Goal: Task Accomplishment & Management: Use online tool/utility

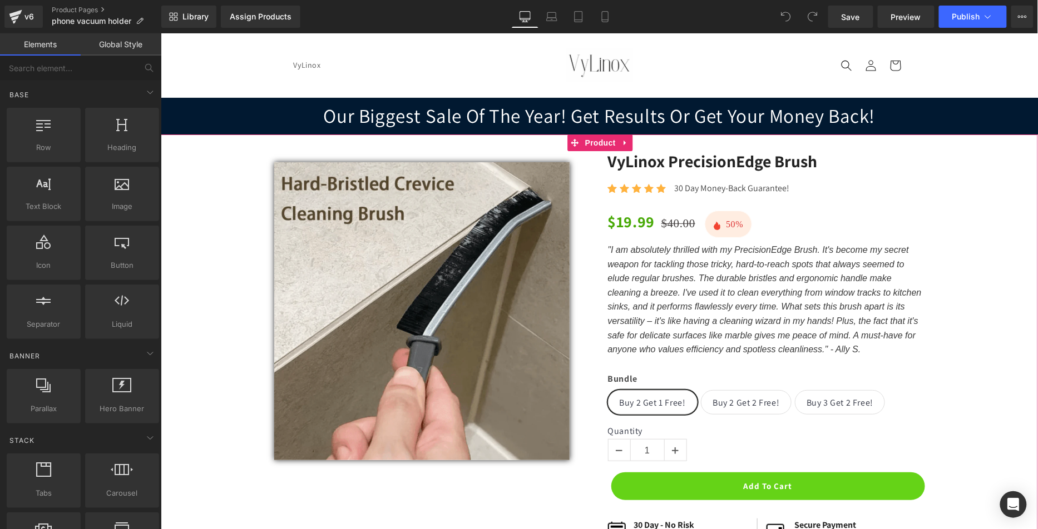
drag, startPoint x: 600, startPoint y: 143, endPoint x: 575, endPoint y: 158, distance: 28.9
click at [600, 143] on span "Product" at bounding box center [600, 142] width 36 height 17
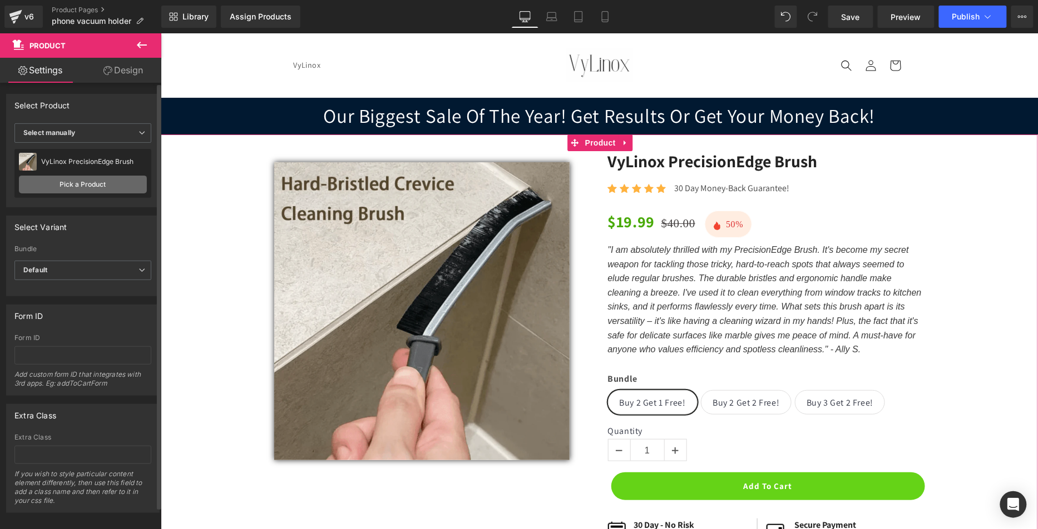
click at [106, 183] on link "Pick a Product" at bounding box center [83, 185] width 128 height 18
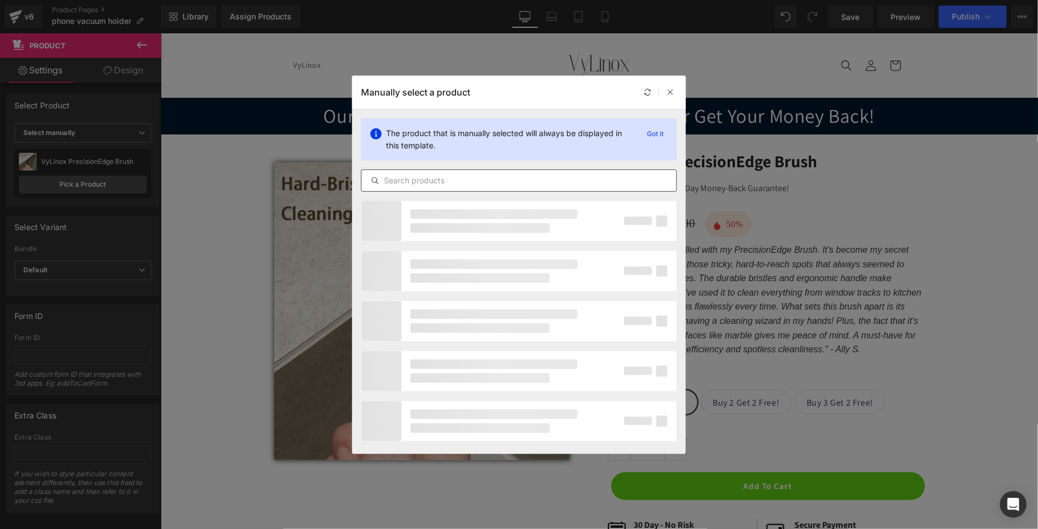
click at [424, 187] on input "text" at bounding box center [519, 180] width 315 height 13
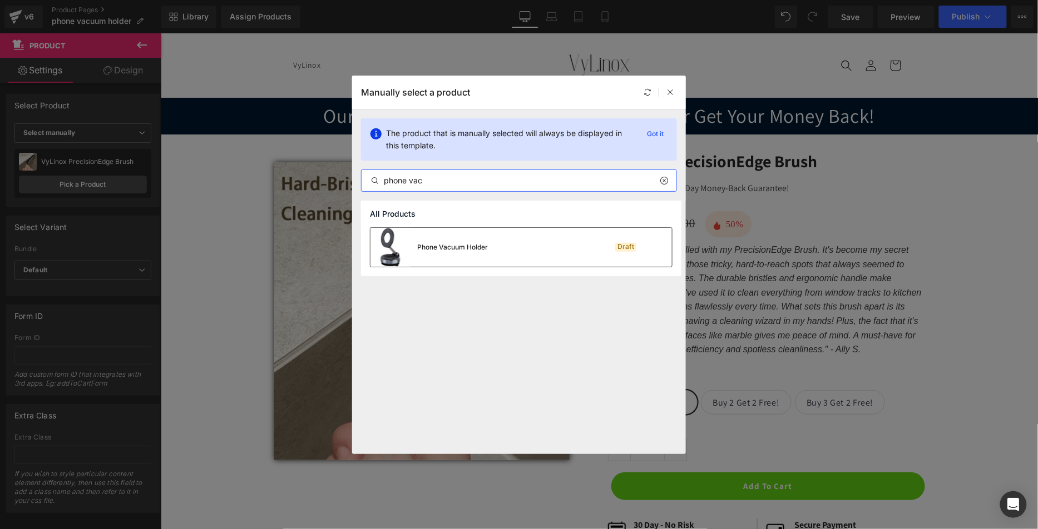
type input "phone vac"
click at [463, 244] on div "Phone Vacuum Holder" at bounding box center [452, 247] width 71 height 10
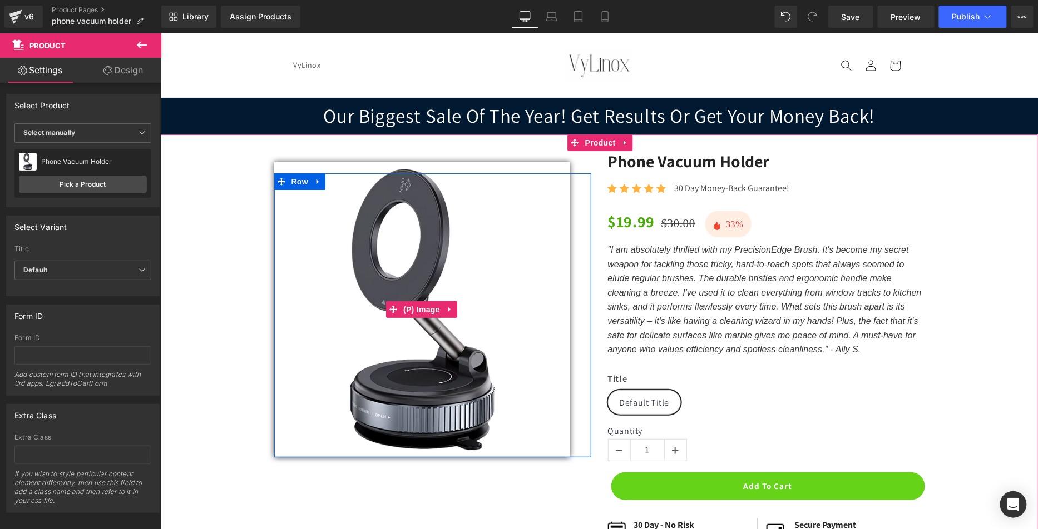
click at [463, 226] on img at bounding box center [421, 309] width 295 height 295
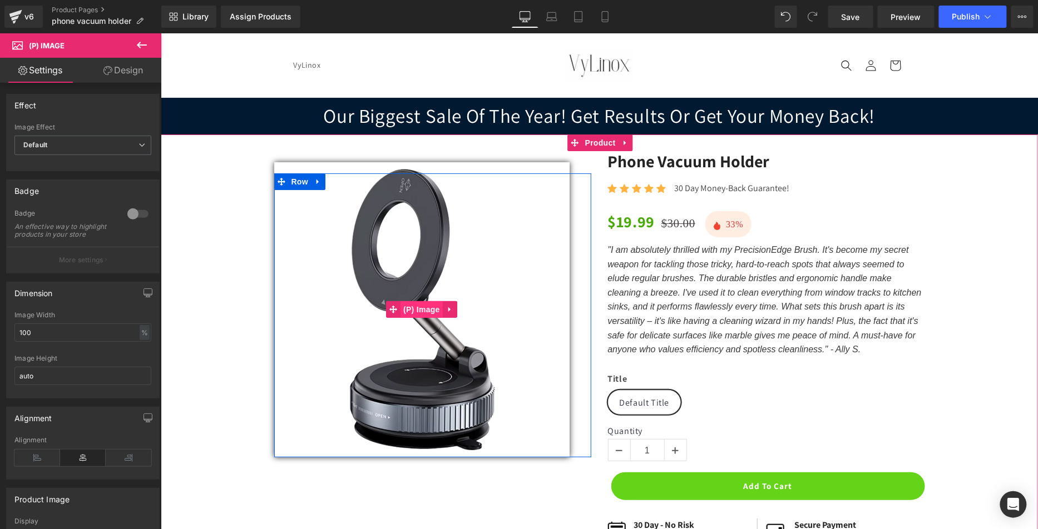
click at [412, 305] on span "(P) Image" at bounding box center [421, 309] width 42 height 17
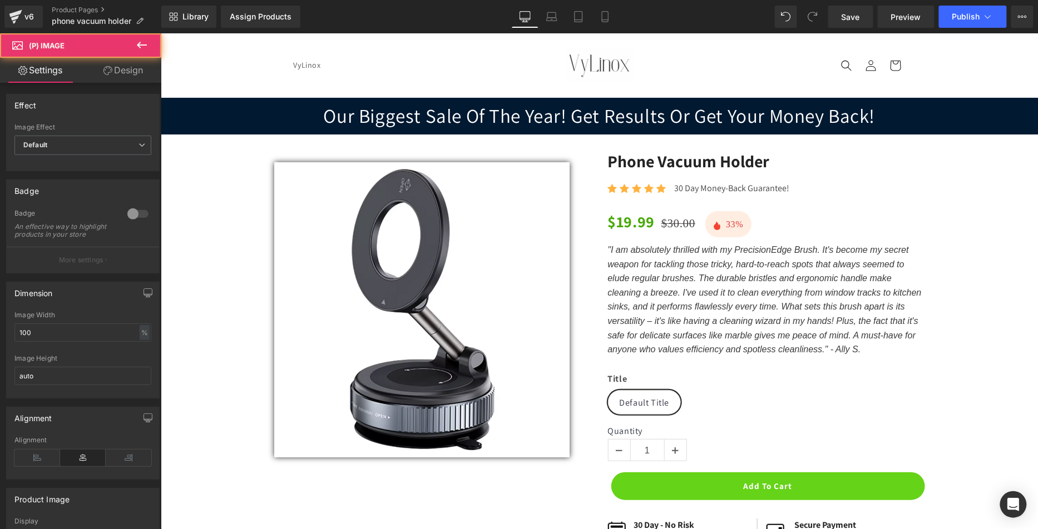
drag, startPoint x: 127, startPoint y: 70, endPoint x: 123, endPoint y: 199, distance: 129.1
click at [127, 70] on link "Design" at bounding box center [123, 70] width 81 height 25
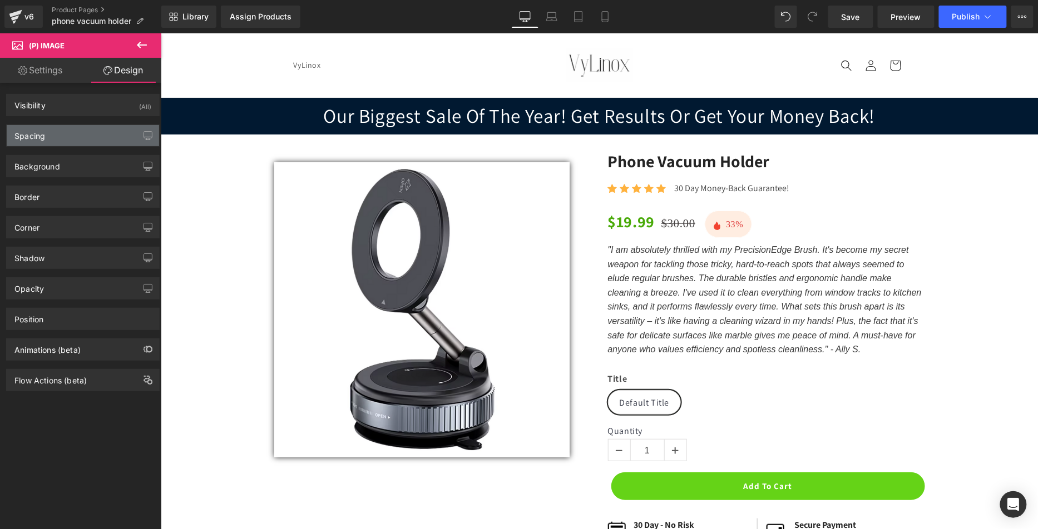
click at [88, 129] on div "Spacing" at bounding box center [83, 135] width 152 height 21
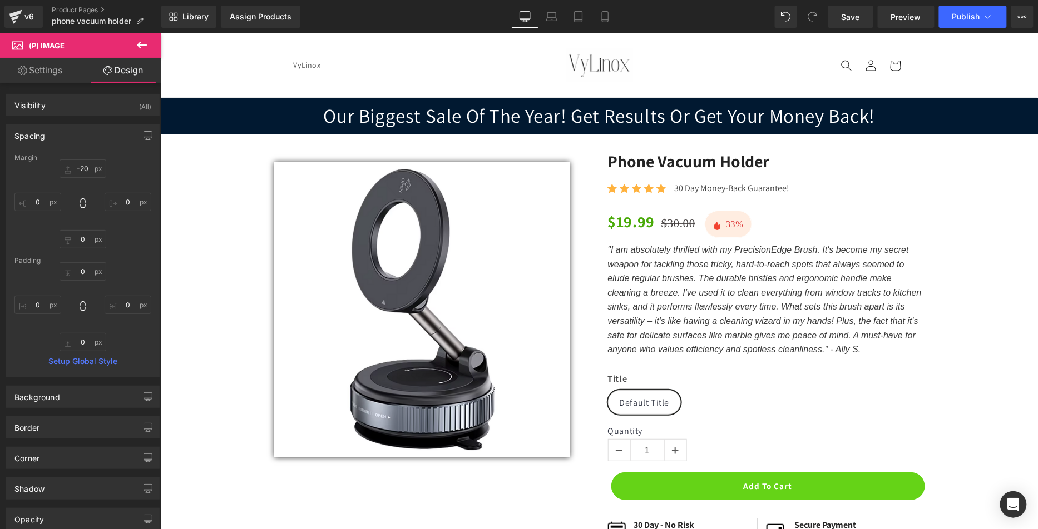
click at [80, 136] on div "Spacing" at bounding box center [83, 135] width 152 height 21
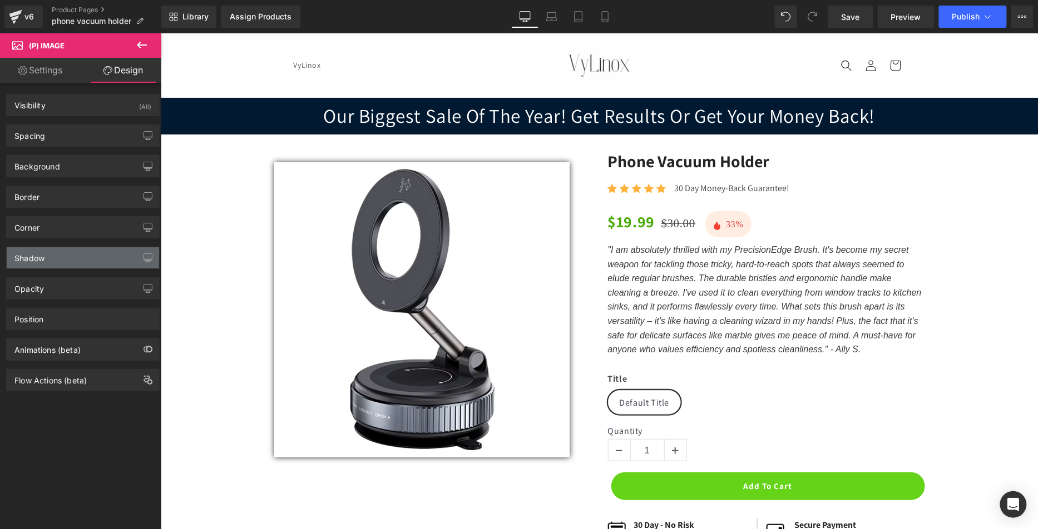
click at [80, 259] on div "Shadow" at bounding box center [83, 257] width 152 height 21
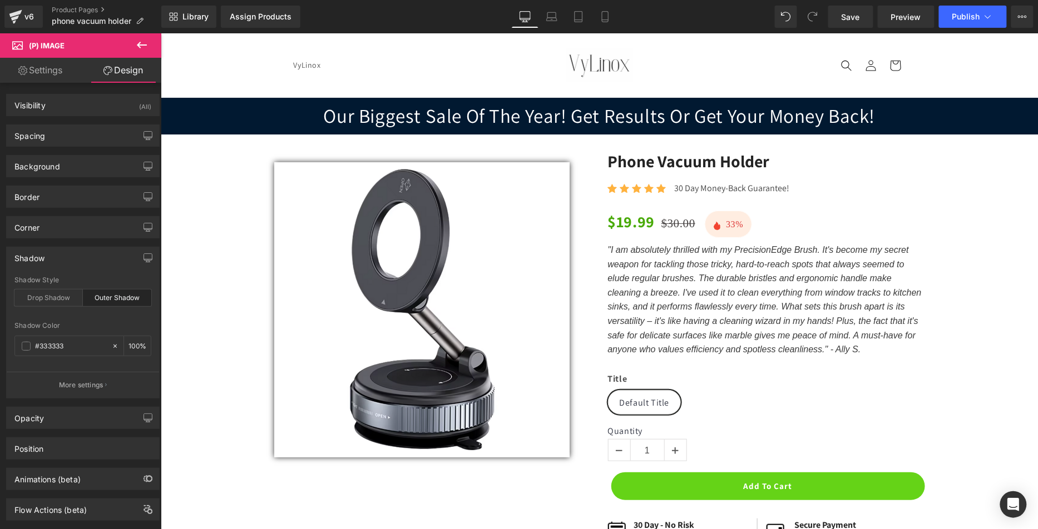
click at [119, 296] on div "Outer Shadow" at bounding box center [117, 298] width 68 height 17
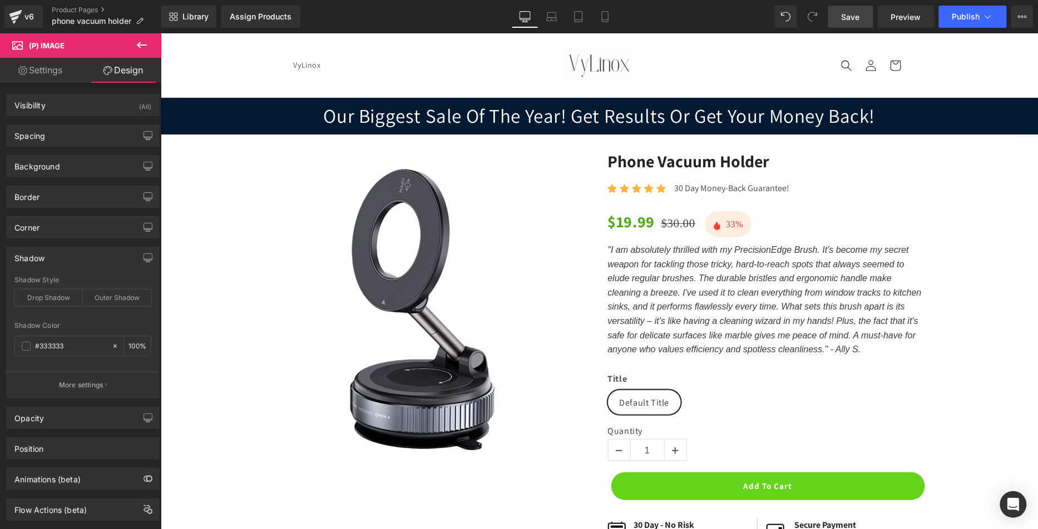
drag, startPoint x: 842, startPoint y: 23, endPoint x: 465, endPoint y: 171, distance: 404.9
click at [842, 23] on link "Save" at bounding box center [850, 17] width 45 height 22
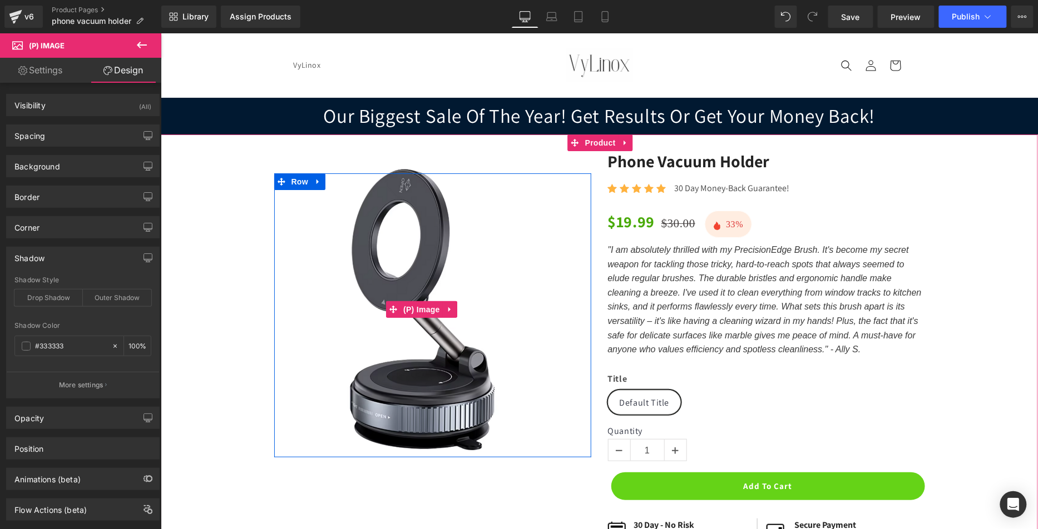
click at [409, 268] on img at bounding box center [421, 309] width 295 height 295
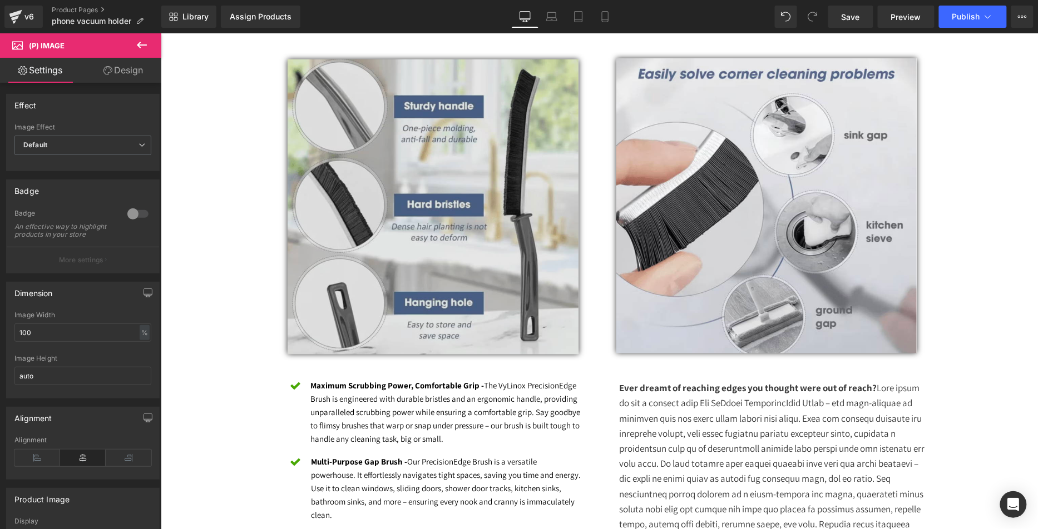
scroll to position [830, 0]
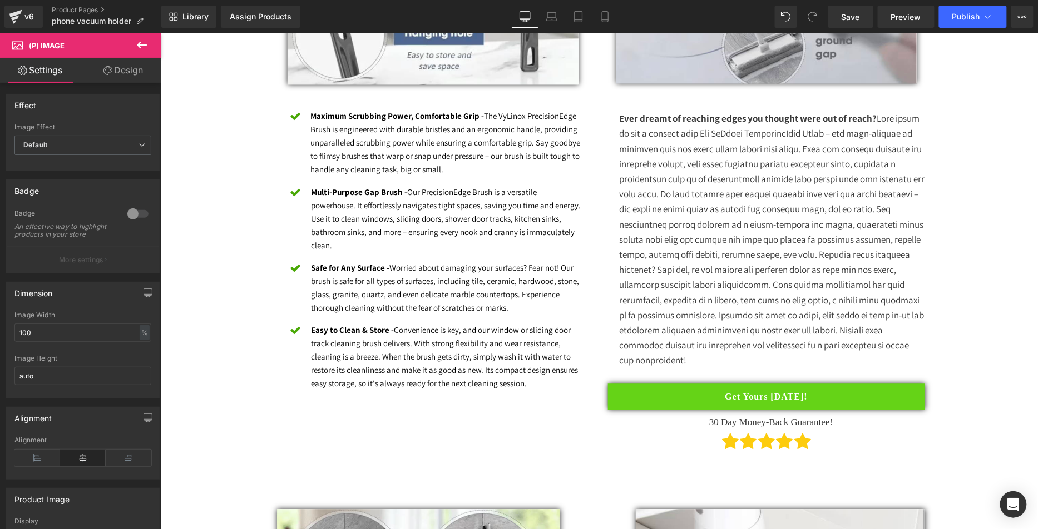
click at [382, 173] on div "Maximum Scrubbing Power, Comfortable Grip - The VyLinox PrecisionEdge Brush is …" at bounding box center [445, 143] width 275 height 68
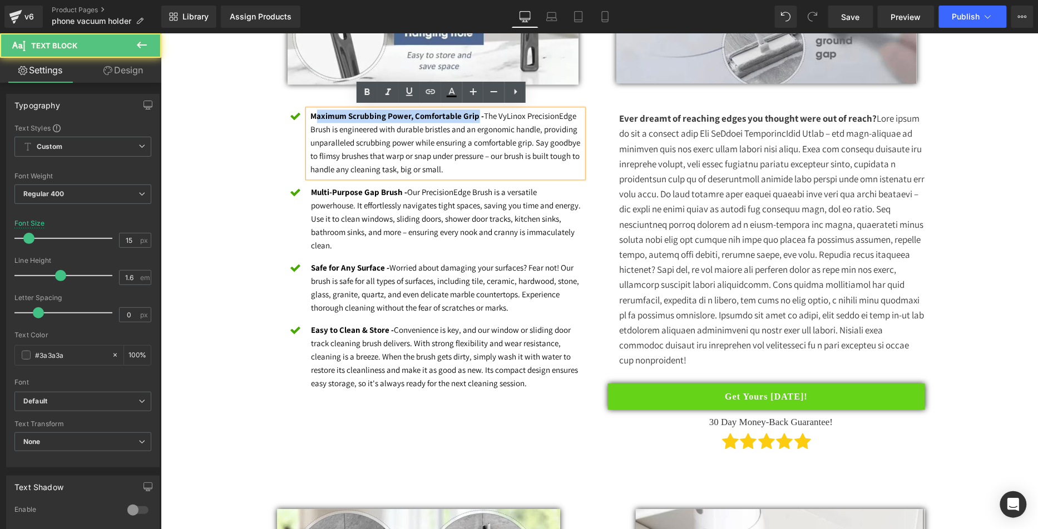
drag, startPoint x: 449, startPoint y: 112, endPoint x: 308, endPoint y: 110, distance: 141.9
click at [310, 110] on strong "Maximum Scrubbing Power, Comfortable Grip -" at bounding box center [397, 115] width 174 height 11
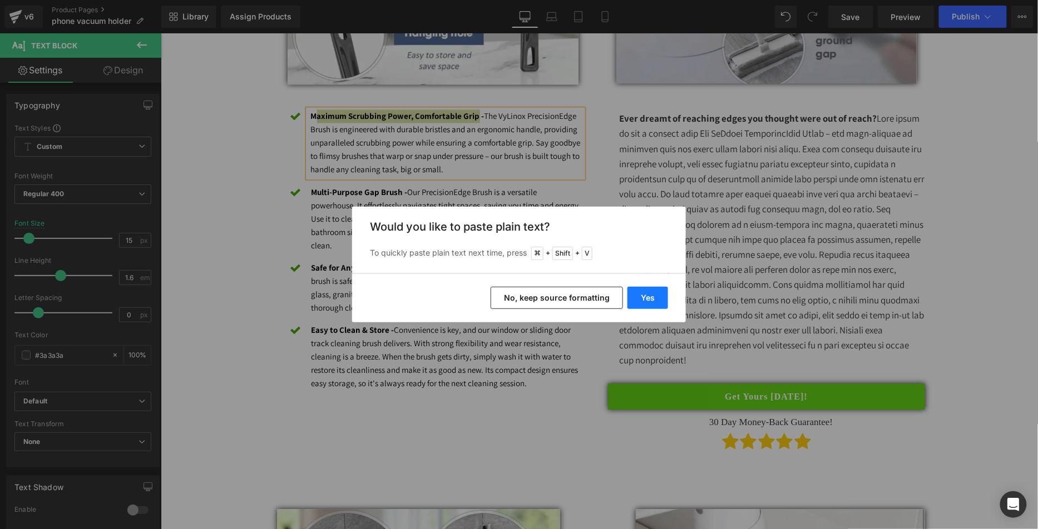
click at [638, 291] on button "Yes" at bounding box center [647, 298] width 41 height 22
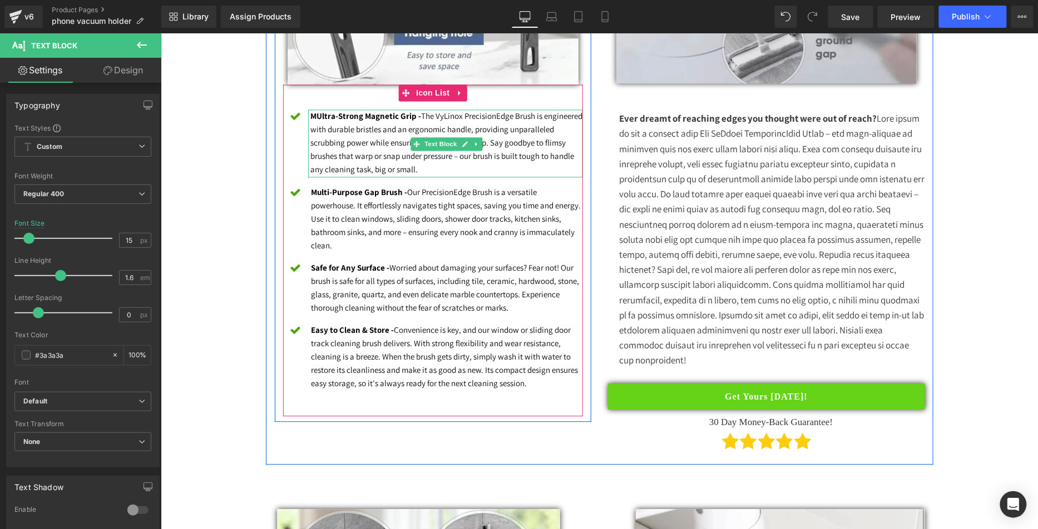
click at [311, 114] on strong "MUltra-Strong Magnetic Grip -" at bounding box center [365, 115] width 111 height 11
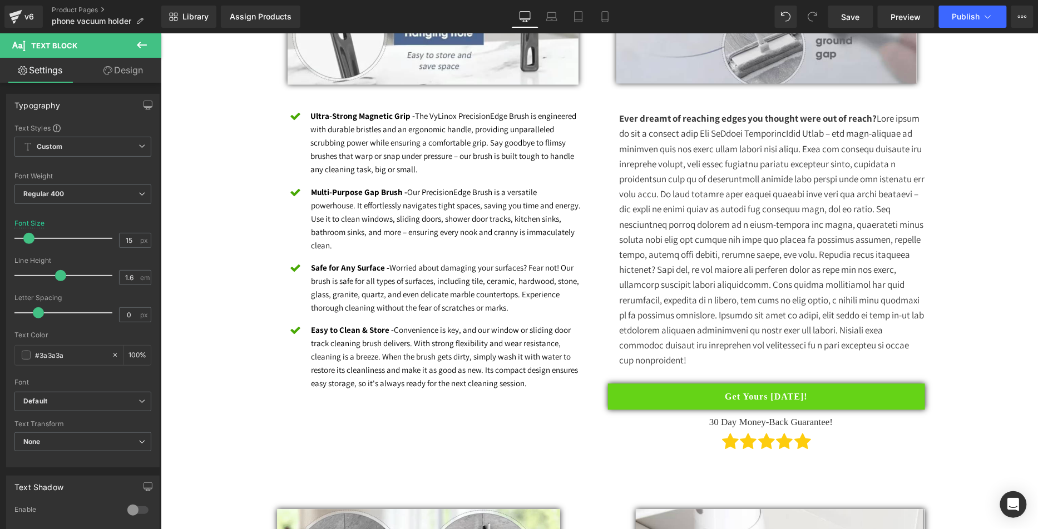
click at [859, 28] on div "Library Assign Products Product Preview No product match your search. Please tr…" at bounding box center [599, 16] width 877 height 33
click at [859, 14] on span "Save" at bounding box center [850, 17] width 18 height 12
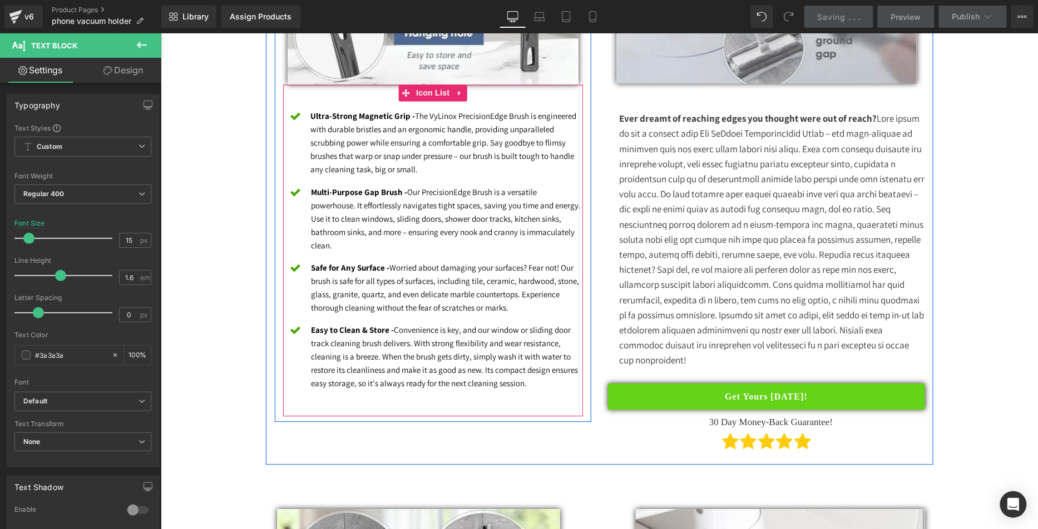
drag, startPoint x: 504, startPoint y: 159, endPoint x: 485, endPoint y: 165, distance: 20.1
click at [504, 159] on font "Ultra-Strong Magnetic Grip - The VyLinox PrecisionEdge Brush is engineered with…" at bounding box center [443, 142] width 266 height 64
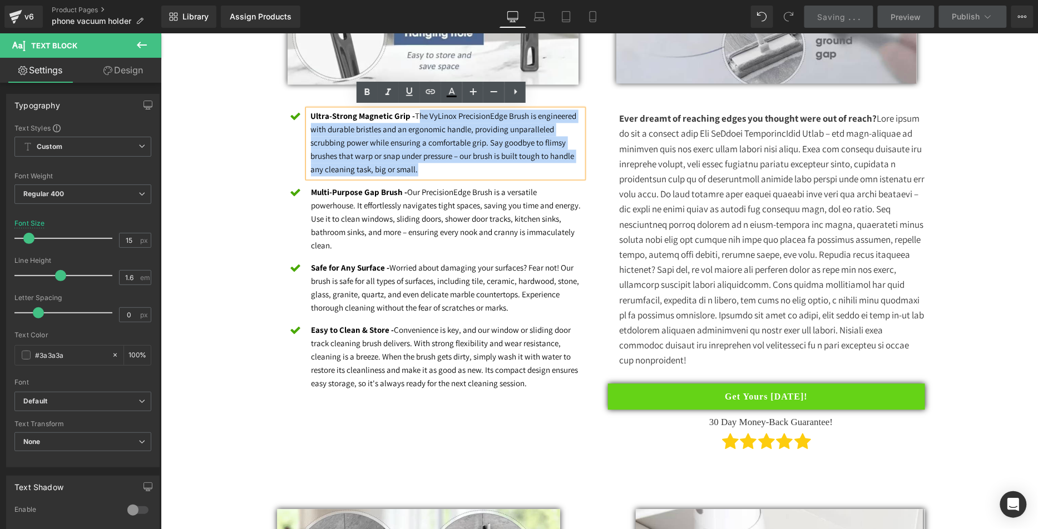
drag, startPoint x: 466, startPoint y: 167, endPoint x: 417, endPoint y: 121, distance: 67.3
click at [414, 118] on p "Ultra-Strong Magnetic Grip - The VyLinox PrecisionEdge Brush is engineered with…" at bounding box center [446, 142] width 273 height 67
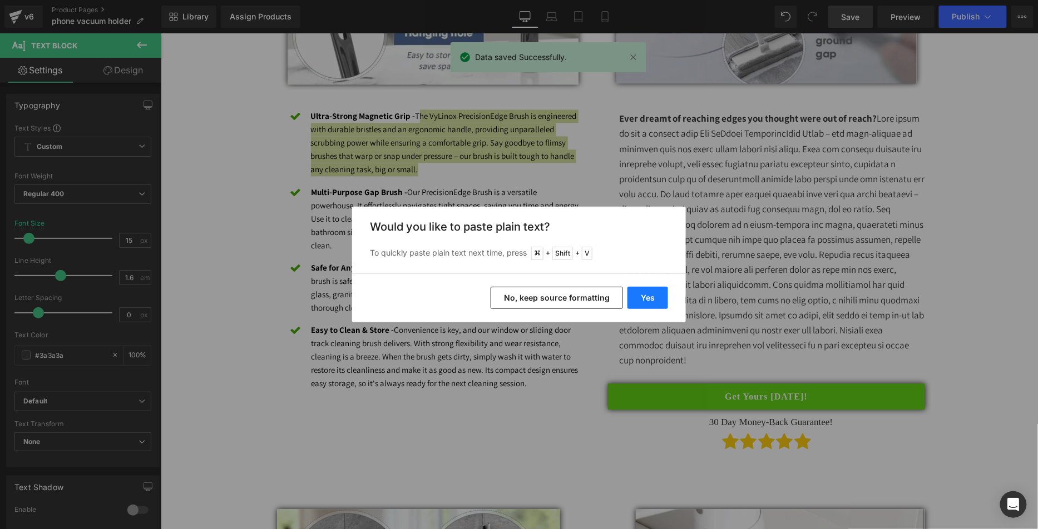
drag, startPoint x: 643, startPoint y: 292, endPoint x: 264, endPoint y: 128, distance: 412.5
click at [643, 292] on button "Yes" at bounding box center [647, 298] width 41 height 22
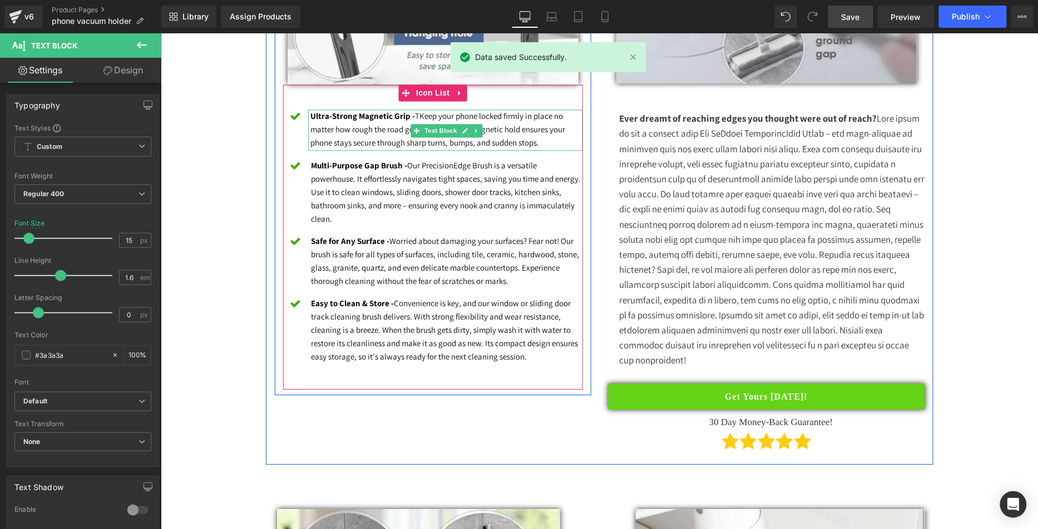
drag, startPoint x: 413, startPoint y: 112, endPoint x: 445, endPoint y: 154, distance: 52.4
click at [414, 112] on font "Ultra-Strong Magnetic Grip - TKeep your phone locked firmly in place no matter …" at bounding box center [437, 128] width 255 height 37
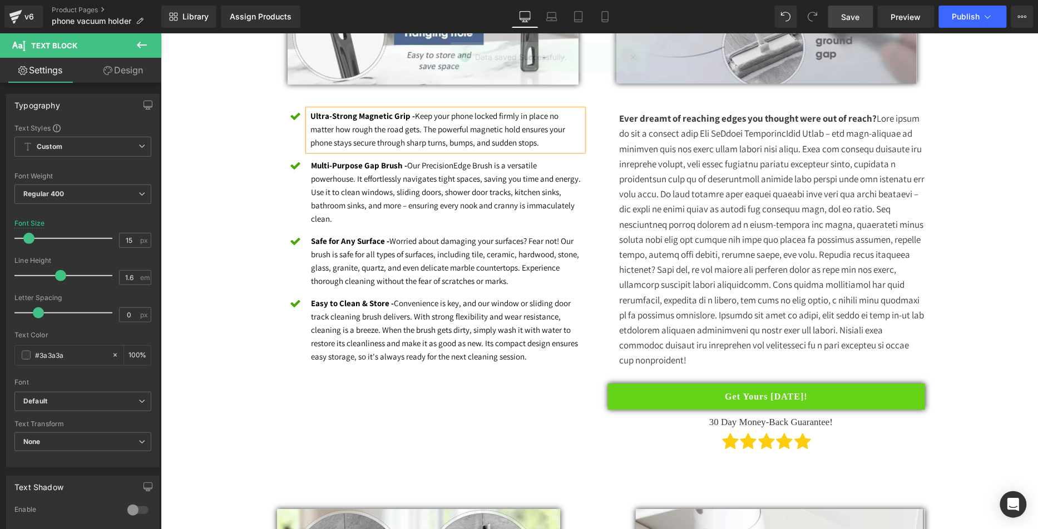
drag, startPoint x: 247, startPoint y: 138, endPoint x: 286, endPoint y: 138, distance: 38.9
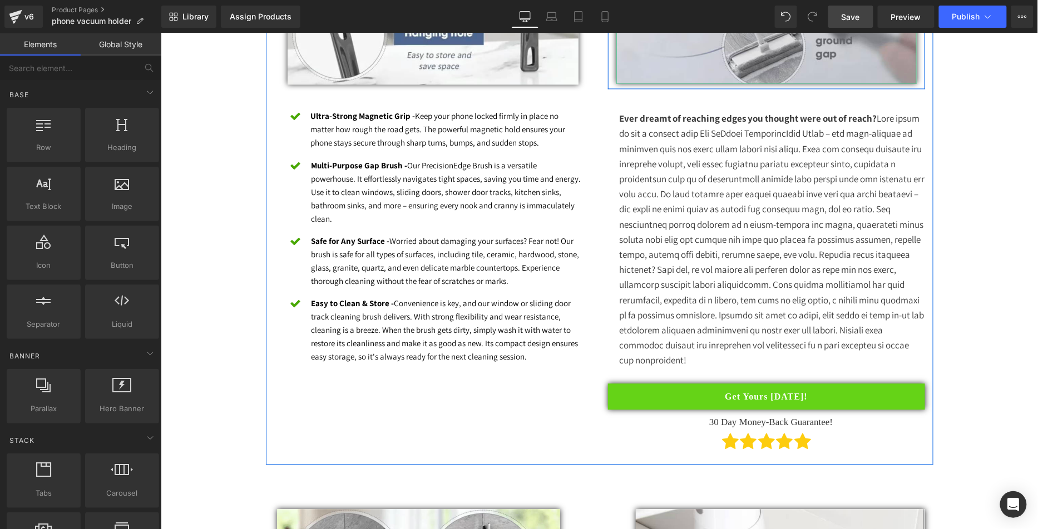
click at [851, 14] on span "Save" at bounding box center [850, 17] width 18 height 12
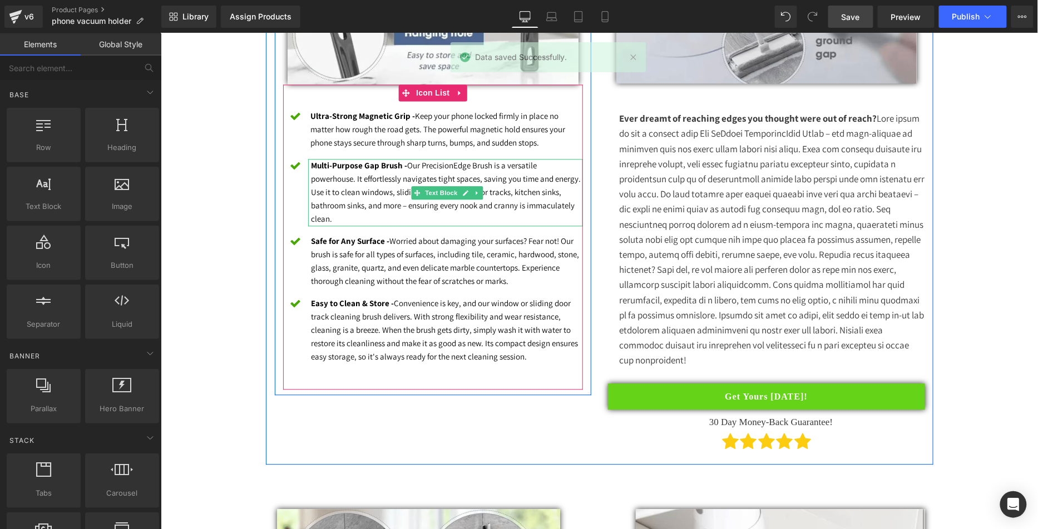
click at [370, 215] on p "Multi-Purpose Gap Brush - Our PrecisionEdge Brush is a versatile powerhouse. It…" at bounding box center [447, 192] width 272 height 67
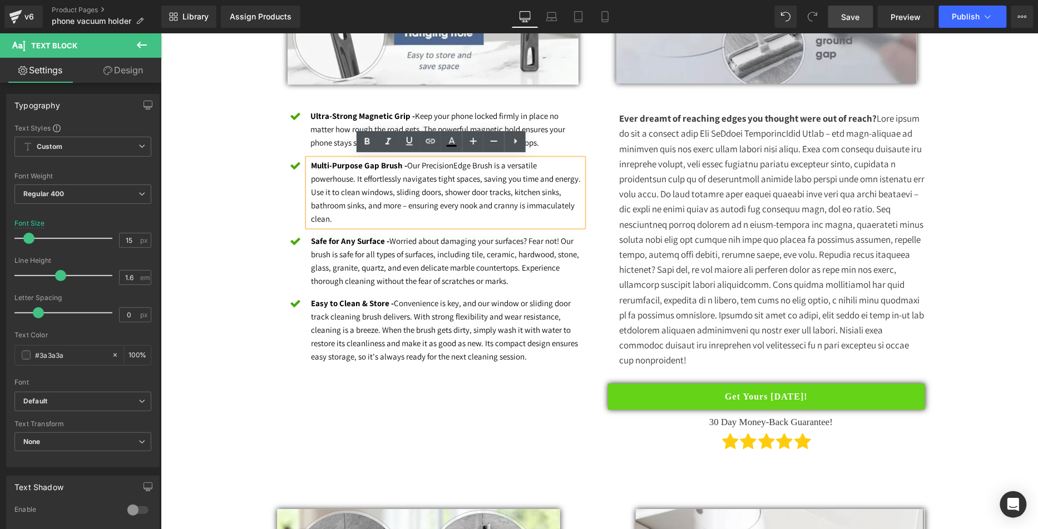
drag, startPoint x: 392, startPoint y: 214, endPoint x: 407, endPoint y: 169, distance: 48.0
click at [407, 168] on p "Multi-Purpose Gap Brush - Our PrecisionEdge Brush is a versatile powerhouse. It…" at bounding box center [447, 192] width 272 height 67
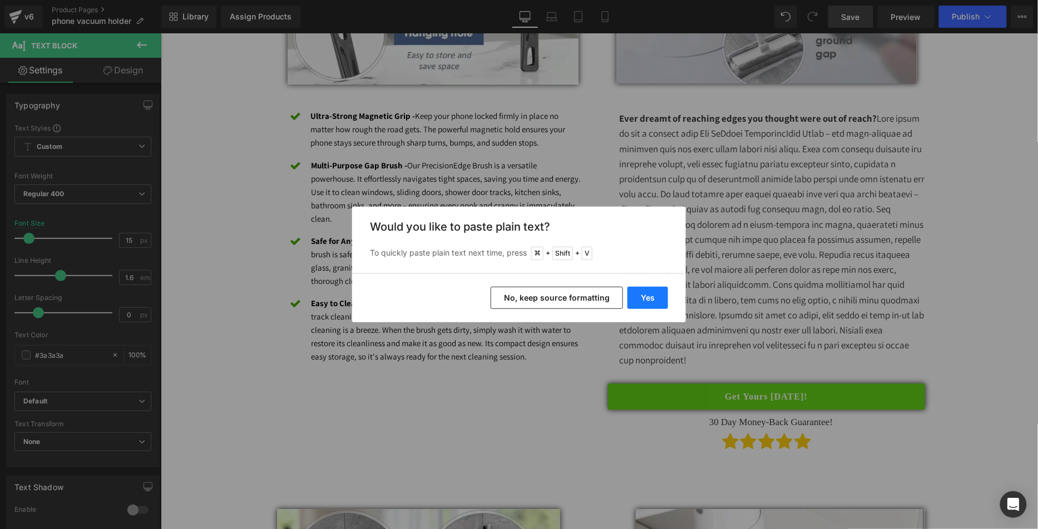
click at [642, 300] on button "Yes" at bounding box center [647, 298] width 41 height 22
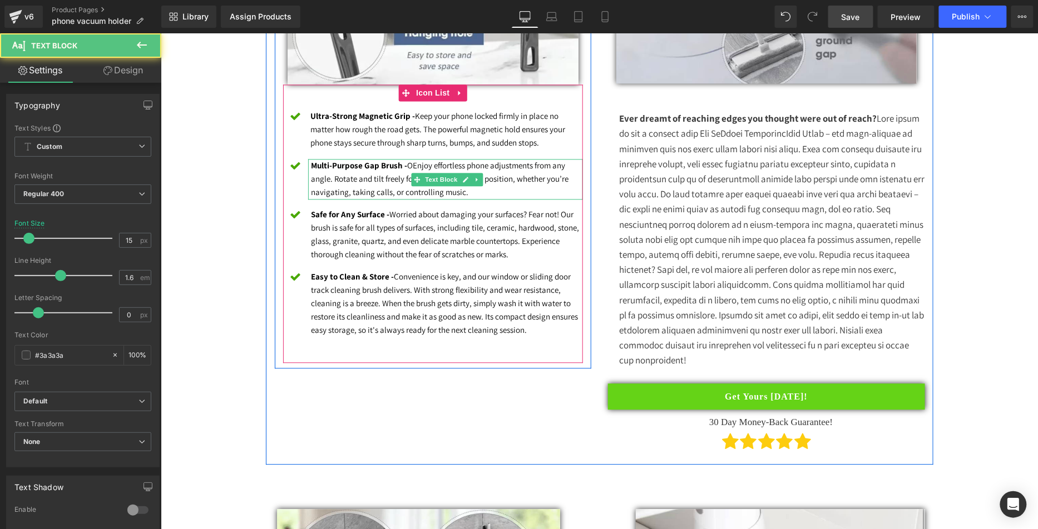
click at [412, 165] on font "Multi-Purpose Gap Brush - OEnjoy effortless phone adjustments from any angle. R…" at bounding box center [440, 178] width 258 height 37
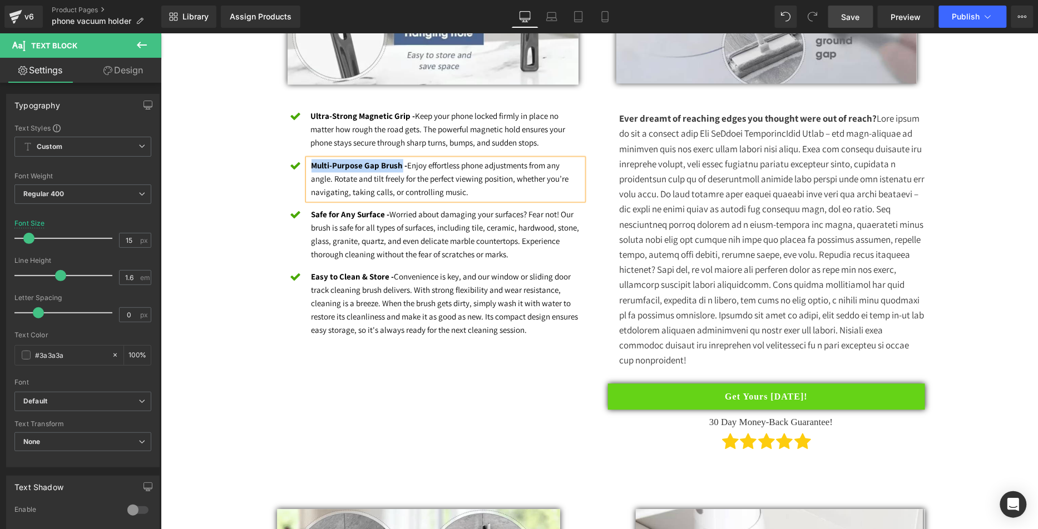
drag, startPoint x: 396, startPoint y: 164, endPoint x: 307, endPoint y: 162, distance: 89.0
click at [311, 162] on strong "Multi-Purpose Gap Brush -" at bounding box center [359, 165] width 96 height 11
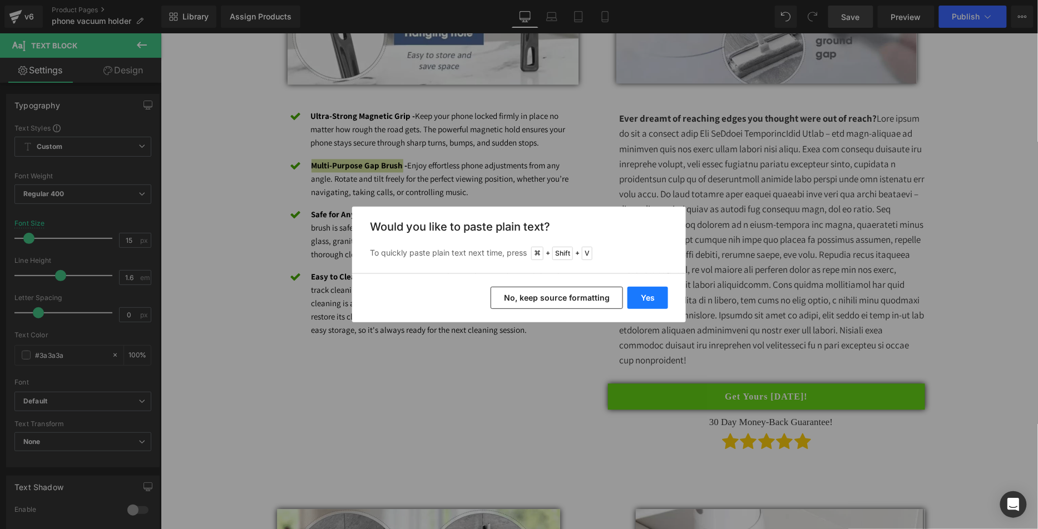
click at [655, 293] on button "Yes" at bounding box center [647, 298] width 41 height 22
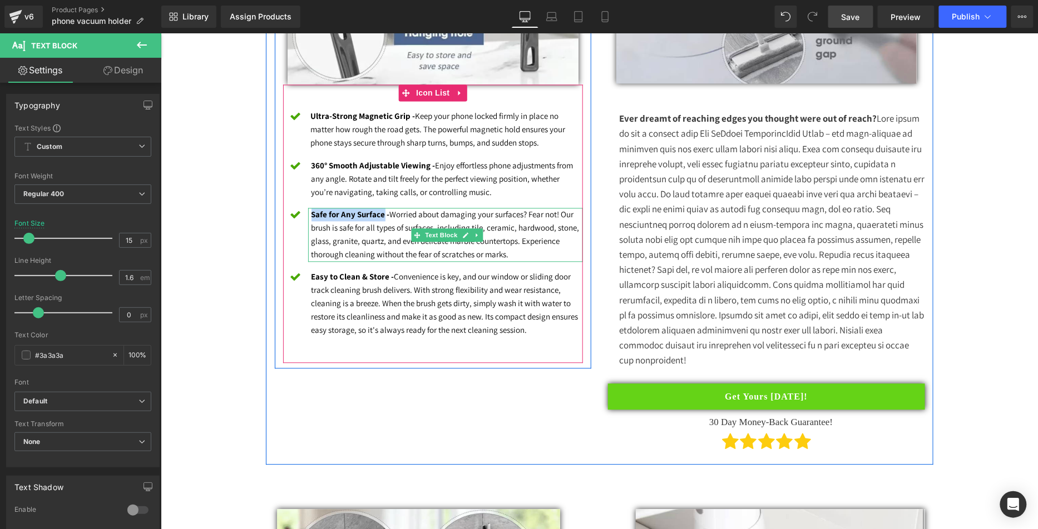
scroll to position [834, 0]
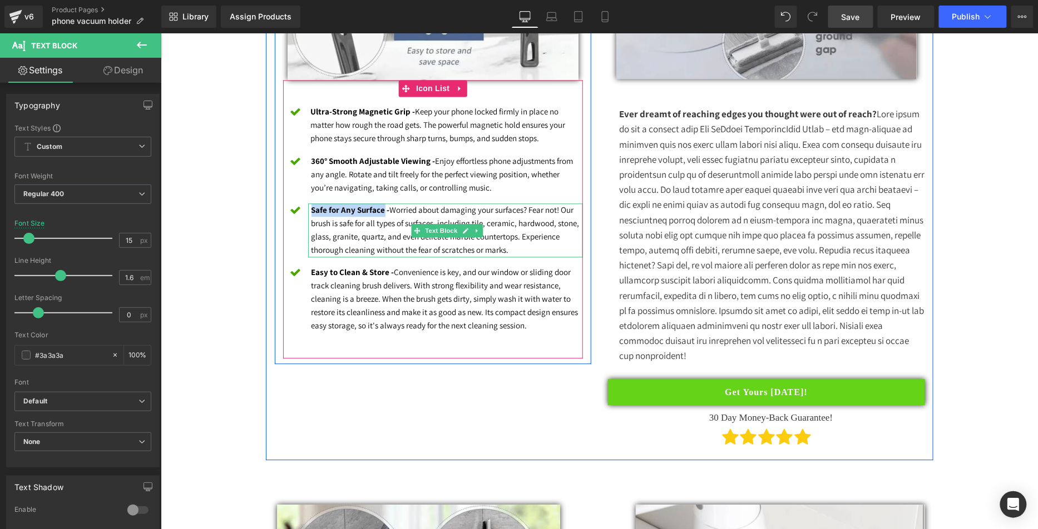
drag, startPoint x: 348, startPoint y: 206, endPoint x: 306, endPoint y: 210, distance: 41.3
click at [311, 210] on strong "Safe for Any Surface -" at bounding box center [350, 209] width 78 height 11
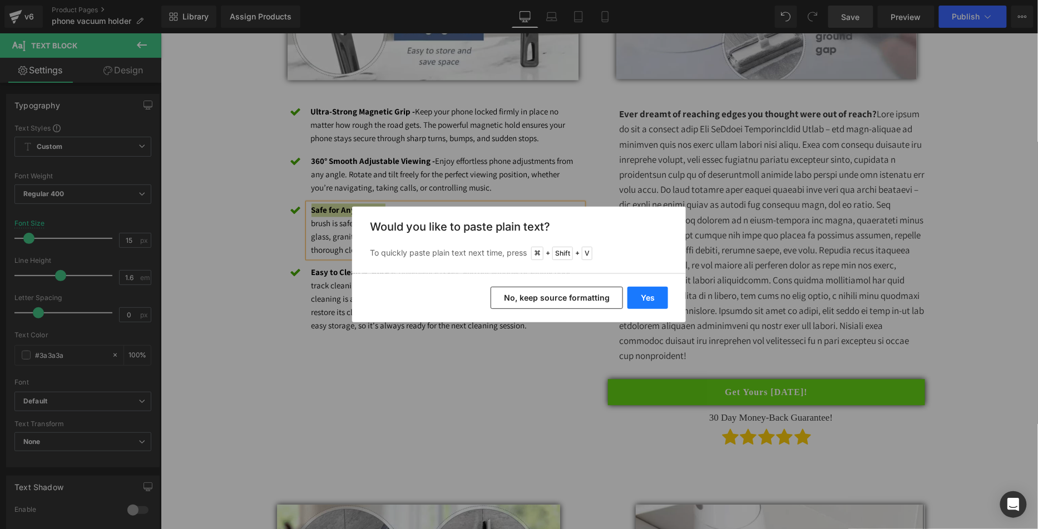
click at [652, 289] on button "Yes" at bounding box center [647, 298] width 41 height 22
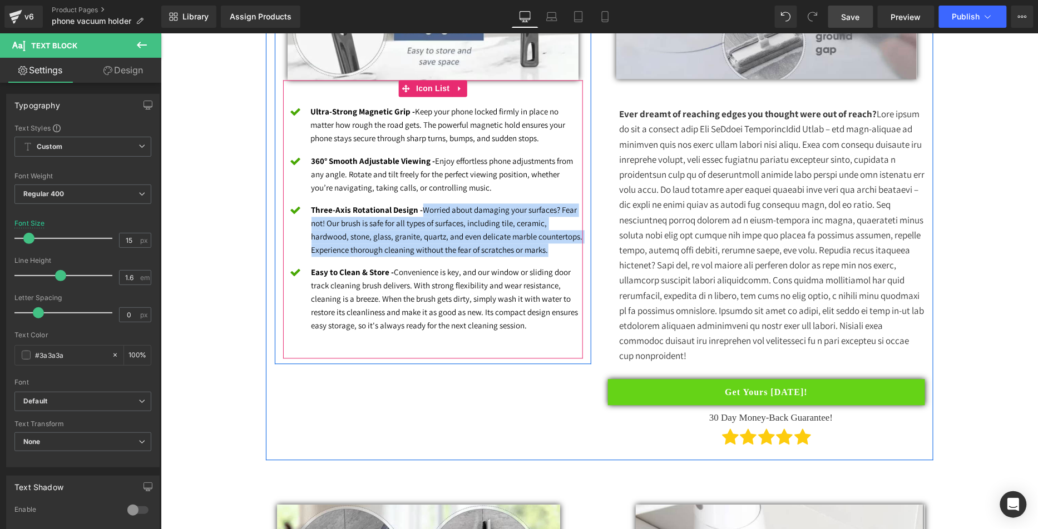
drag, startPoint x: 550, startPoint y: 250, endPoint x: 419, endPoint y: 212, distance: 136.1
click at [419, 212] on p "Three-Axis Rotational Design - Worried about damaging your surfaces? Fear not! …" at bounding box center [447, 229] width 272 height 53
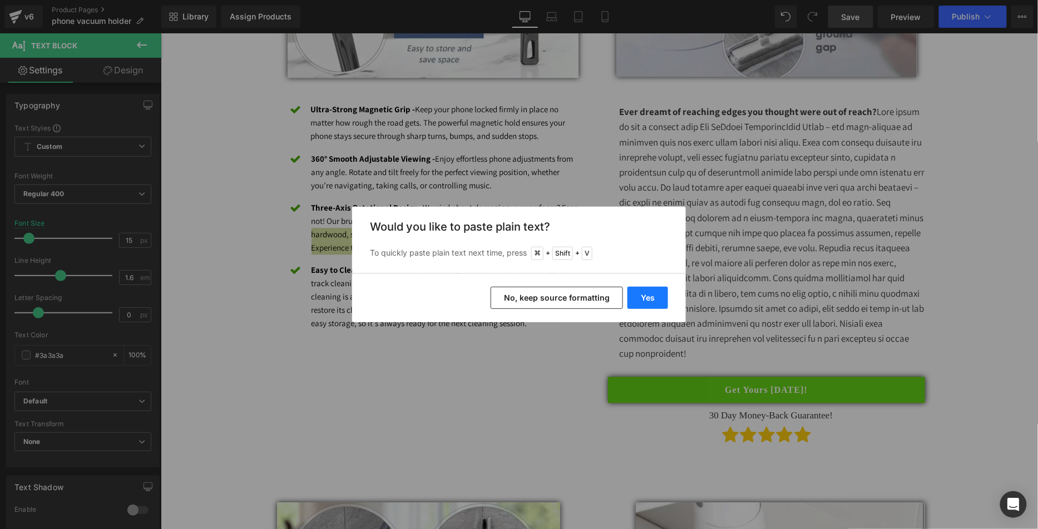
click at [657, 299] on button "Yes" at bounding box center [647, 298] width 41 height 22
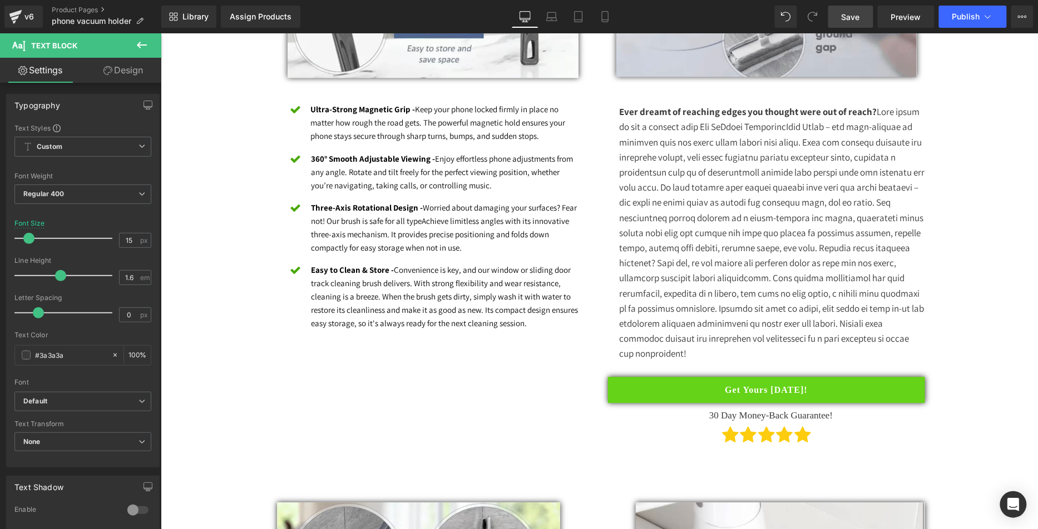
click at [494, 247] on p "Three-Axis Rotational Design - Worried about damaging your surfaces? Fear not! …" at bounding box center [447, 227] width 272 height 53
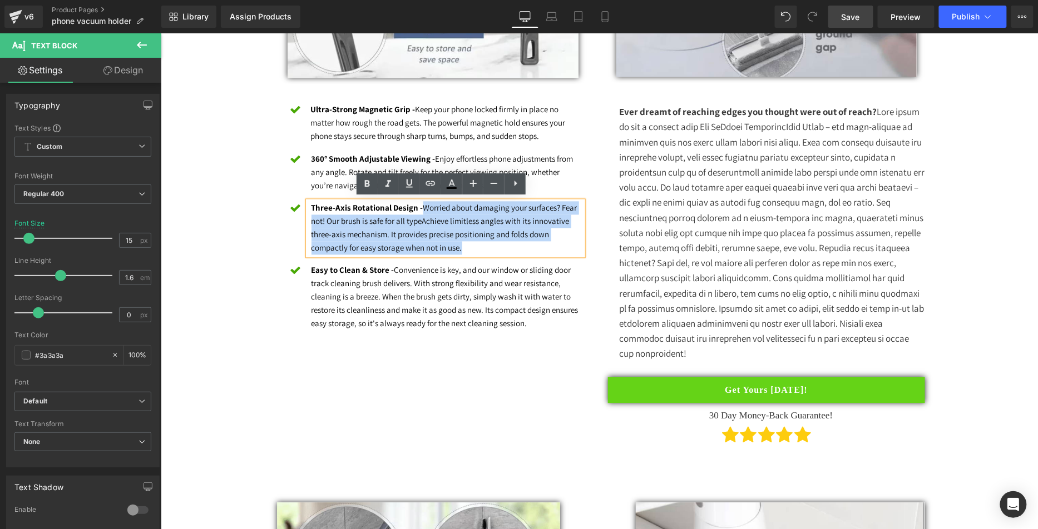
drag, startPoint x: 501, startPoint y: 247, endPoint x: 419, endPoint y: 209, distance: 90.8
click at [419, 209] on p "Three-Axis Rotational Design - Worried about damaging your surfaces? Fear not! …" at bounding box center [447, 227] width 272 height 53
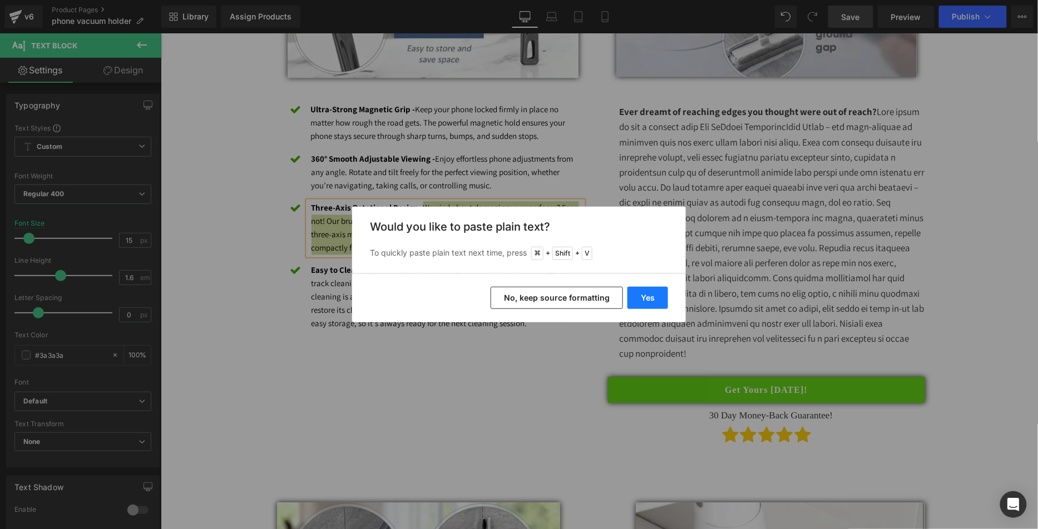
click at [646, 296] on button "Yes" at bounding box center [647, 298] width 41 height 22
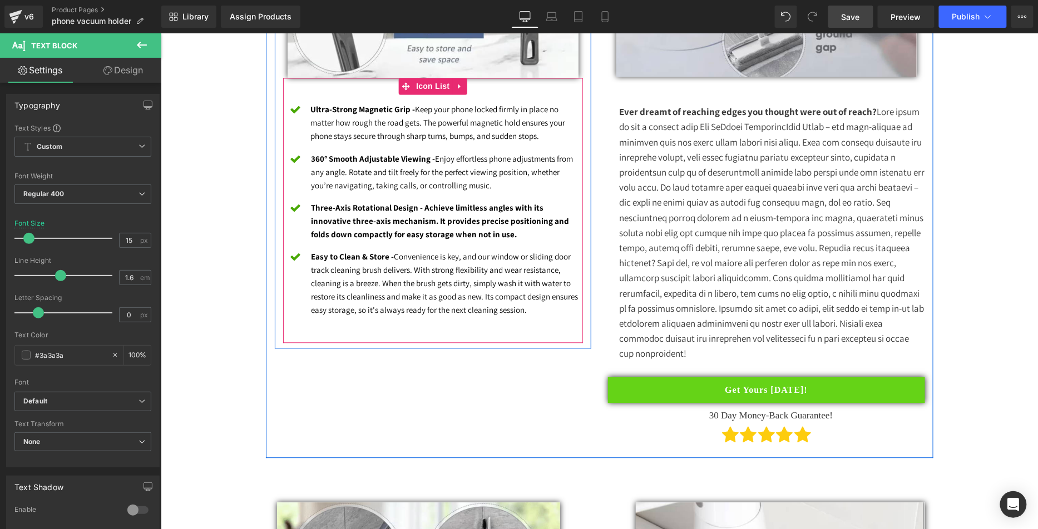
drag, startPoint x: 471, startPoint y: 234, endPoint x: 483, endPoint y: 234, distance: 12.8
click at [471, 234] on p "Three-Axis Rotational Design - Achieve limitless angles with its innovative thr…" at bounding box center [447, 221] width 272 height 40
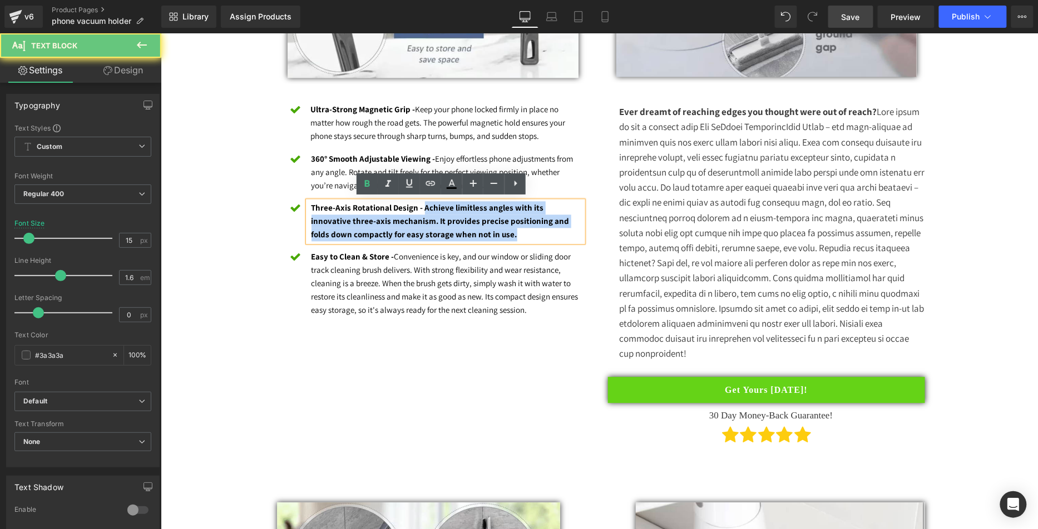
drag, startPoint x: 468, startPoint y: 226, endPoint x: 419, endPoint y: 209, distance: 52.2
click at [419, 209] on p "Three-Axis Rotational Design - Achieve limitless angles with its innovative thr…" at bounding box center [447, 221] width 272 height 40
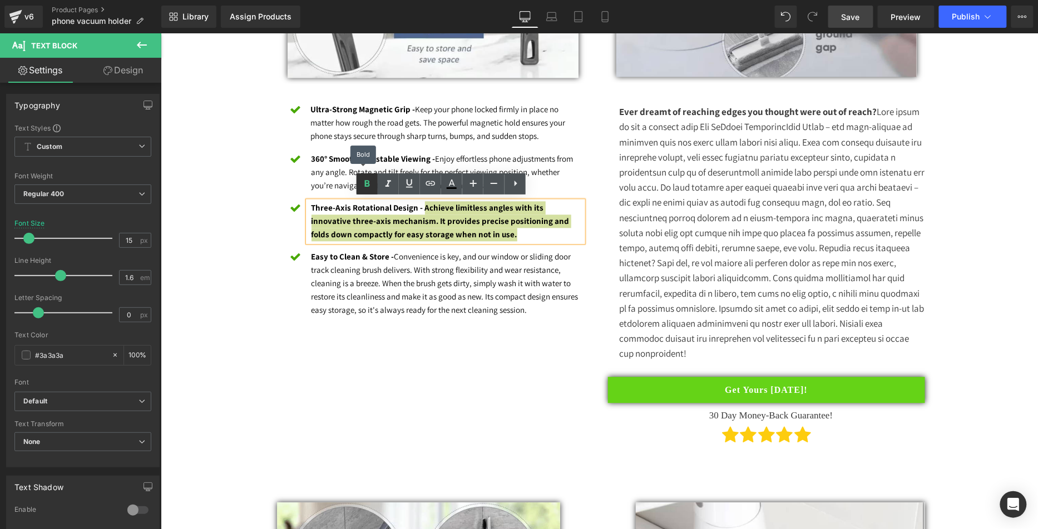
drag, startPoint x: 364, startPoint y: 185, endPoint x: 191, endPoint y: 154, distance: 175.9
click at [372, 185] on icon at bounding box center [366, 183] width 13 height 13
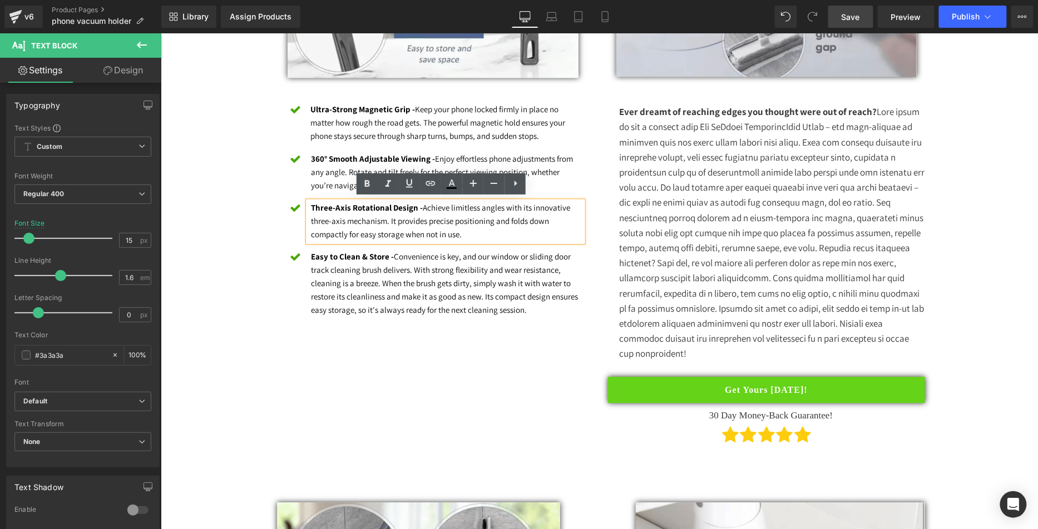
click at [266, 175] on div "Heading Image Icon Ultra-Strong Magnetic Grip - Keep your phone locked firmly i…" at bounding box center [433, 64] width 334 height 567
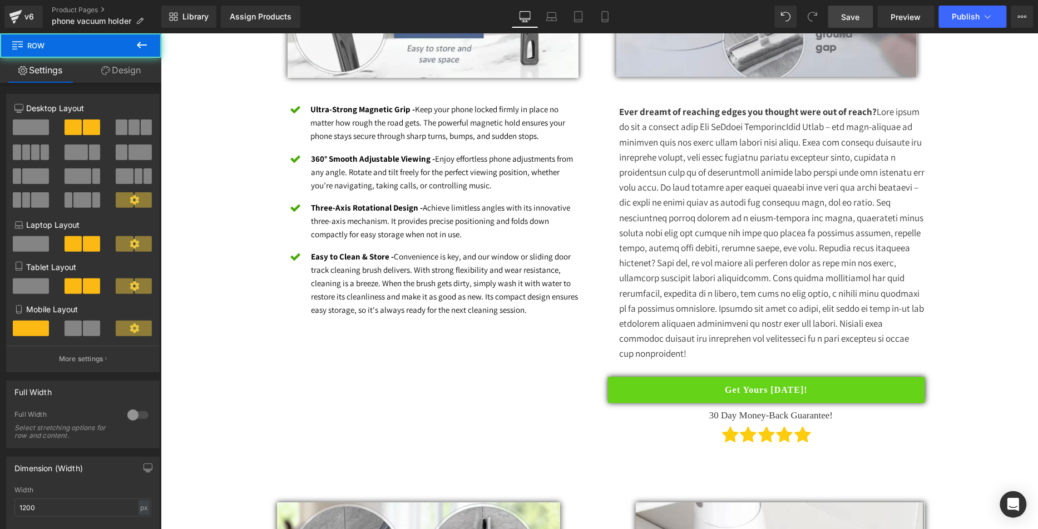
click at [841, 16] on link "Save" at bounding box center [850, 17] width 45 height 22
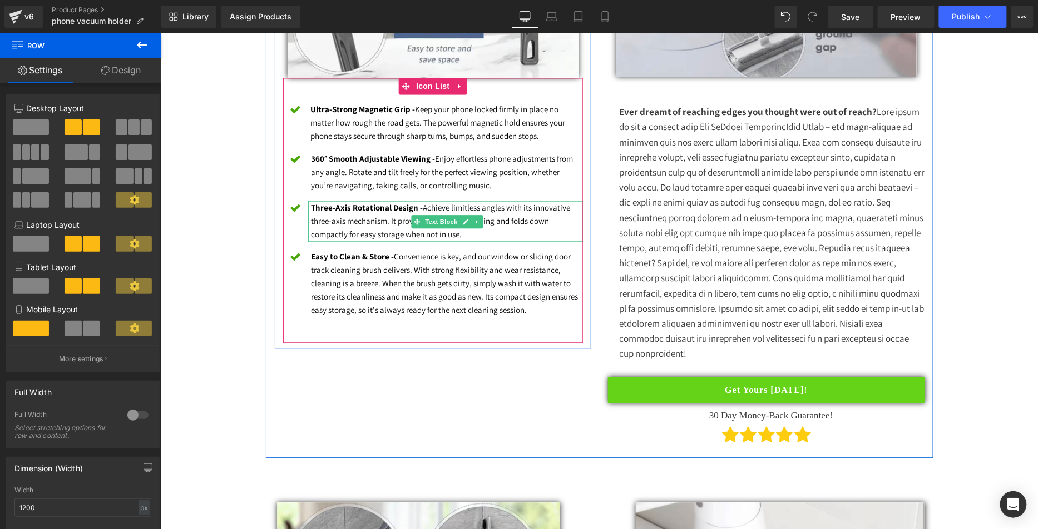
click at [356, 243] on ul "Icon Ultra-Strong Magnetic Grip - Keep your phone locked firmly in place no mat…" at bounding box center [433, 213] width 300 height 223
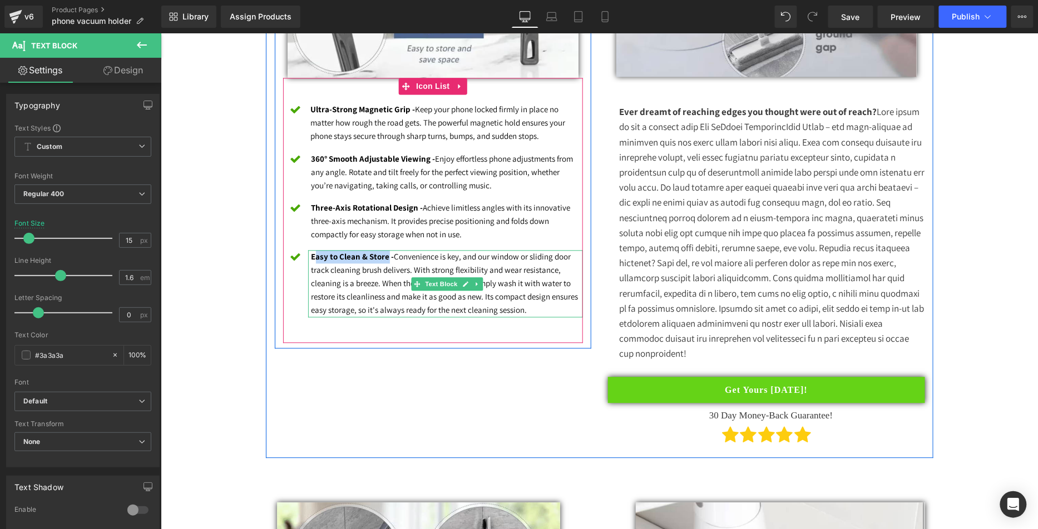
drag, startPoint x: 325, startPoint y: 247, endPoint x: 309, endPoint y: 253, distance: 16.5
click at [311, 253] on strong "Easy to Clean & Store -" at bounding box center [352, 256] width 83 height 11
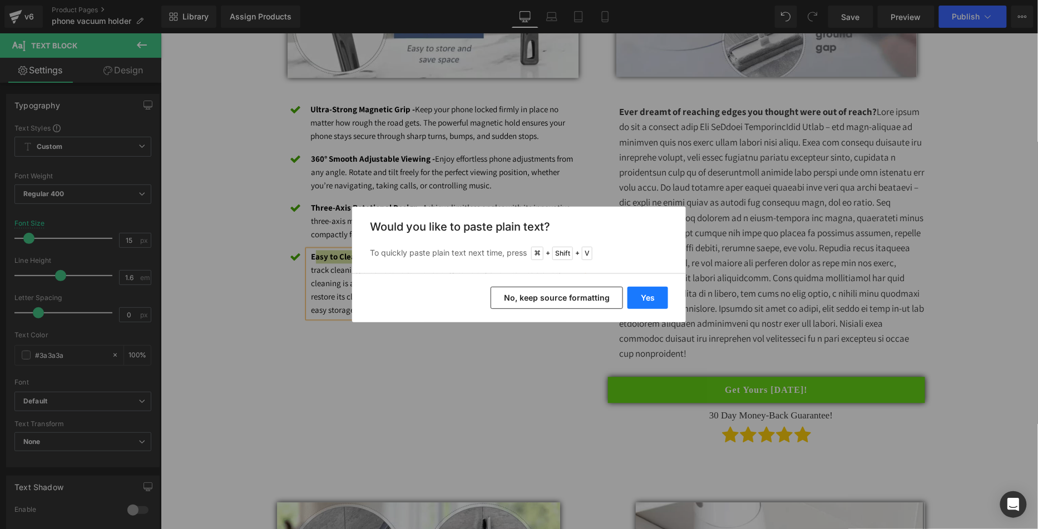
click at [650, 295] on button "Yes" at bounding box center [647, 298] width 41 height 22
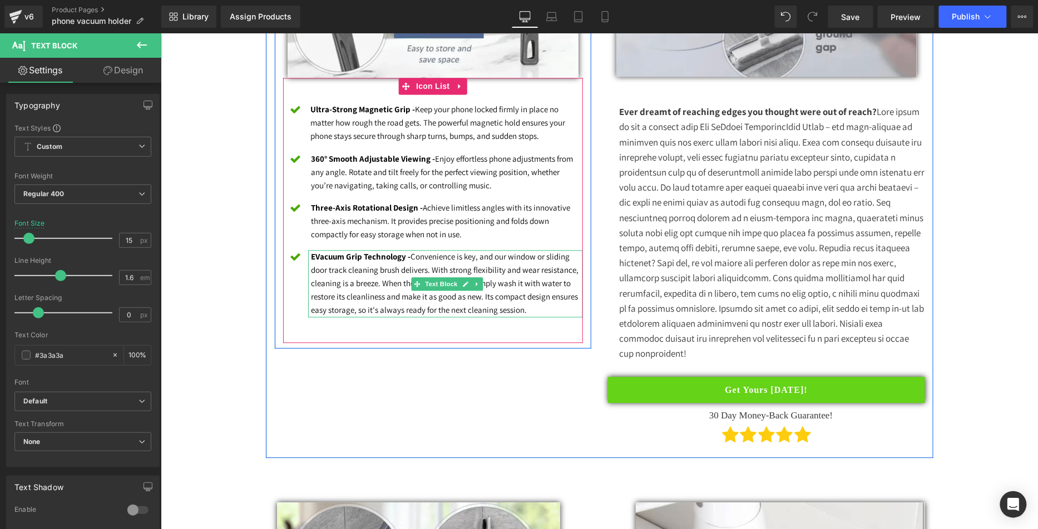
click at [313, 258] on strong "EVacuum Grip Technology -" at bounding box center [361, 256] width 100 height 11
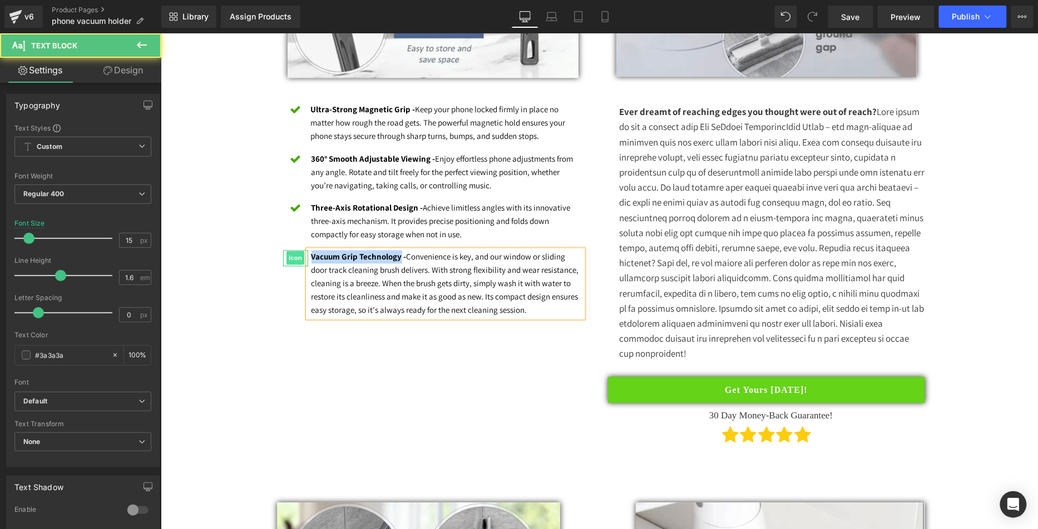
drag, startPoint x: 396, startPoint y: 255, endPoint x: 281, endPoint y: 254, distance: 114.6
click at [283, 253] on li "Icon Vacuum Grip Technology - Convenience is key, and our window or sliding doo…" at bounding box center [433, 283] width 300 height 67
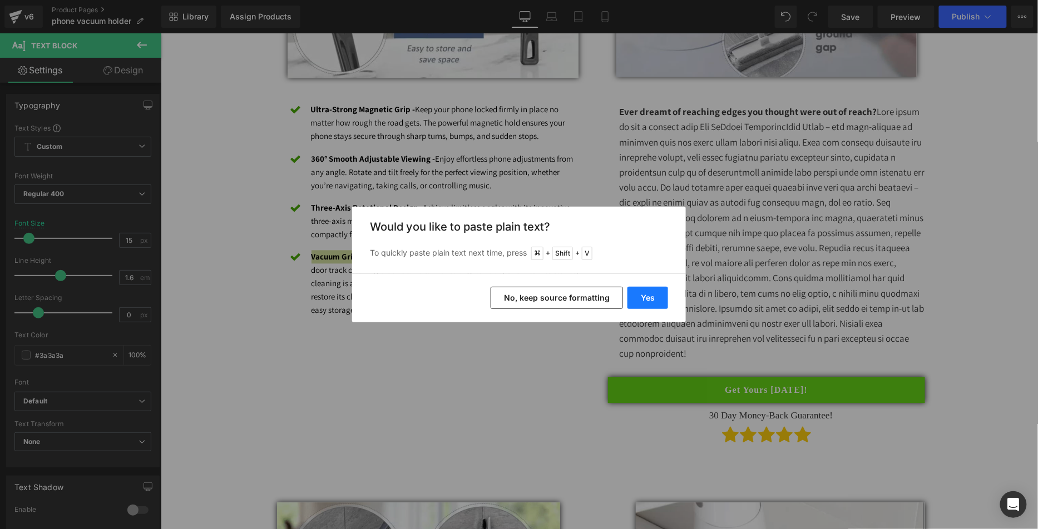
drag, startPoint x: 635, startPoint y: 296, endPoint x: 270, endPoint y: 267, distance: 366.0
click at [635, 296] on button "Yes" at bounding box center [647, 298] width 41 height 22
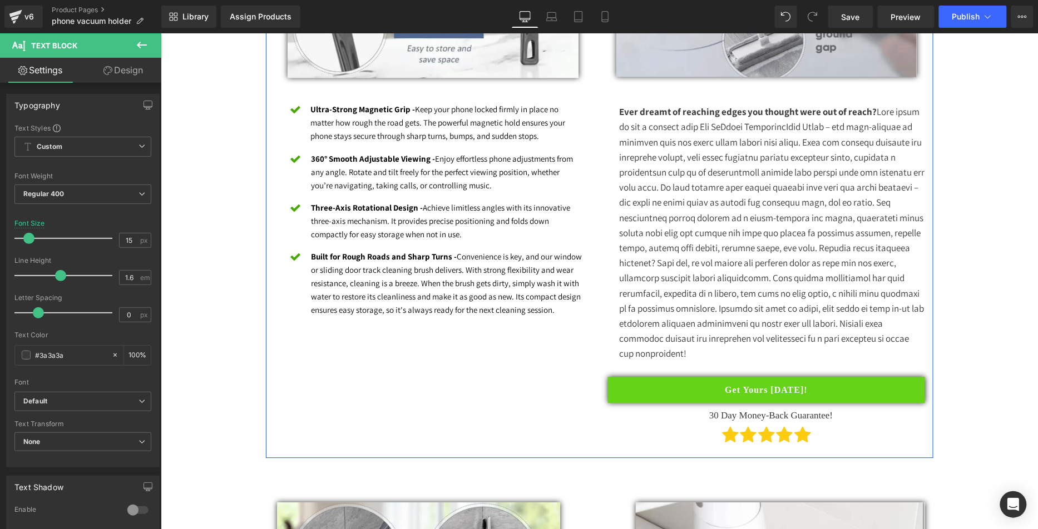
drag, startPoint x: 475, startPoint y: 309, endPoint x: 522, endPoint y: 308, distance: 46.7
click at [475, 309] on font "Built for Rough Roads and Sharp Turns - Convenience is key, and our window or s…" at bounding box center [446, 283] width 271 height 64
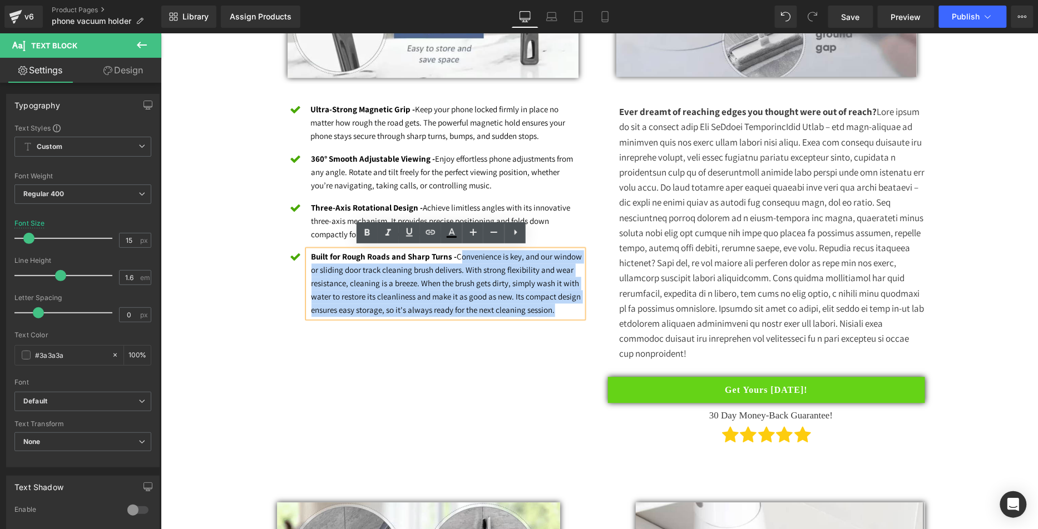
drag, startPoint x: 555, startPoint y: 308, endPoint x: 455, endPoint y: 257, distance: 111.9
click at [455, 257] on p "Built for Rough Roads and Sharp Turns - Convenience is key, and our window or s…" at bounding box center [447, 283] width 272 height 67
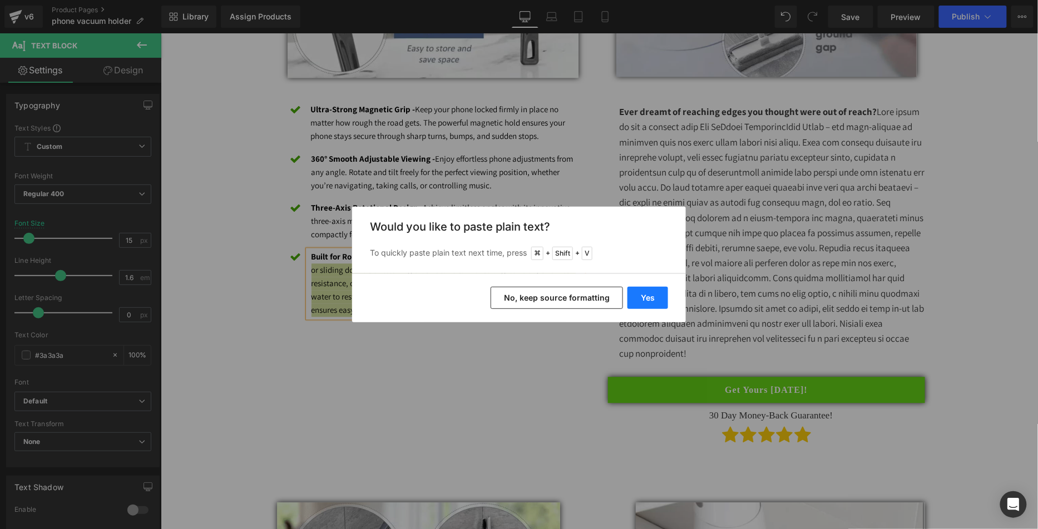
click at [651, 298] on button "Yes" at bounding box center [647, 298] width 41 height 22
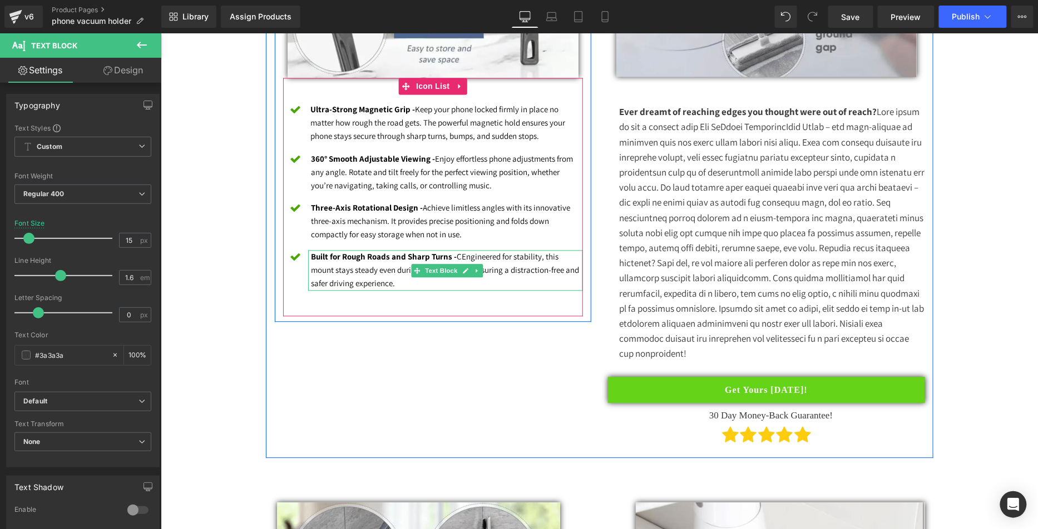
click at [458, 256] on font "Built for Rough Roads and Sharp Turns - CEngineered for stability, this mount s…" at bounding box center [445, 269] width 268 height 37
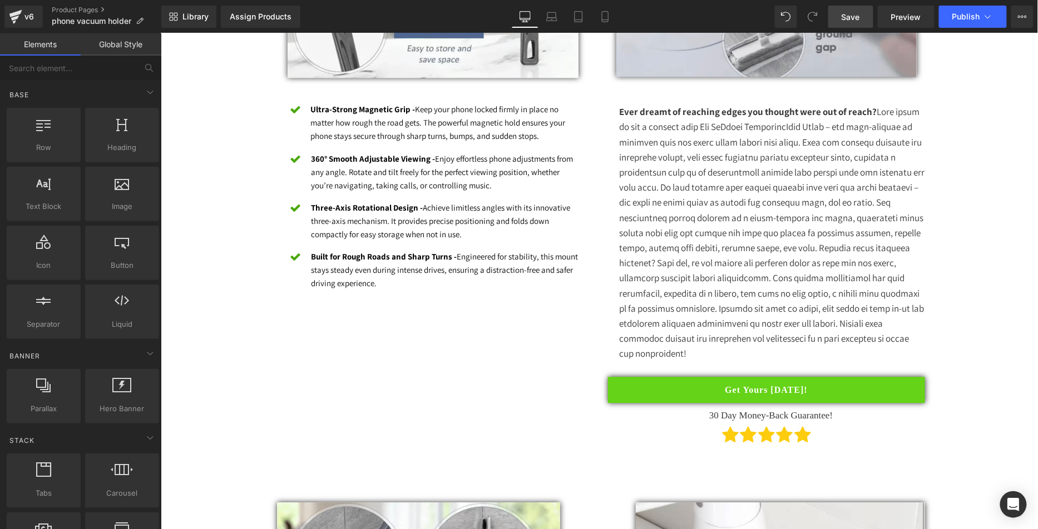
drag, startPoint x: 853, startPoint y: 16, endPoint x: 843, endPoint y: 24, distance: 12.2
click at [852, 16] on span "Save" at bounding box center [850, 17] width 18 height 12
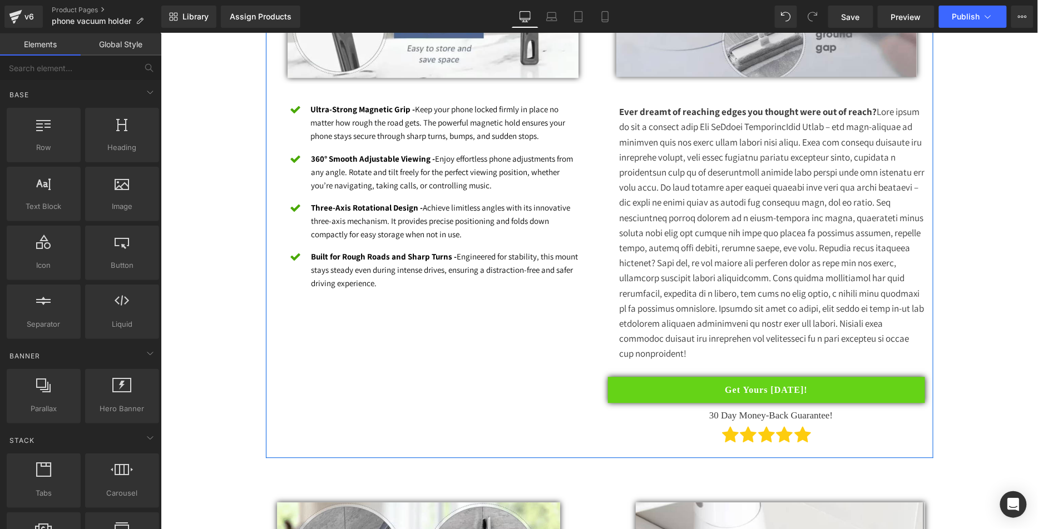
click at [735, 308] on p "Ever dreamt of reaching edges you thought were out of reach?" at bounding box center [771, 232] width 306 height 257
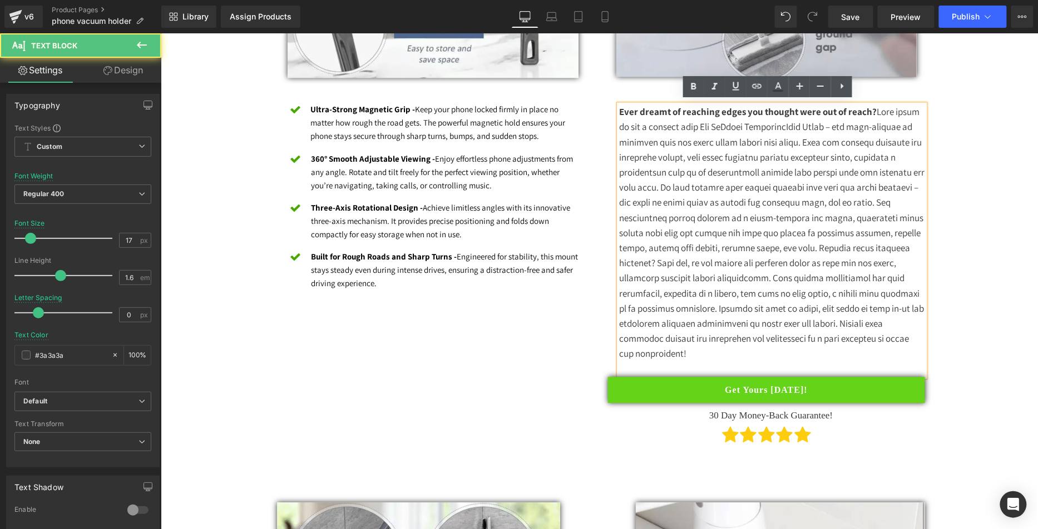
scroll to position [837, 0]
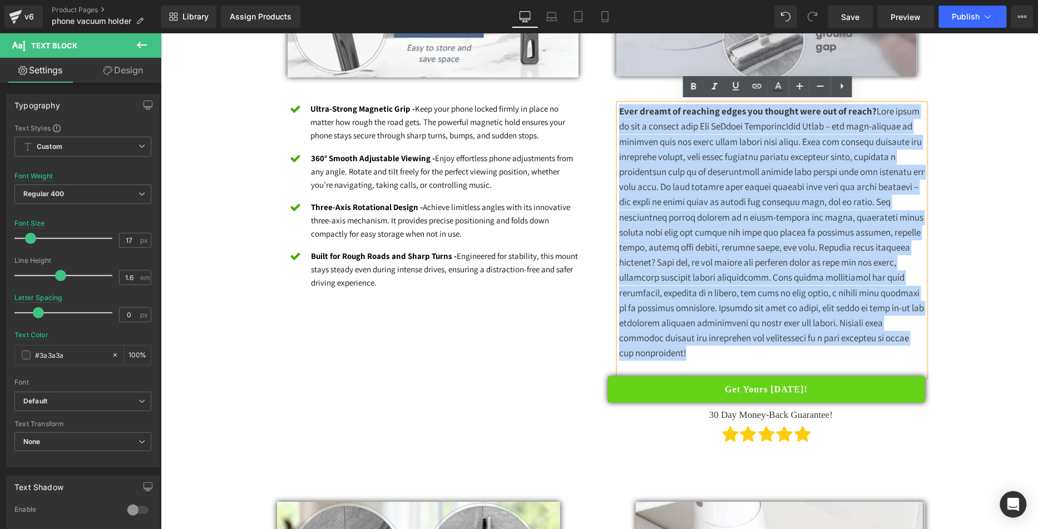
drag, startPoint x: 699, startPoint y: 354, endPoint x: 613, endPoint y: 113, distance: 255.1
click at [618, 112] on p "Ever dreamt of reaching edges you thought were out of reach?" at bounding box center [771, 231] width 306 height 257
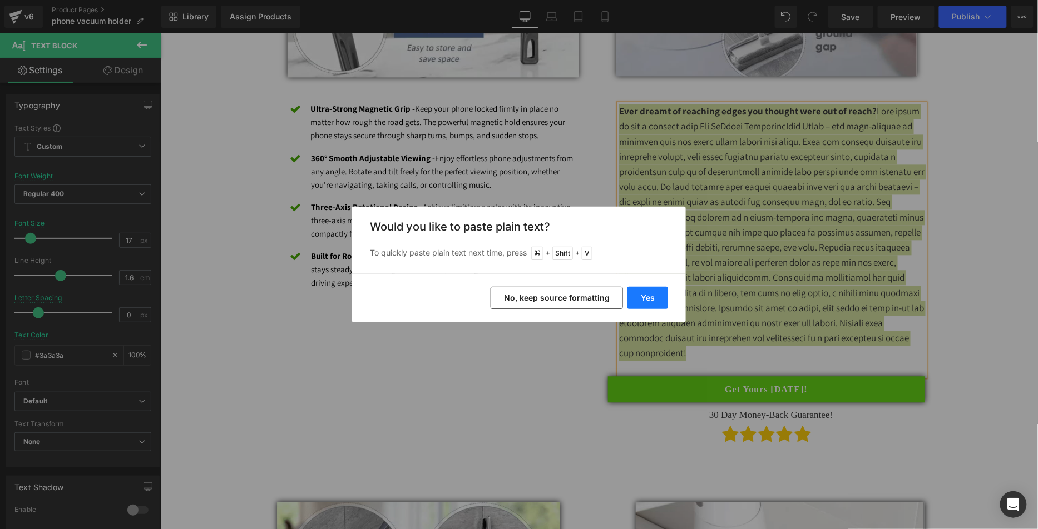
click at [648, 291] on button "Yes" at bounding box center [647, 298] width 41 height 22
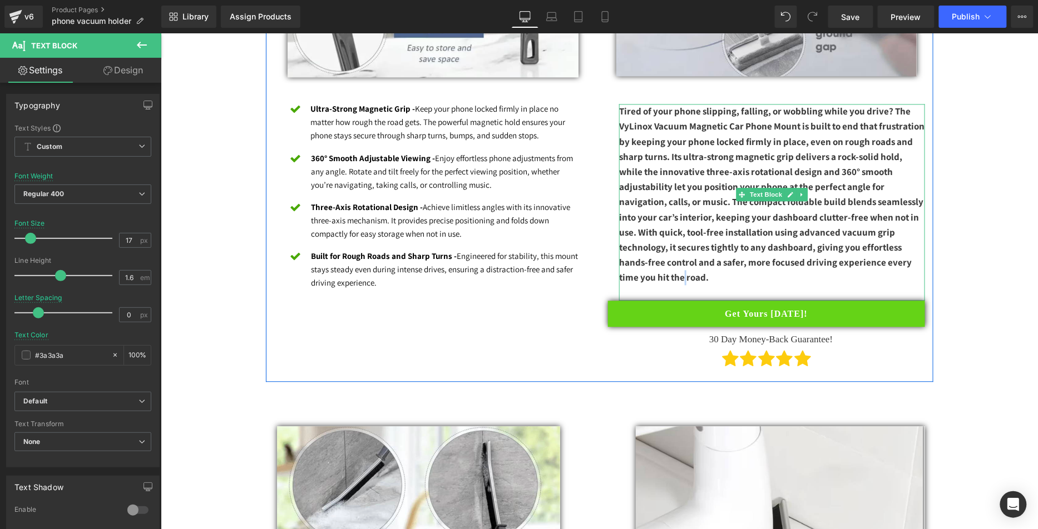
click at [865, 263] on b "Tired of your phone slipping, falling, or wobbling while you drive? The VyLinox…" at bounding box center [770, 194] width 305 height 179
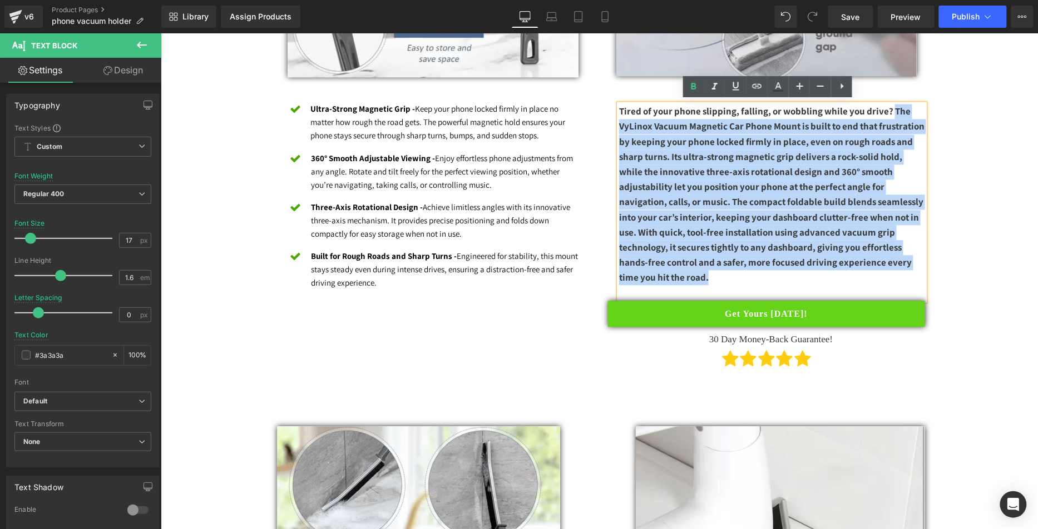
drag, startPoint x: 895, startPoint y: 262, endPoint x: 887, endPoint y: 107, distance: 154.8
click at [888, 107] on p "Tired of your phone slipping, falling, or wobbling while you drive? The VyLinox…" at bounding box center [771, 193] width 306 height 181
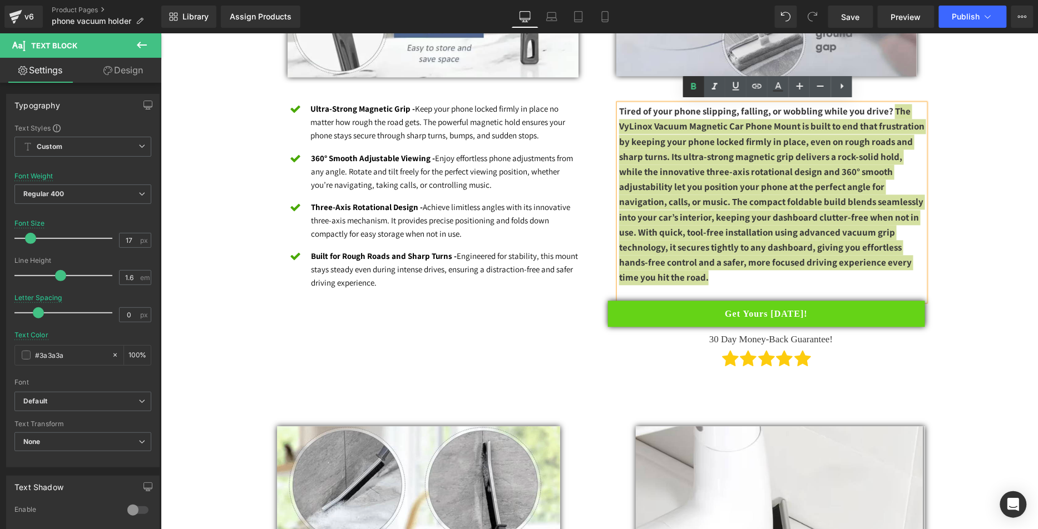
click at [691, 89] on icon at bounding box center [693, 86] width 5 height 7
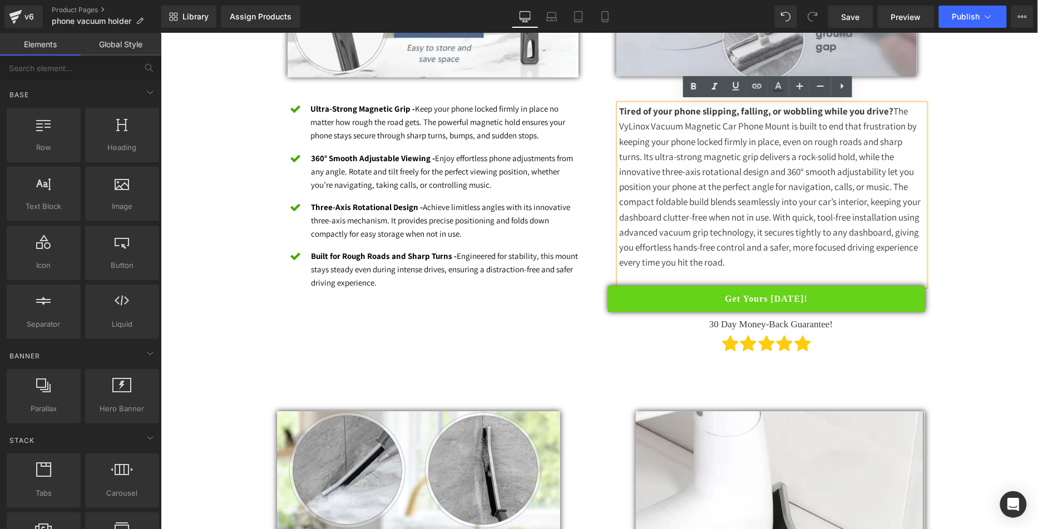
click at [1017, 160] on div "Our Biggest Sale Of The Year! Get Results Or Get Your Money Back! Heading Row S…" at bounding box center [598, 527] width 877 height 2534
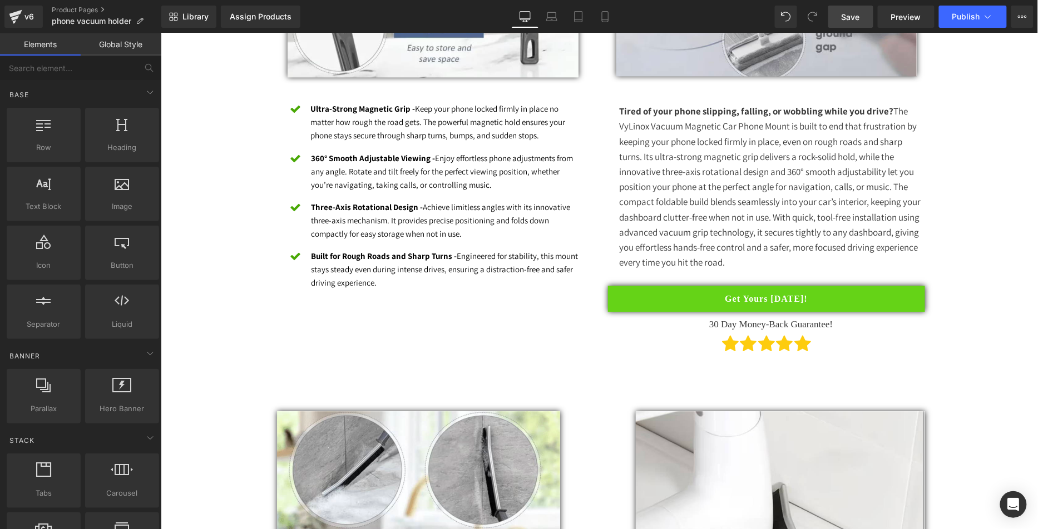
click at [854, 12] on span "Save" at bounding box center [850, 17] width 18 height 12
click at [145, 25] on p "phone vacuum holder" at bounding box center [97, 20] width 101 height 13
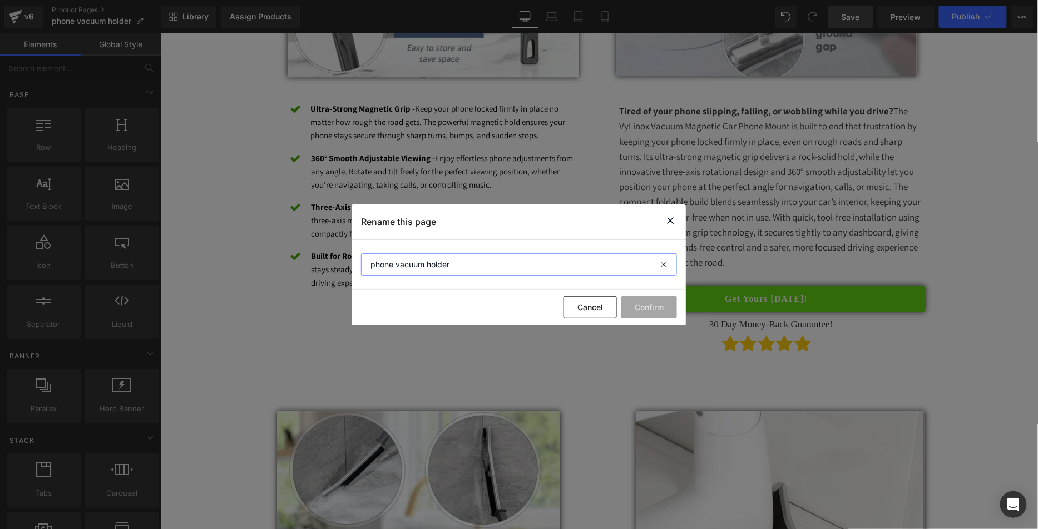
drag, startPoint x: 221, startPoint y: 243, endPoint x: 209, endPoint y: 243, distance: 12.2
click at [209, 243] on div "Rename this page phone vacuum holder Cancel Confirm" at bounding box center [519, 264] width 1038 height 529
paste input "VyLinox GripVault Mount"
type input "VyLinox GripVault Mount"
click at [657, 309] on button "Confirm" at bounding box center [649, 307] width 56 height 22
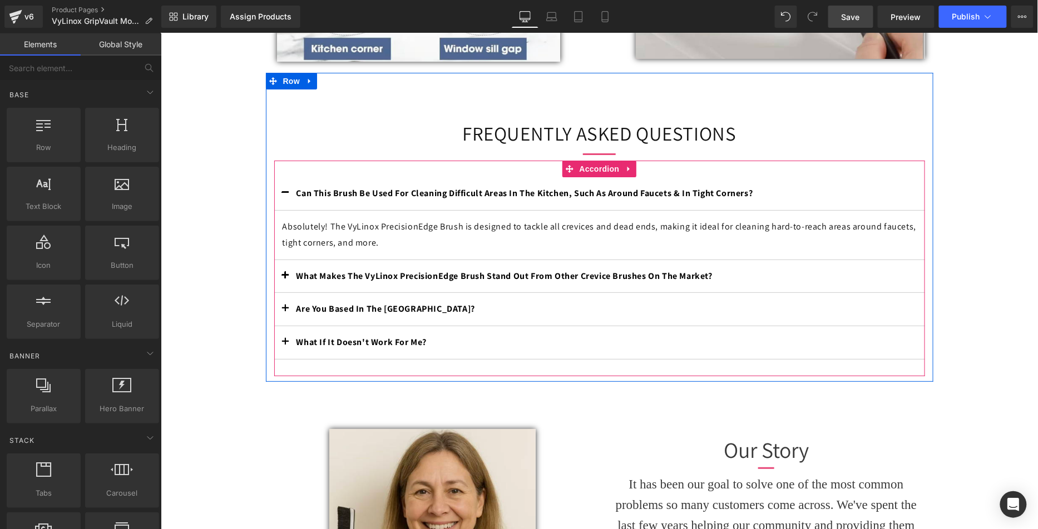
scroll to position [1472, 0]
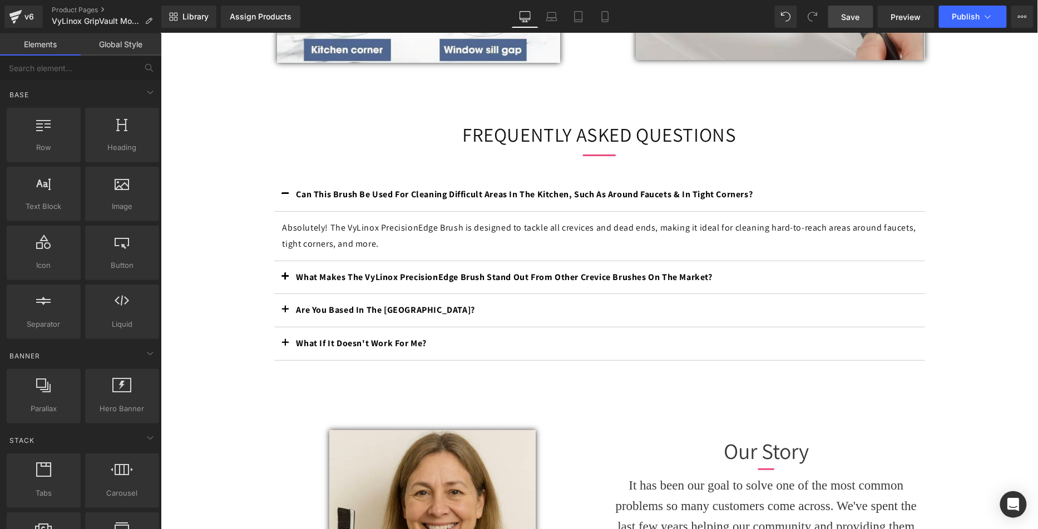
click at [417, 193] on b "Can This Brush Be Used For Cleaning Difficult Areas In The Kitchen, Such As Aro…" at bounding box center [524, 194] width 457 height 12
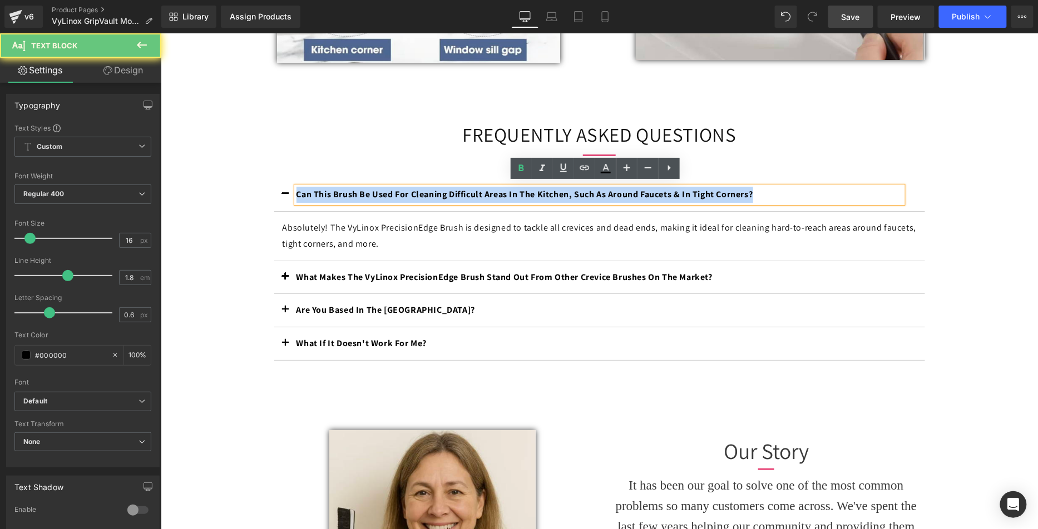
drag, startPoint x: 788, startPoint y: 190, endPoint x: 161, endPoint y: 185, distance: 627.4
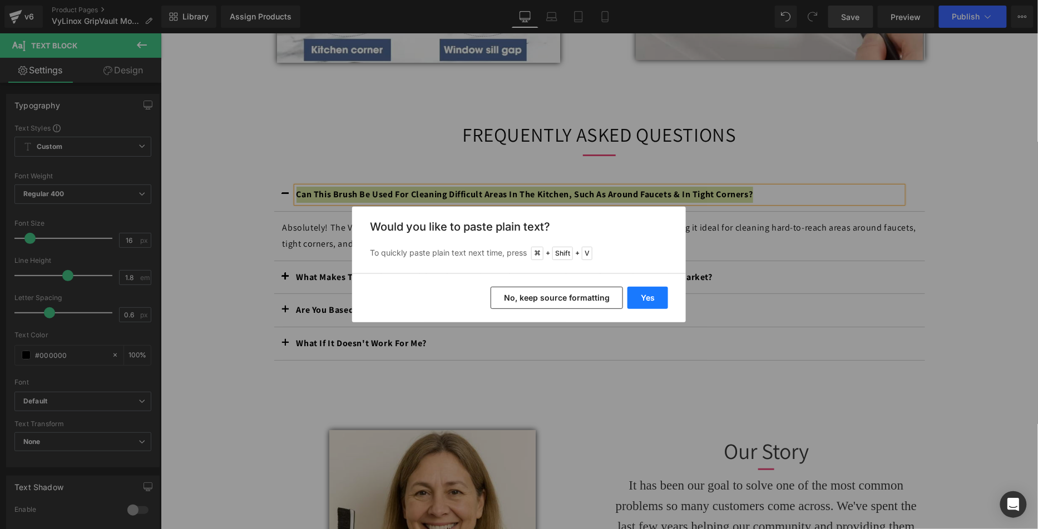
click at [650, 301] on button "Yes" at bounding box center [647, 298] width 41 height 22
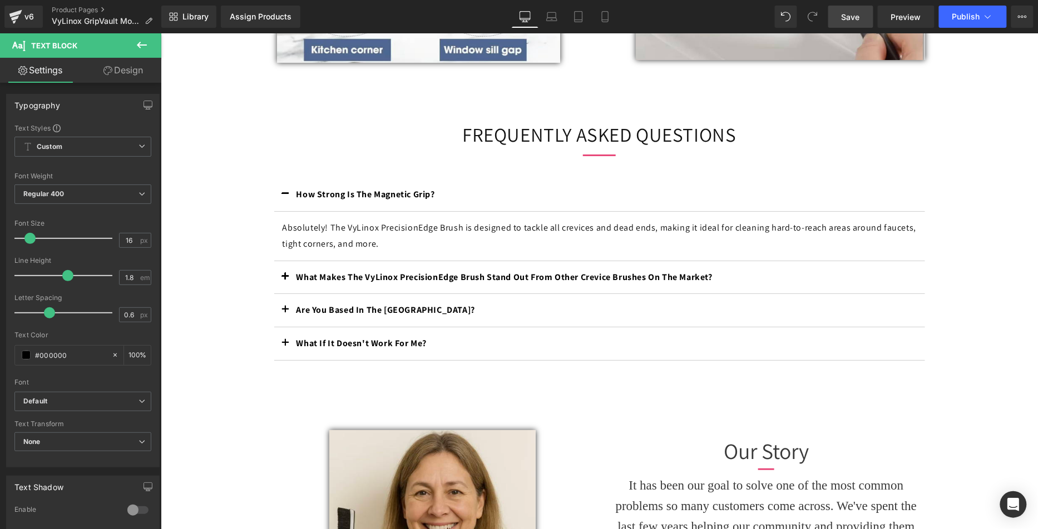
click at [399, 236] on p "Absolutely! The VyLinox PrecisionEdge Brush is designed to tackle all crevices …" at bounding box center [599, 236] width 634 height 32
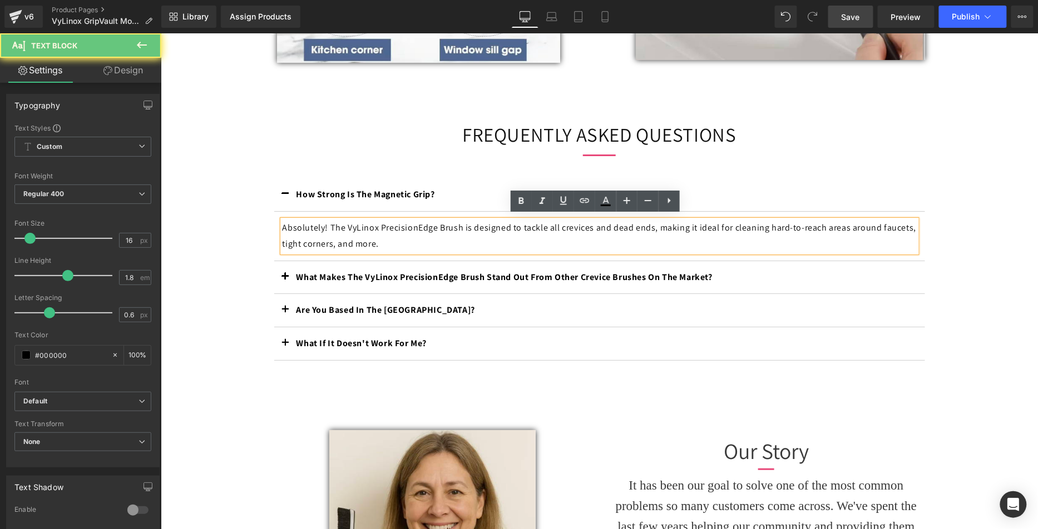
drag, startPoint x: 430, startPoint y: 242, endPoint x: 437, endPoint y: 242, distance: 6.7
click at [423, 241] on p "Absolutely! The VyLinox PrecisionEdge Brush is designed to tackle all crevices …" at bounding box center [599, 236] width 634 height 32
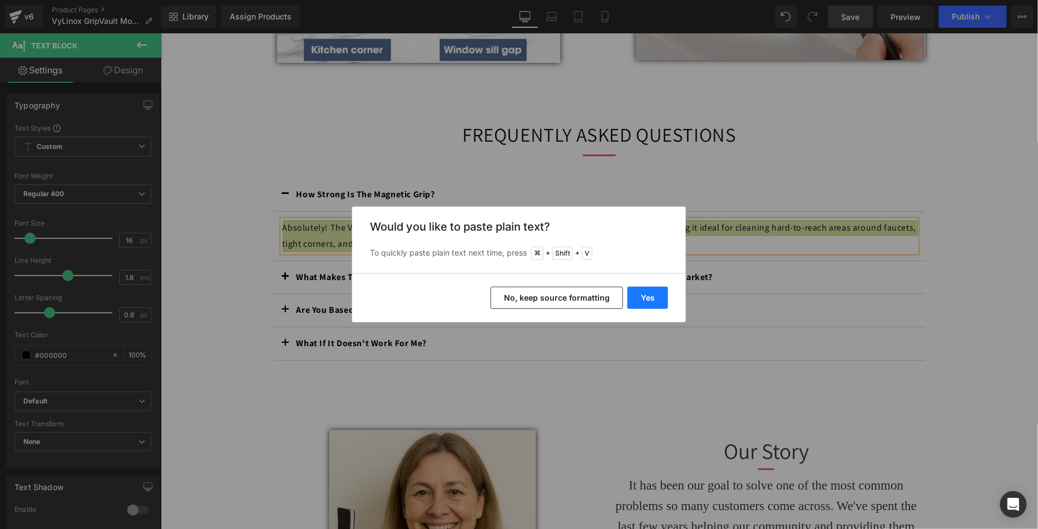
click at [652, 294] on button "Yes" at bounding box center [647, 298] width 41 height 22
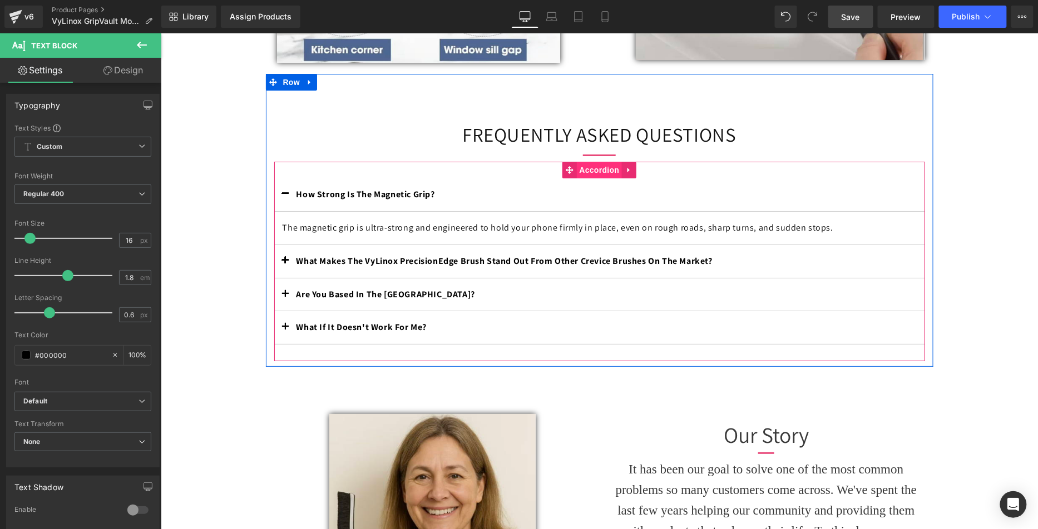
click at [597, 161] on span "Accordion" at bounding box center [599, 169] width 46 height 17
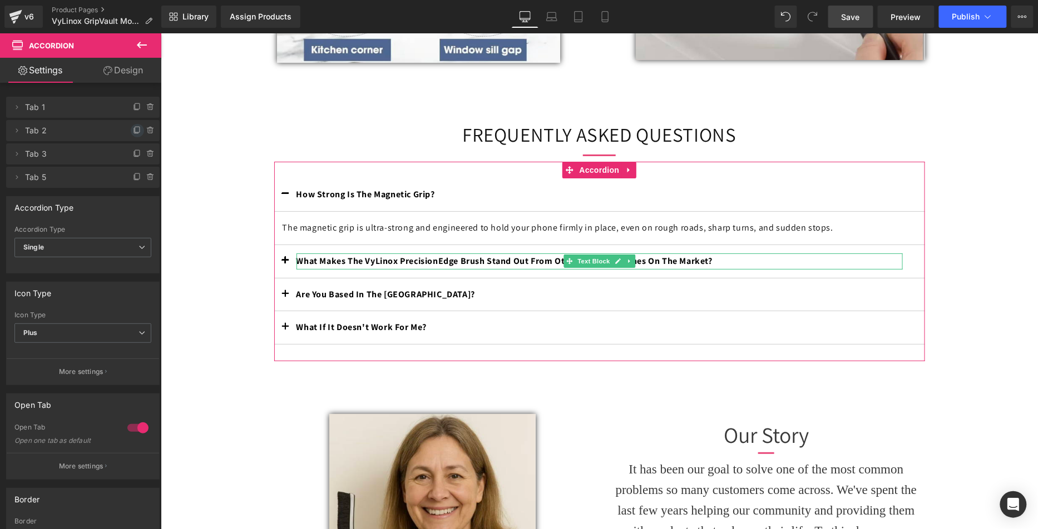
click at [133, 135] on span at bounding box center [137, 130] width 13 height 13
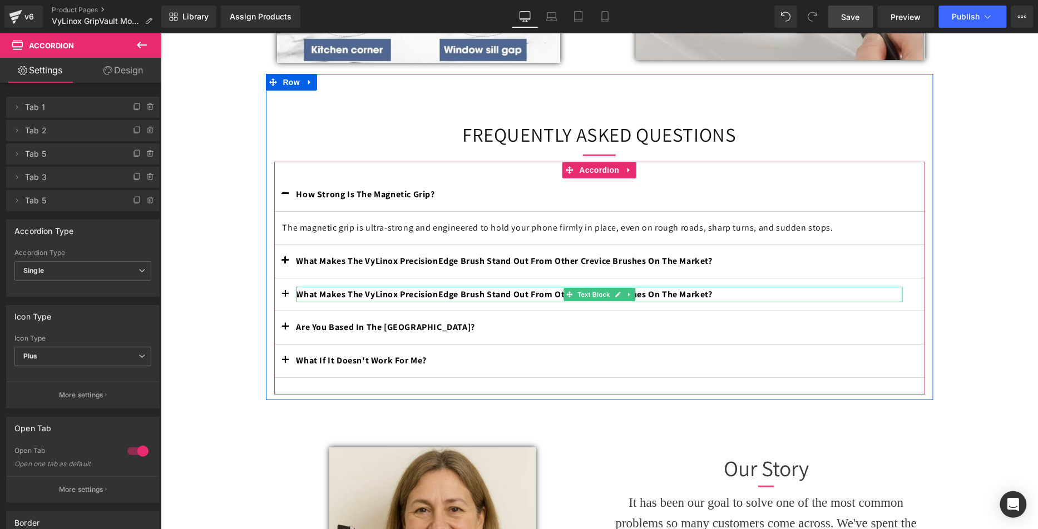
drag, startPoint x: 466, startPoint y: 289, endPoint x: 735, endPoint y: 296, distance: 269.8
click at [466, 289] on b "What Makes The VyLinox PrecisionEdge Brush Stand Out From Other Crevice Brushes…" at bounding box center [504, 294] width 416 height 12
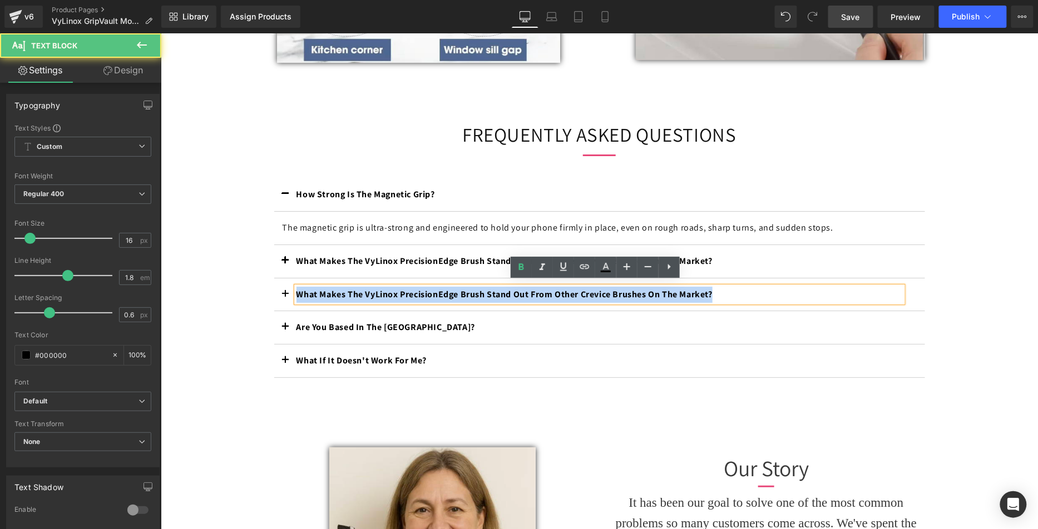
drag, startPoint x: 745, startPoint y: 289, endPoint x: 86, endPoint y: 259, distance: 660.3
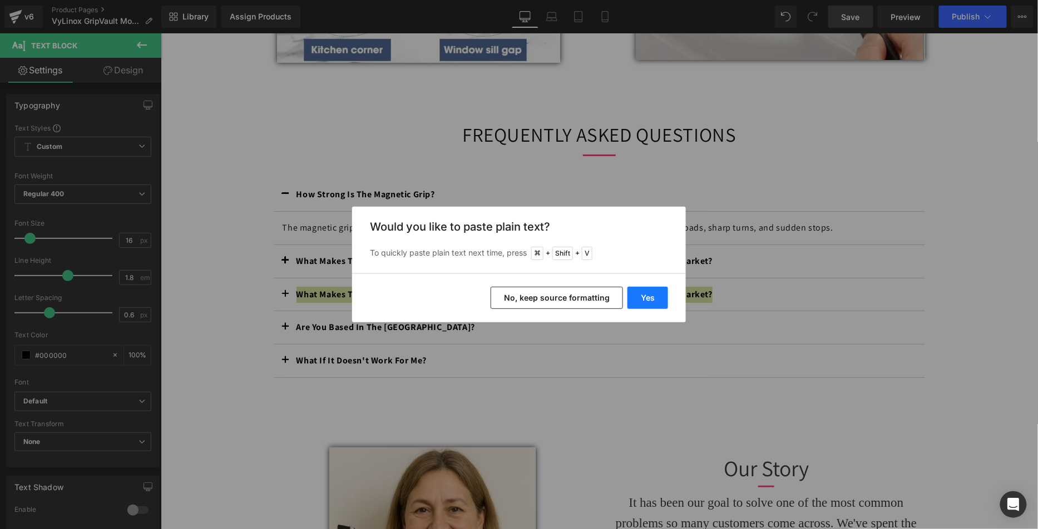
click at [662, 299] on button "Yes" at bounding box center [647, 298] width 41 height 22
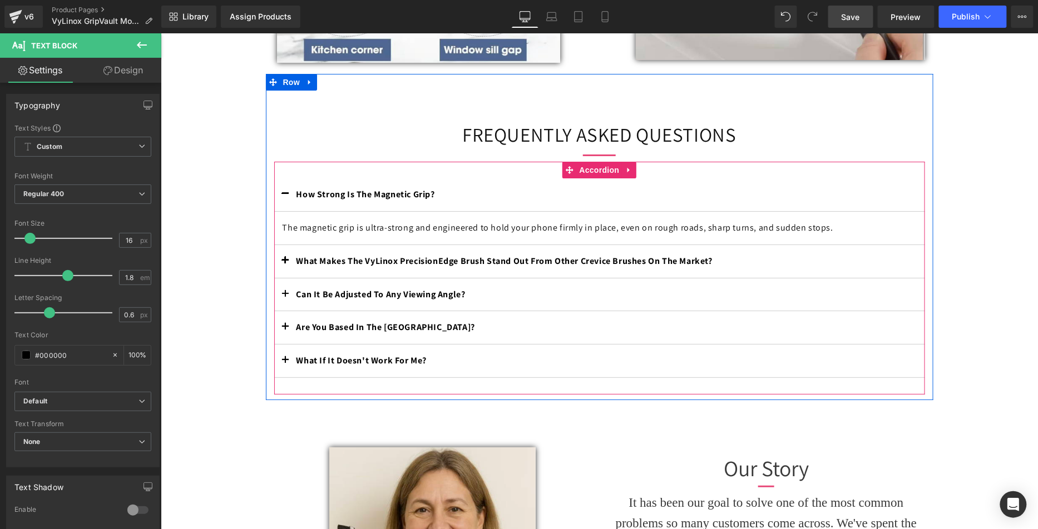
click at [285, 297] on span "button" at bounding box center [285, 297] width 0 height 0
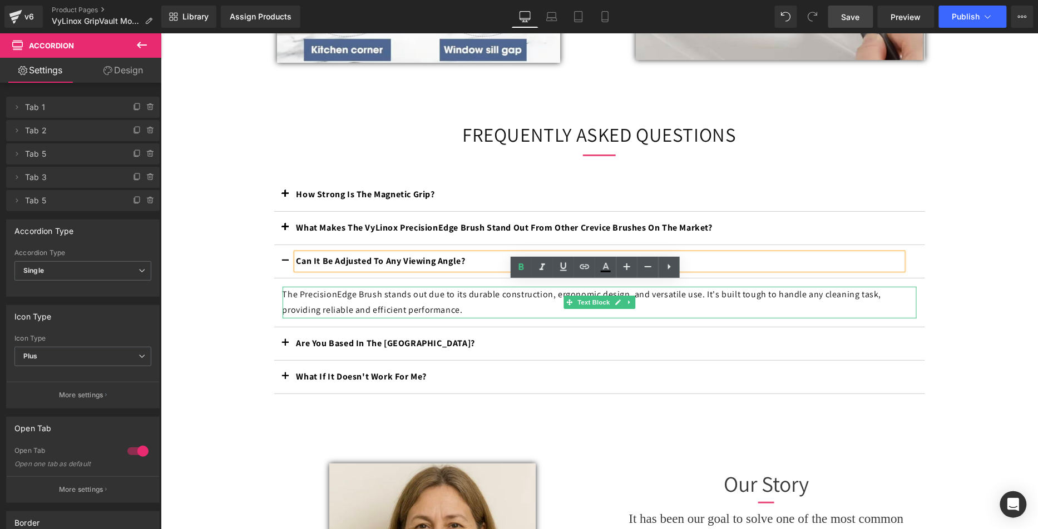
click at [440, 299] on p "The PrecisionEdge Brush stands out due to its durable construction, ergonomic d…" at bounding box center [599, 302] width 634 height 32
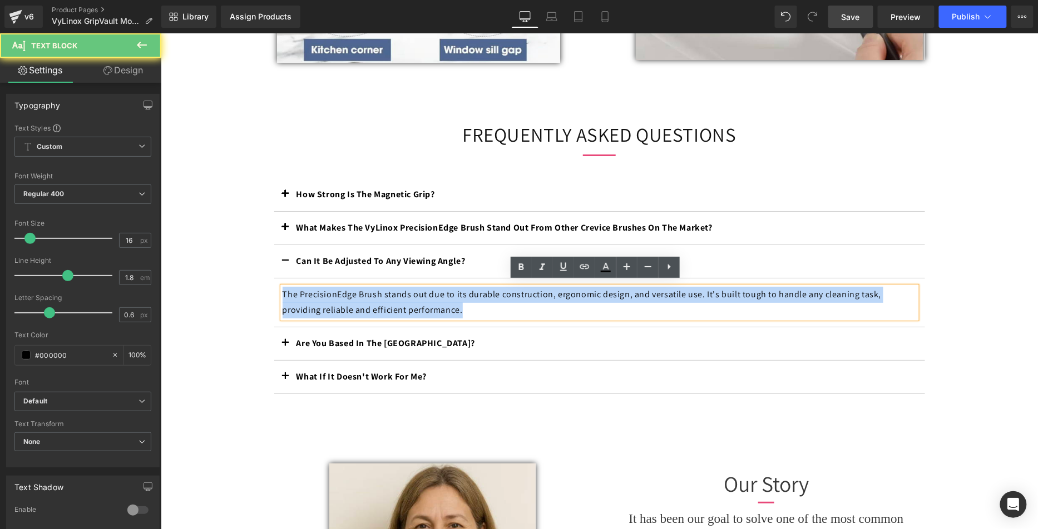
drag, startPoint x: 467, startPoint y: 308, endPoint x: 230, endPoint y: 283, distance: 237.8
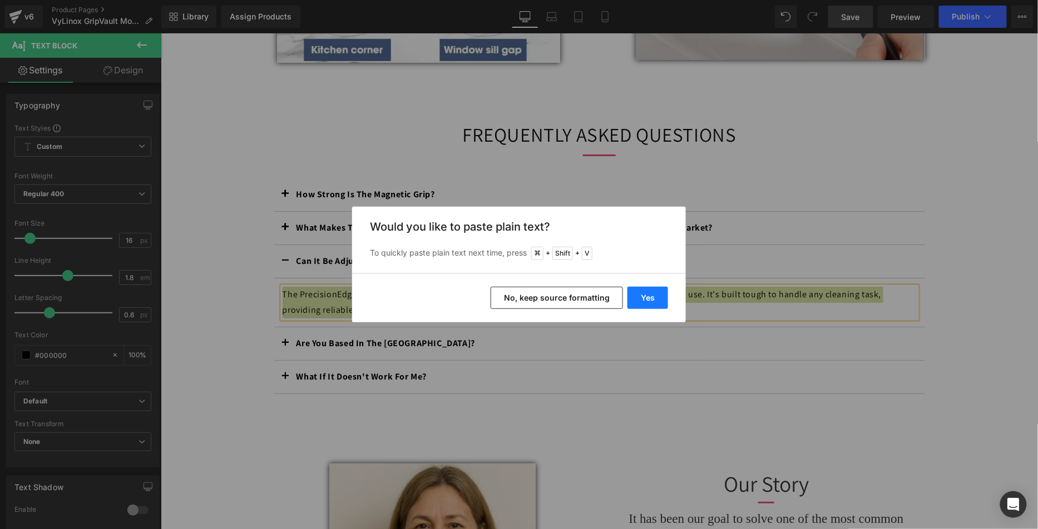
click at [662, 301] on button "Yes" at bounding box center [647, 298] width 41 height 22
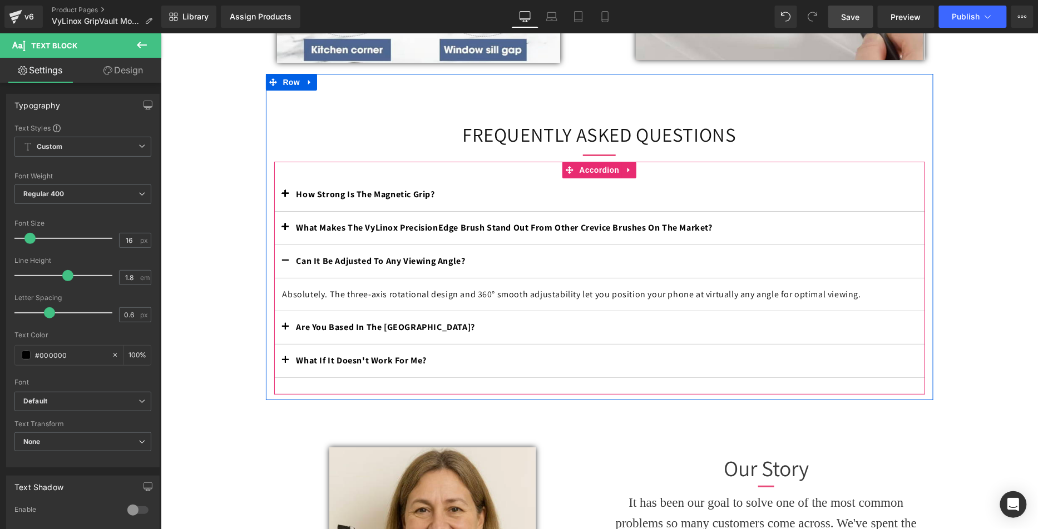
click at [430, 231] on div "What Makes The VyLinox PrecisionEdge Brush Stand Out From Other Crevice Brushes…" at bounding box center [599, 228] width 606 height 16
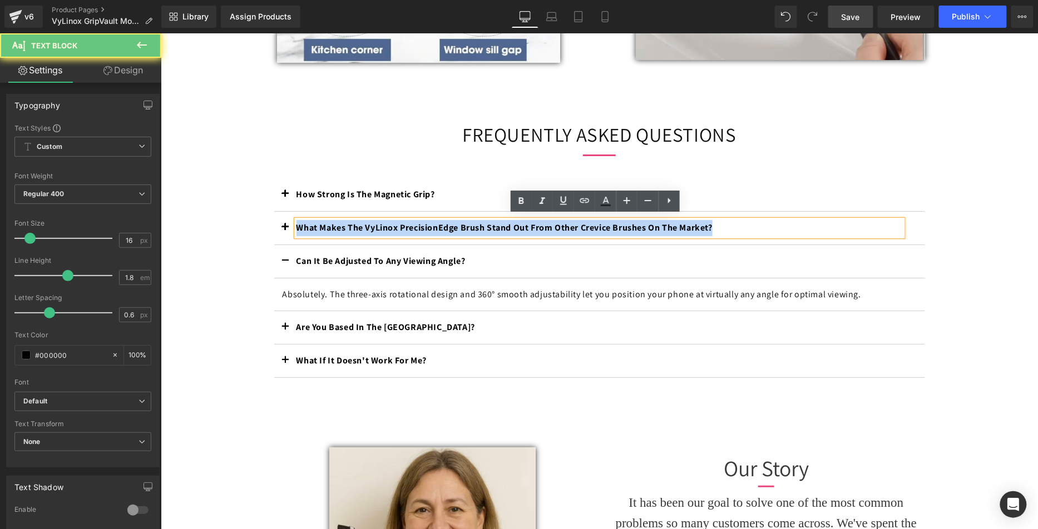
drag, startPoint x: 297, startPoint y: 197, endPoint x: 166, endPoint y: 199, distance: 130.7
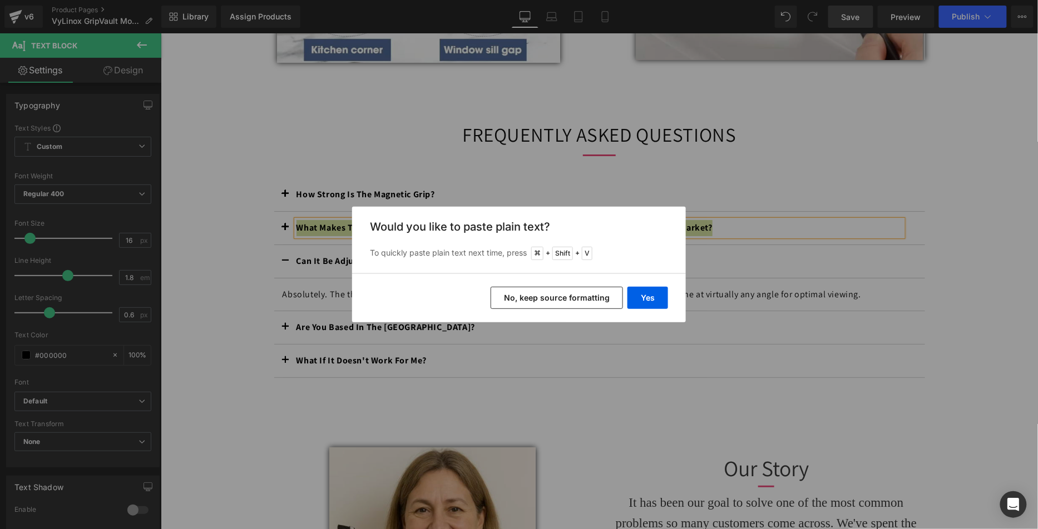
click at [618, 296] on button "No, keep source formatting" at bounding box center [557, 298] width 132 height 22
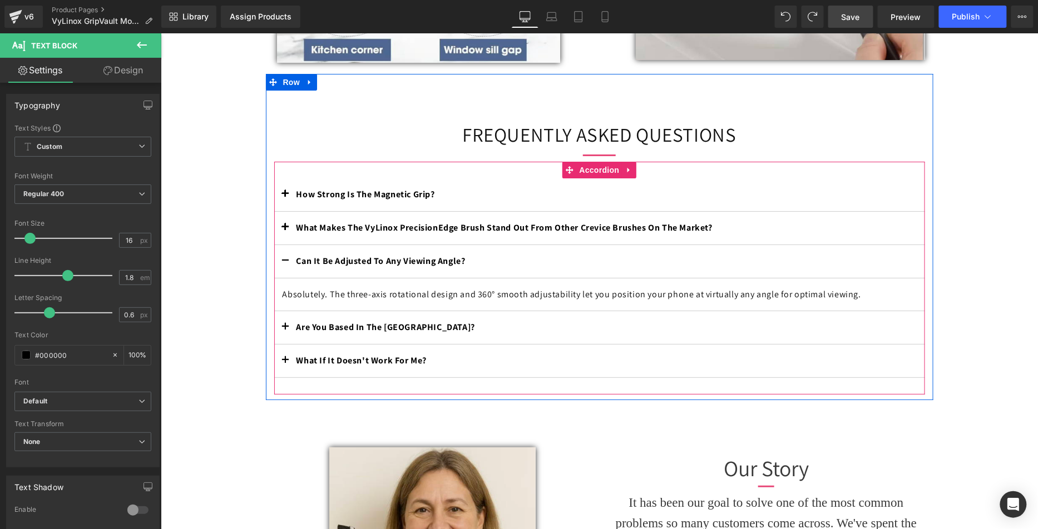
click at [736, 223] on p "What Makes The VyLinox PrecisionEdge Brush Stand Out From Other Crevice Brushes…" at bounding box center [599, 228] width 606 height 16
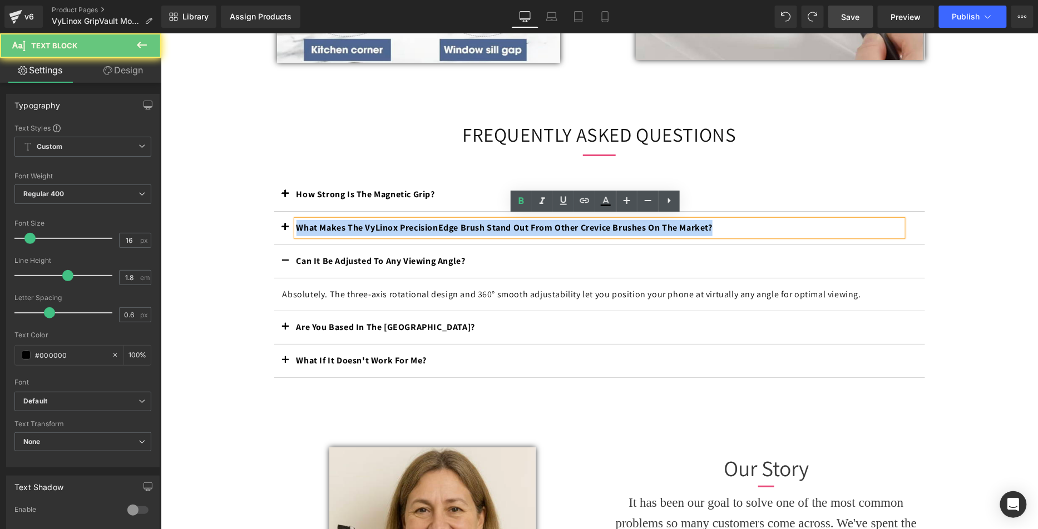
drag, startPoint x: 565, startPoint y: 224, endPoint x: 179, endPoint y: 224, distance: 386.5
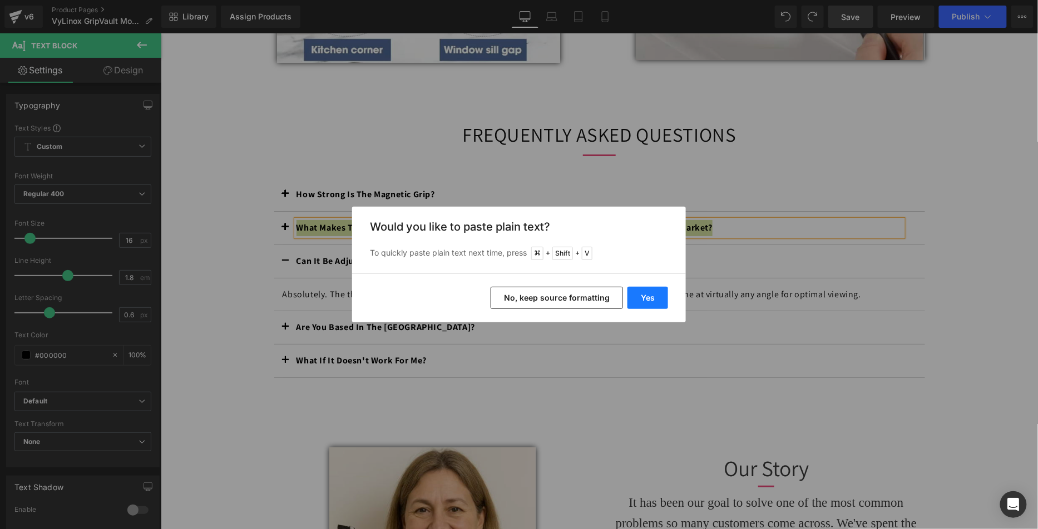
click at [663, 300] on button "Yes" at bounding box center [647, 298] width 41 height 22
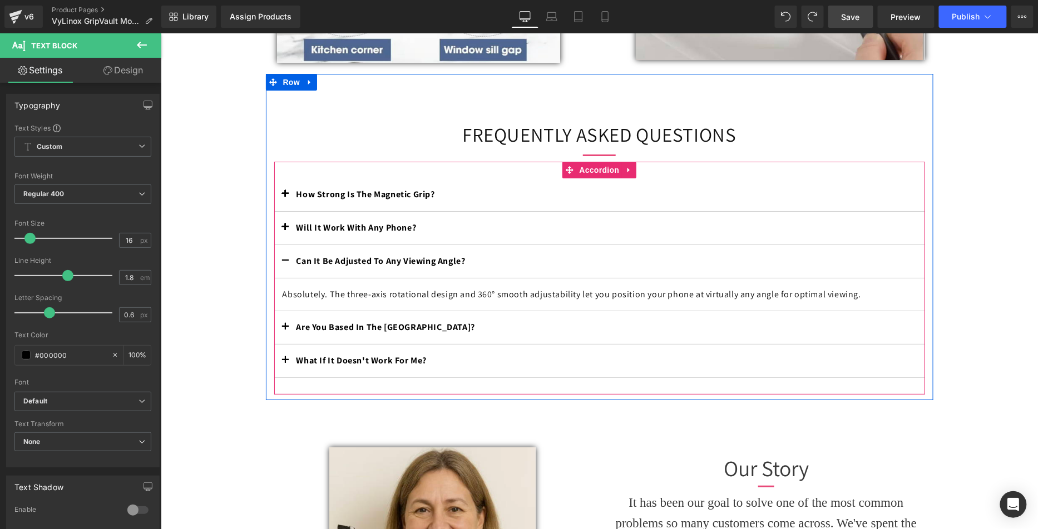
click at [285, 222] on button "button" at bounding box center [285, 227] width 22 height 33
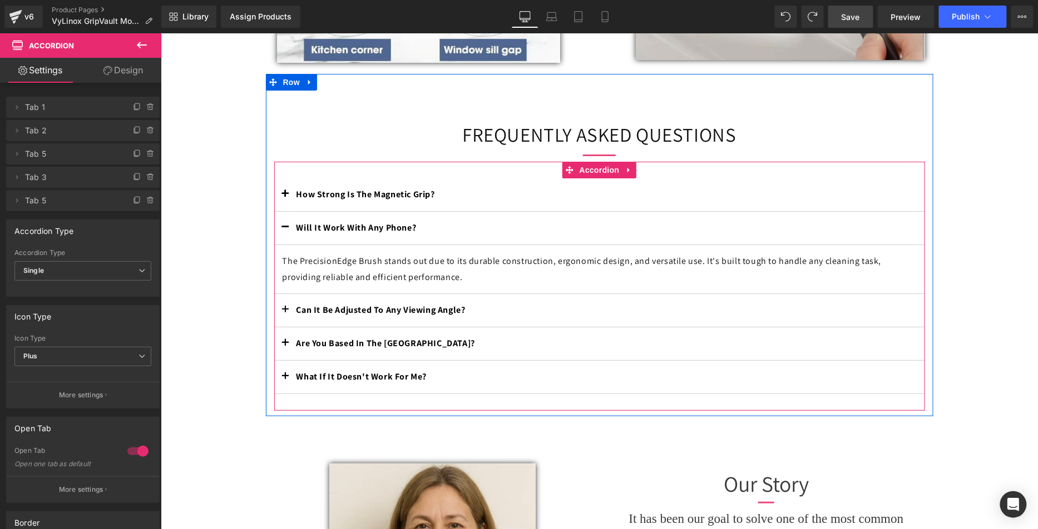
click at [419, 277] on p "The PrecisionEdge Brush stands out due to its durable construction, ergonomic d…" at bounding box center [599, 269] width 634 height 32
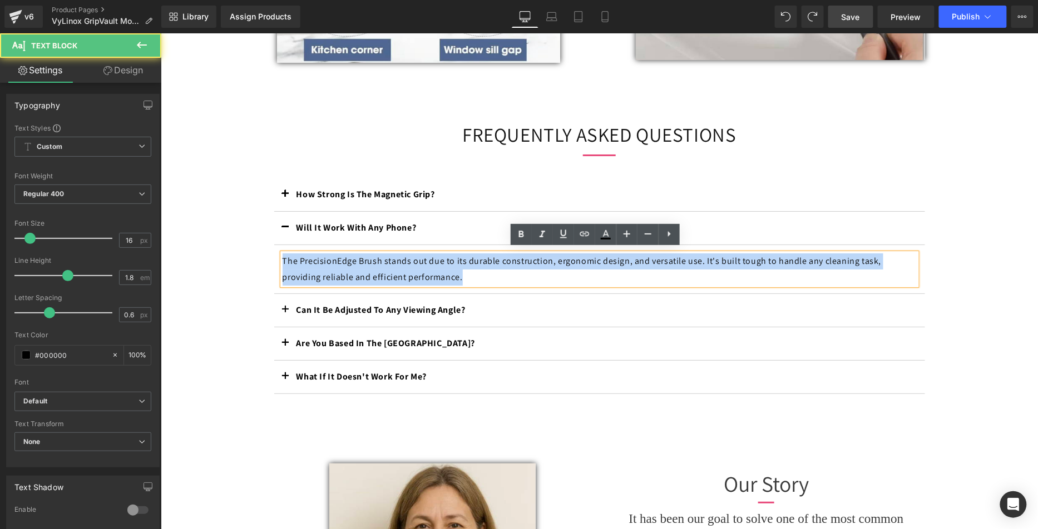
drag, startPoint x: 508, startPoint y: 276, endPoint x: 137, endPoint y: 232, distance: 374.1
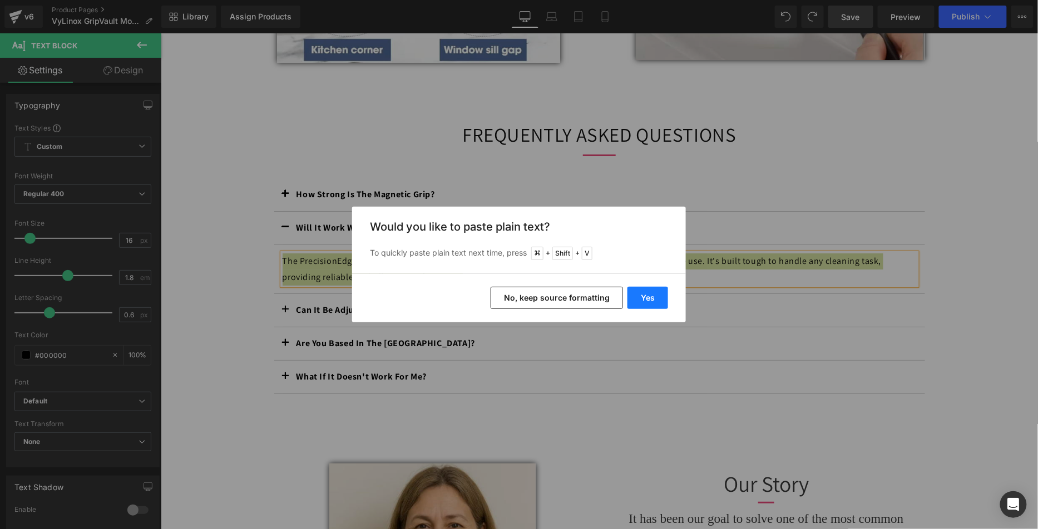
click at [639, 296] on button "Yes" at bounding box center [647, 298] width 41 height 22
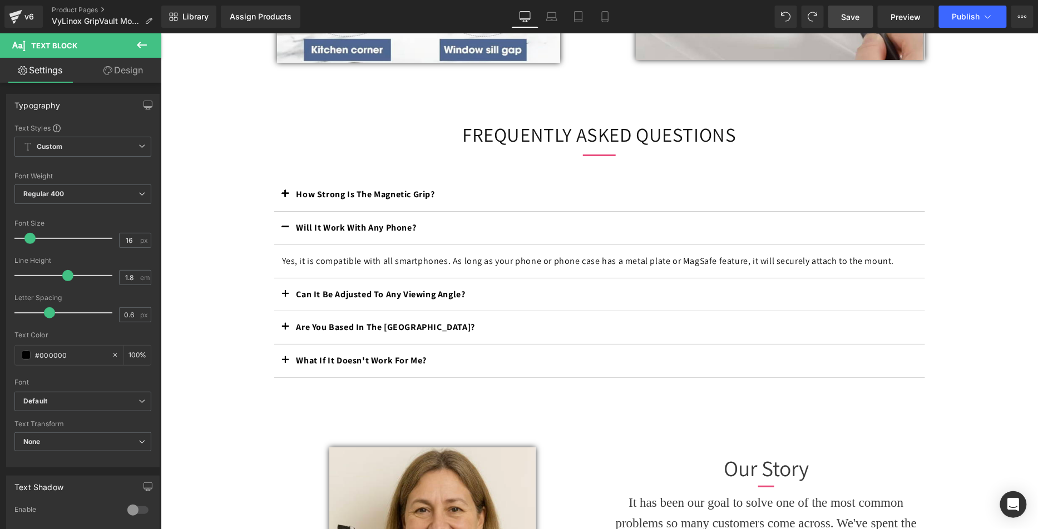
click at [853, 11] on span "Save" at bounding box center [850, 17] width 18 height 12
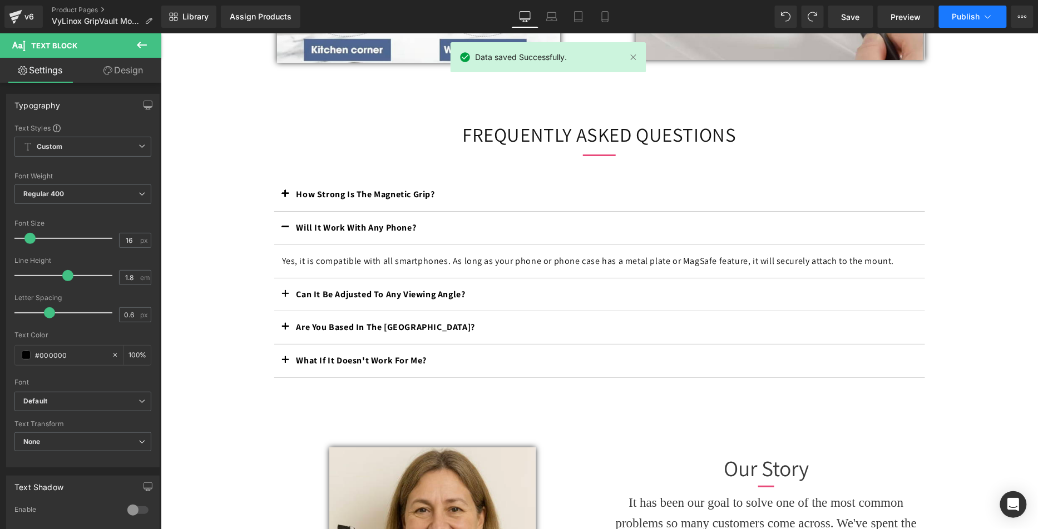
click at [976, 17] on span "Publish" at bounding box center [966, 16] width 28 height 9
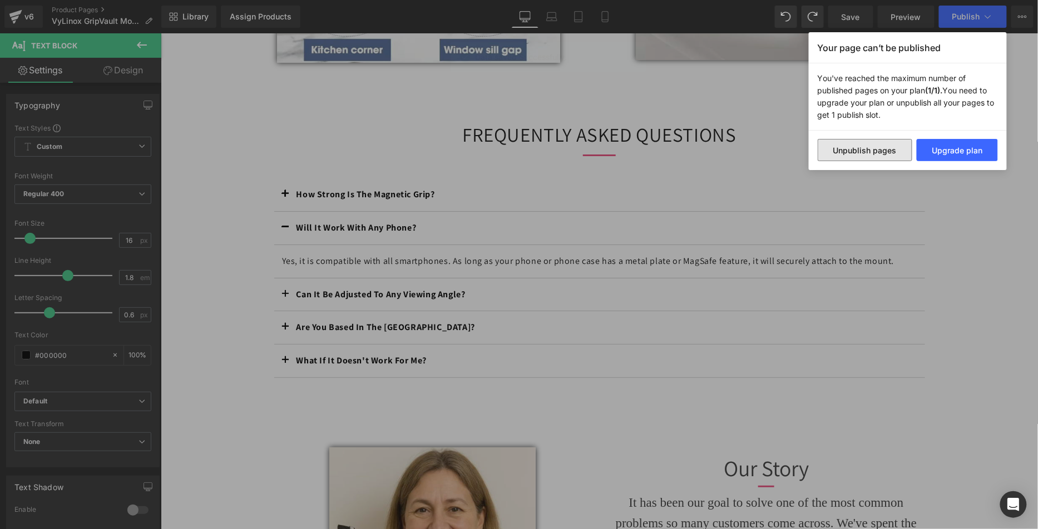
click at [878, 153] on button "Unpublish pages" at bounding box center [865, 150] width 95 height 22
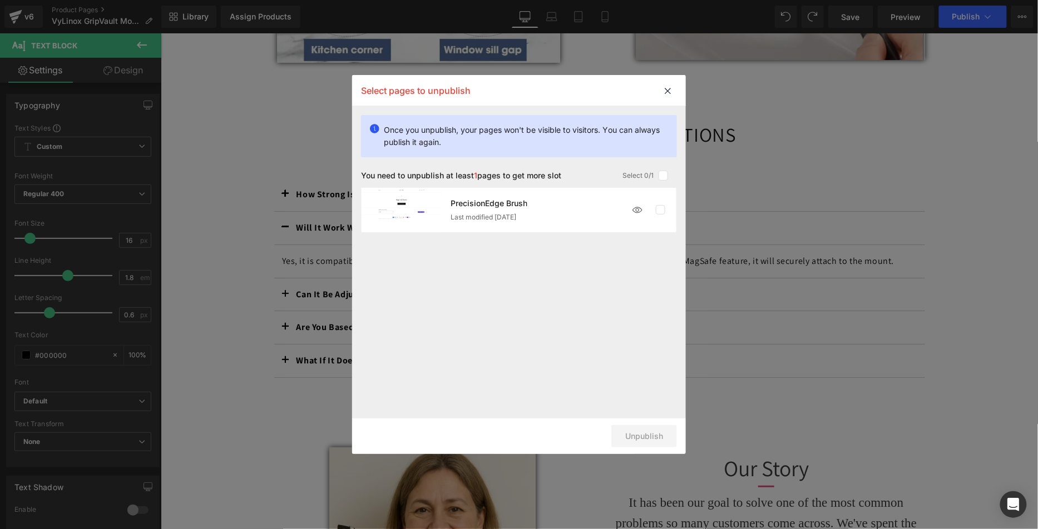
drag, startPoint x: 664, startPoint y: 211, endPoint x: 661, endPoint y: 239, distance: 27.9
click at [664, 211] on label at bounding box center [661, 210] width 10 height 10
click at [660, 210] on input "checkbox" at bounding box center [660, 210] width 0 height 0
click at [640, 437] on button "Unpublish 1 pages" at bounding box center [629, 436] width 96 height 22
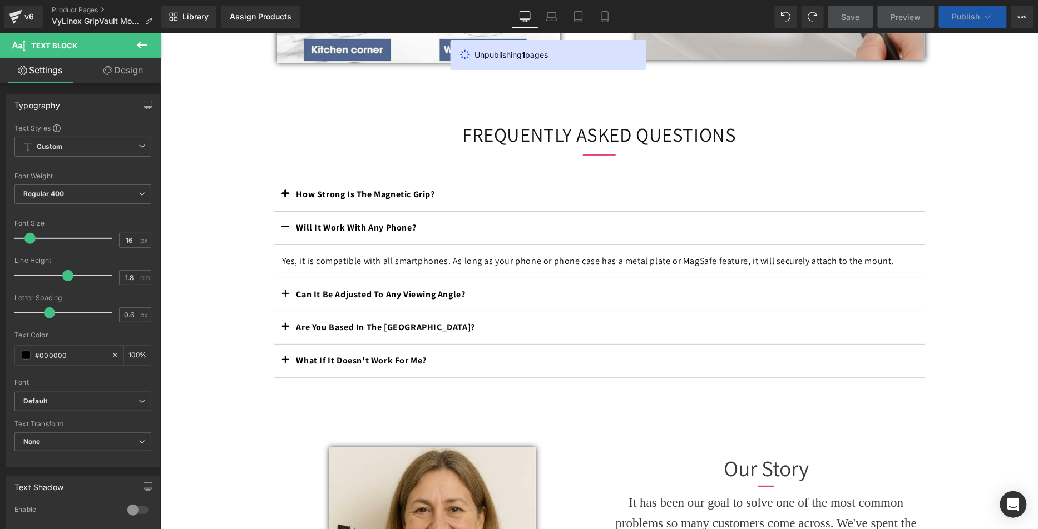
click at [962, 22] on button "Publish" at bounding box center [973, 17] width 68 height 22
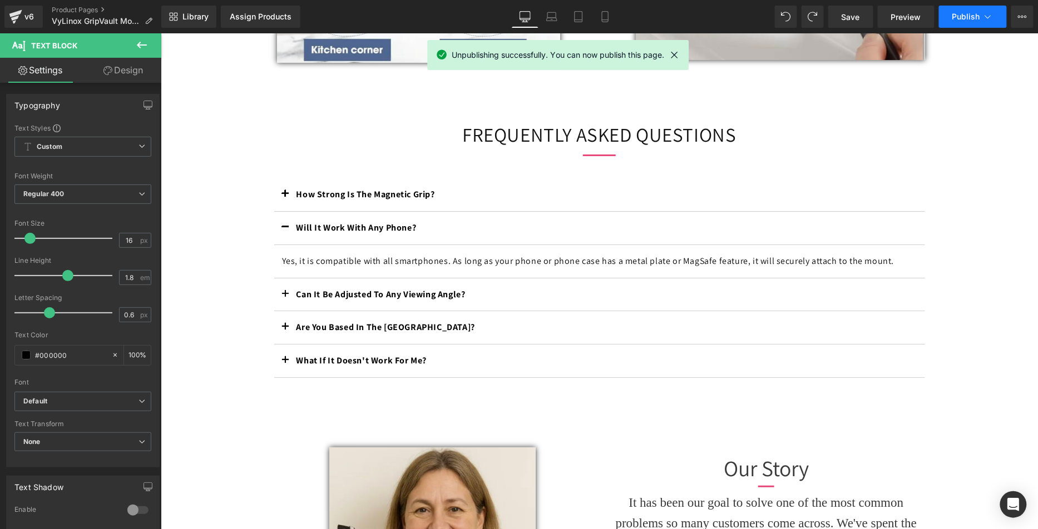
click at [955, 12] on span "Publish" at bounding box center [966, 16] width 28 height 9
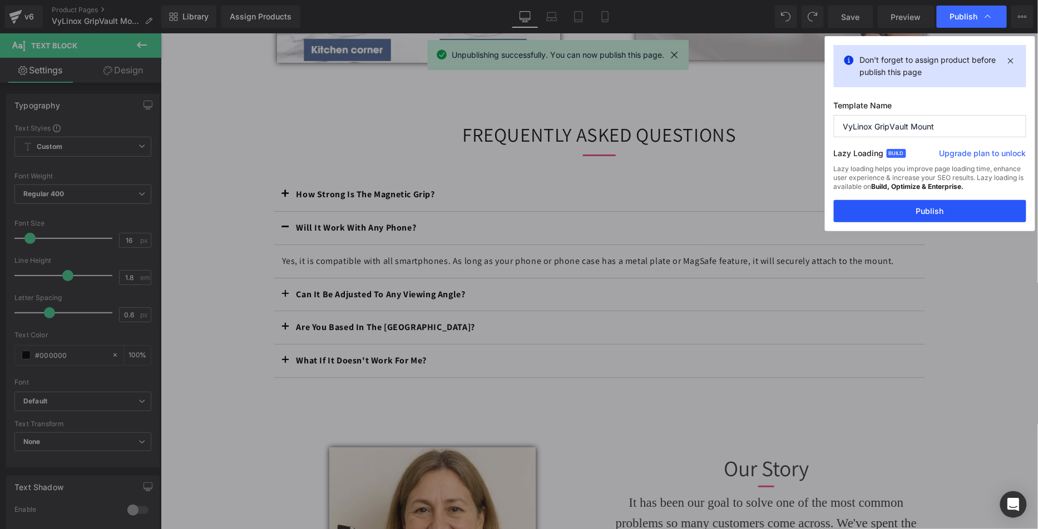
click at [924, 217] on button "Publish" at bounding box center [930, 211] width 192 height 22
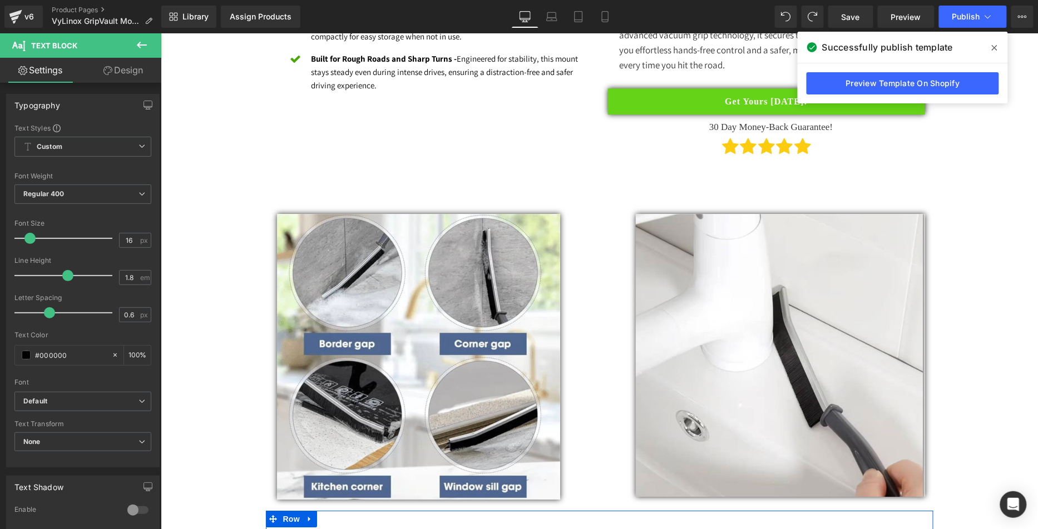
scroll to position [0, 0]
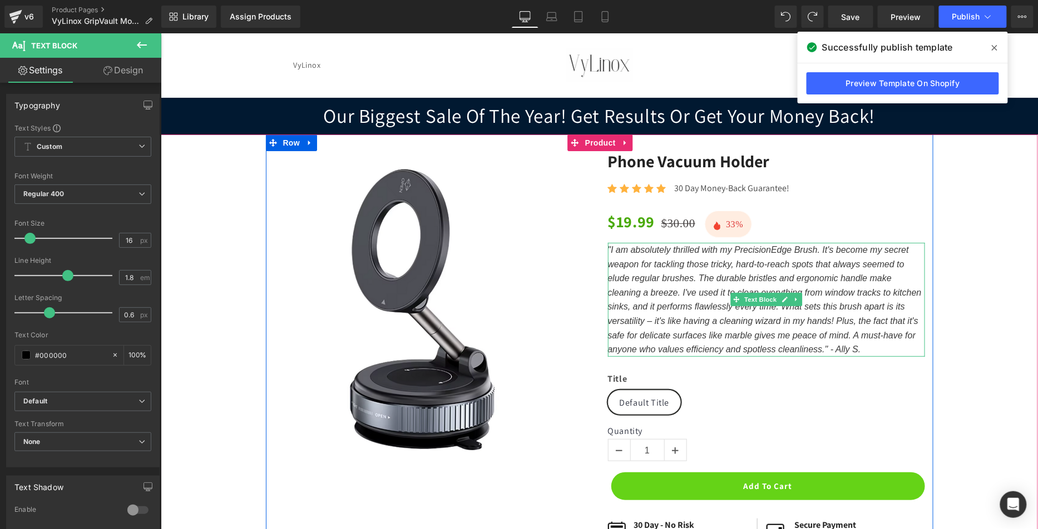
click at [663, 276] on icon ""I am absolutely thrilled with my PrecisionEdge Brush. It's become my secret we…" at bounding box center [764, 299] width 314 height 109
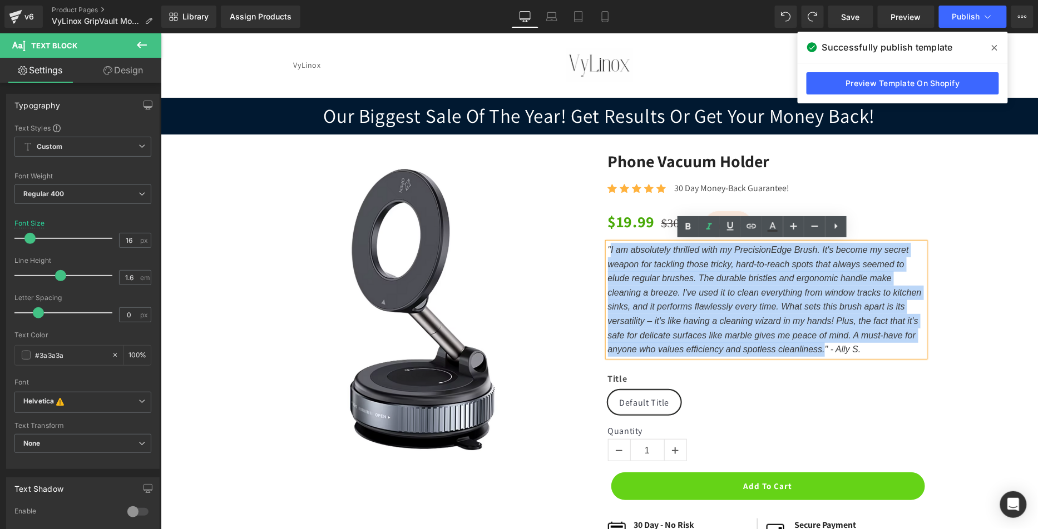
drag, startPoint x: 606, startPoint y: 250, endPoint x: 820, endPoint y: 352, distance: 236.3
click at [820, 352] on icon ""I am absolutely thrilled with my PrecisionEdge Brush. It's become my secret we…" at bounding box center [764, 299] width 314 height 109
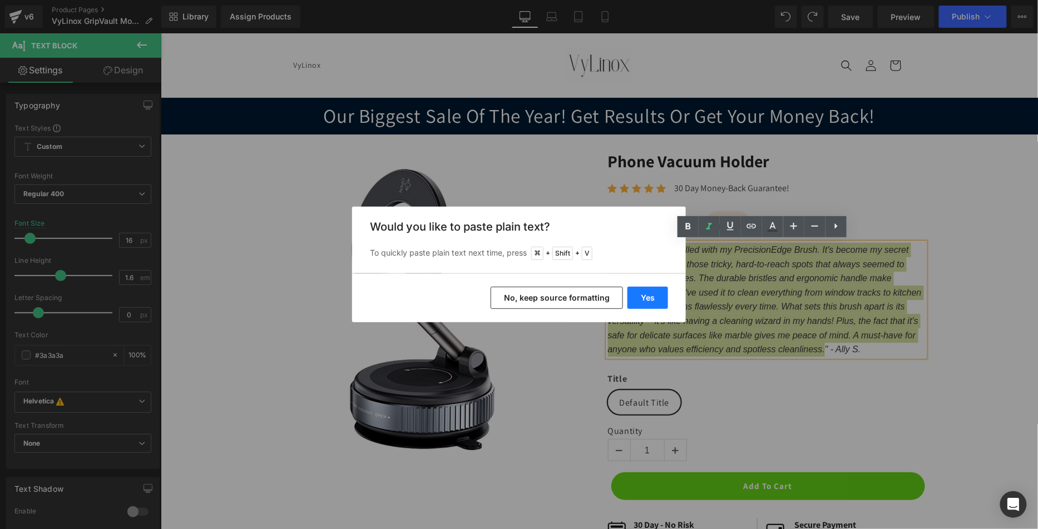
click at [651, 303] on button "Yes" at bounding box center [647, 298] width 41 height 22
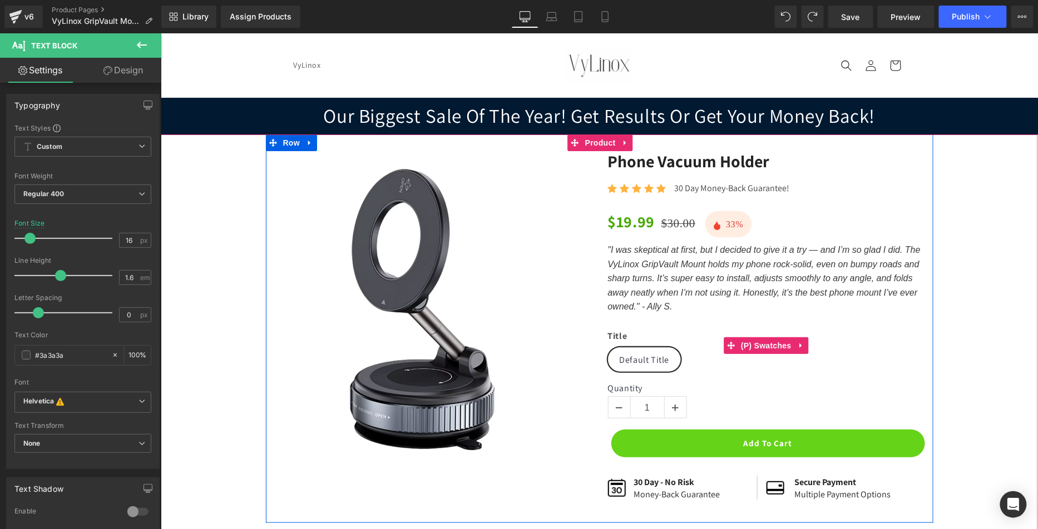
click at [815, 347] on div "Title Default Title" at bounding box center [765, 353] width 317 height 47
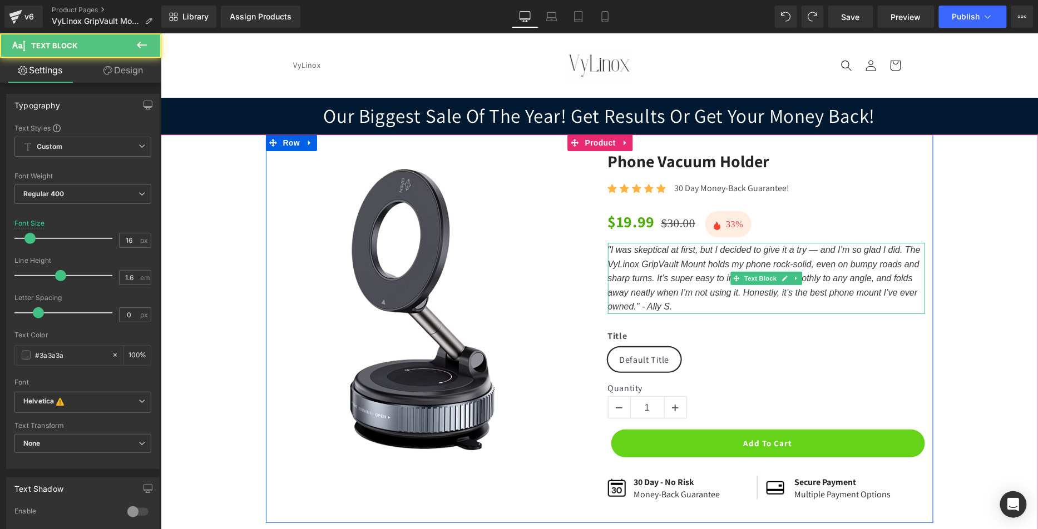
click at [649, 303] on icon ""I was skeptical at first, but I decided to give it a try — and I’m so glad I d…" at bounding box center [763, 278] width 313 height 66
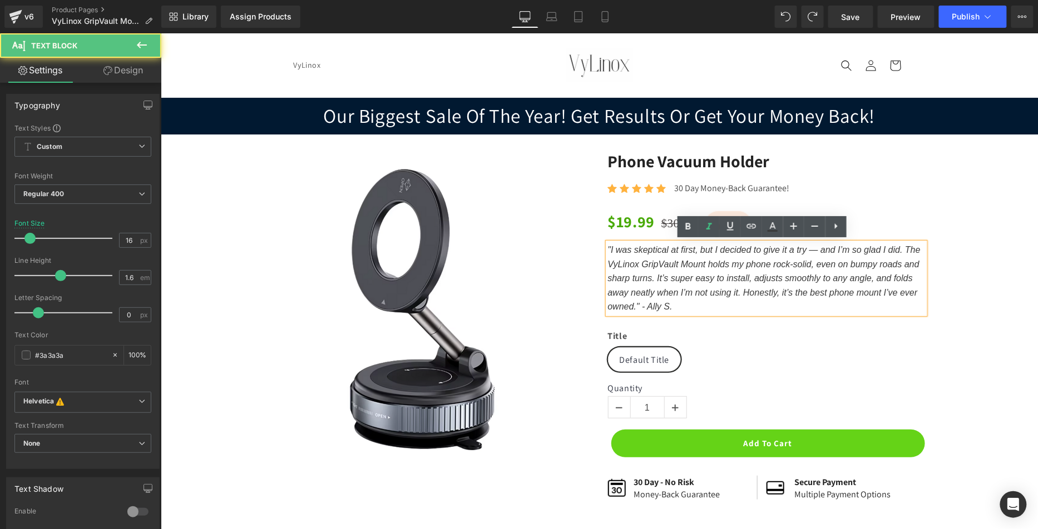
click at [652, 304] on icon ""I was skeptical at first, but I decided to give it a try — and I’m so glad I d…" at bounding box center [763, 278] width 313 height 66
click at [651, 304] on icon ""I was skeptical at first, but I decided to give it a try — and I’m so glad I d…" at bounding box center [763, 278] width 313 height 66
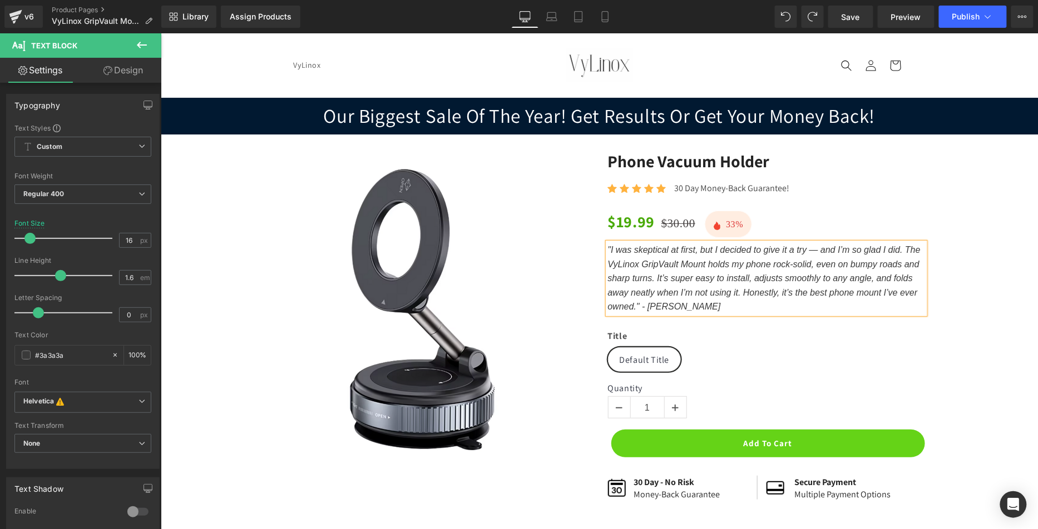
click at [938, 285] on div "Sale Off (P) Image Row Phone Vacuum Holder (P) Title Icon Icon Icon Icon Icon I…" at bounding box center [599, 337] width 866 height 373
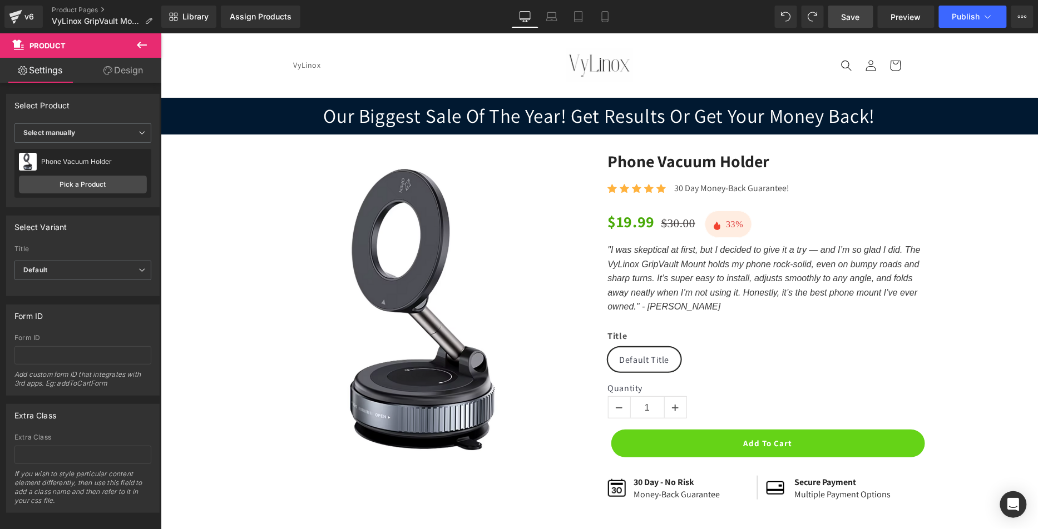
click at [836, 21] on link "Save" at bounding box center [850, 17] width 45 height 22
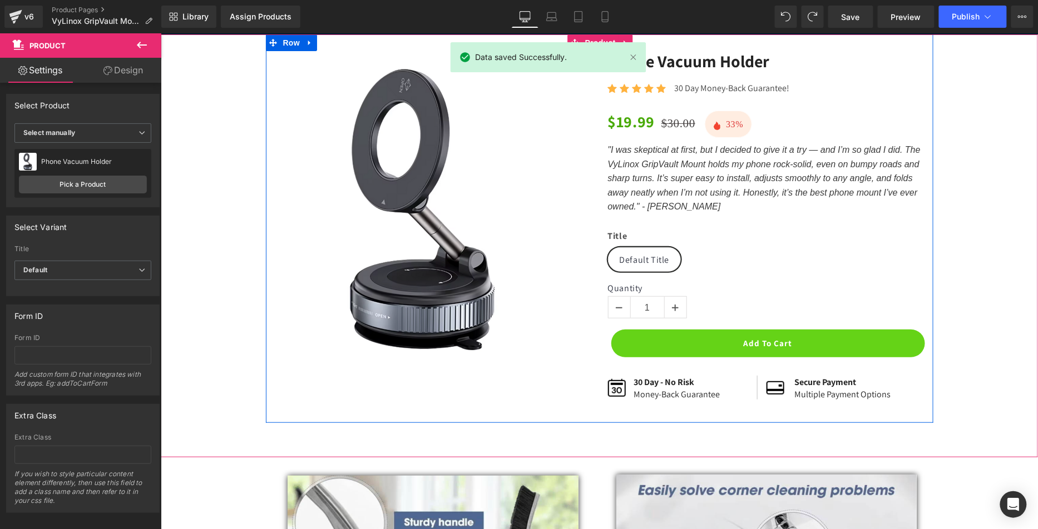
scroll to position [23, 0]
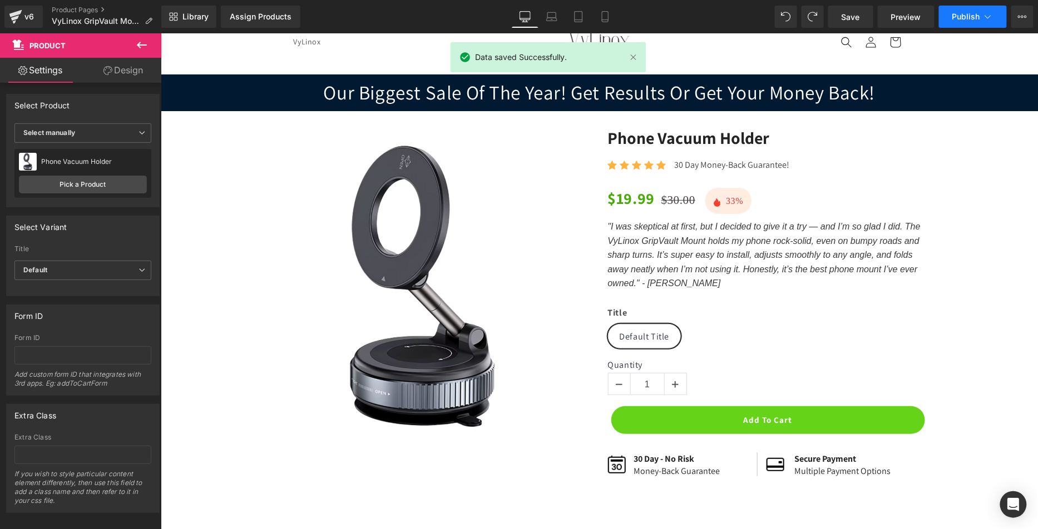
click at [975, 9] on button "Publish" at bounding box center [973, 17] width 68 height 22
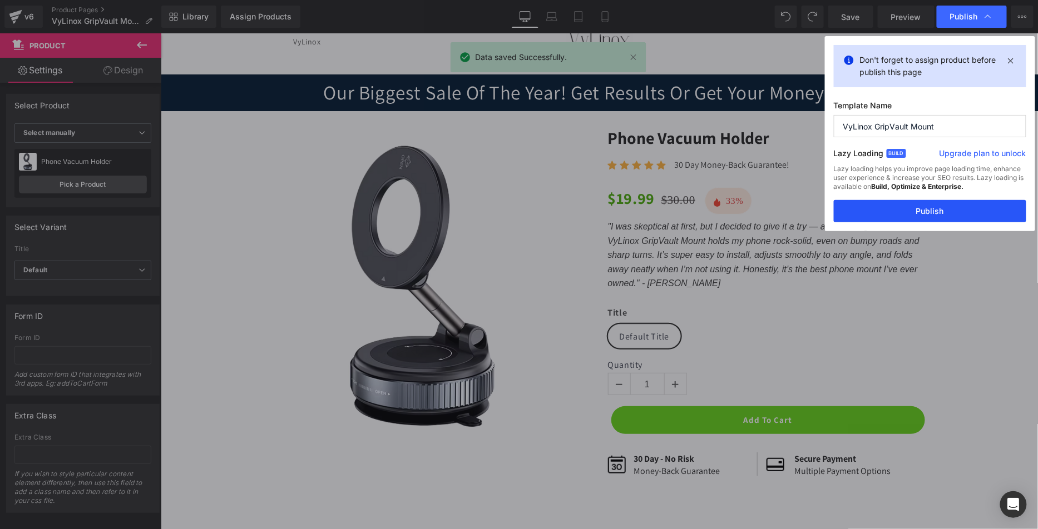
click at [932, 211] on button "Publish" at bounding box center [930, 211] width 192 height 22
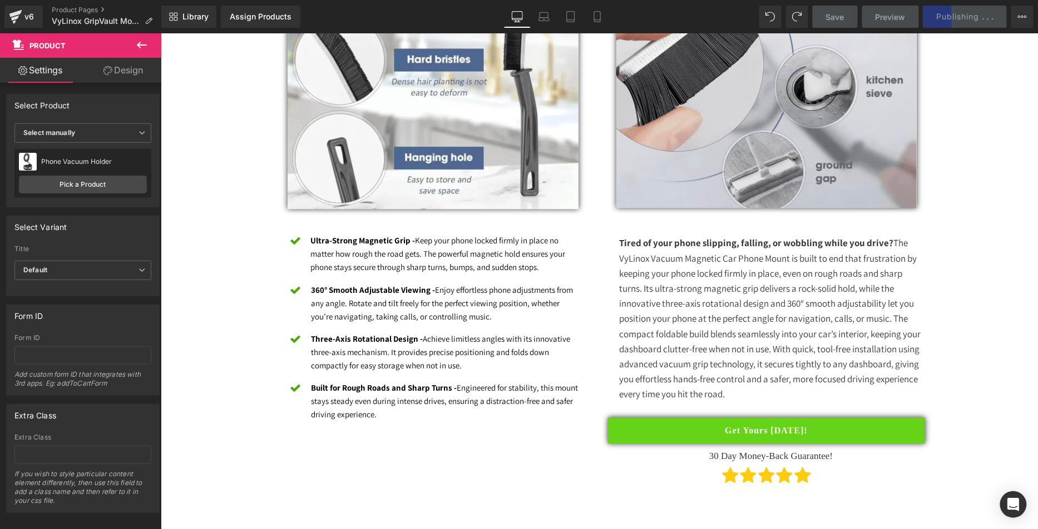
scroll to position [665, 0]
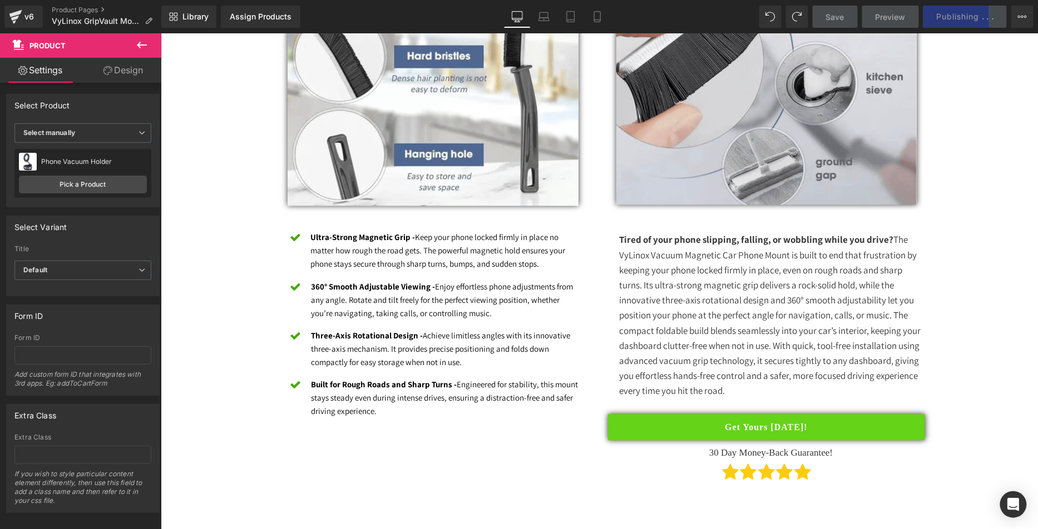
click at [677, 257] on p "Tired of your phone slipping, falling, or wobbling while you drive? The VyLinox…" at bounding box center [771, 315] width 306 height 166
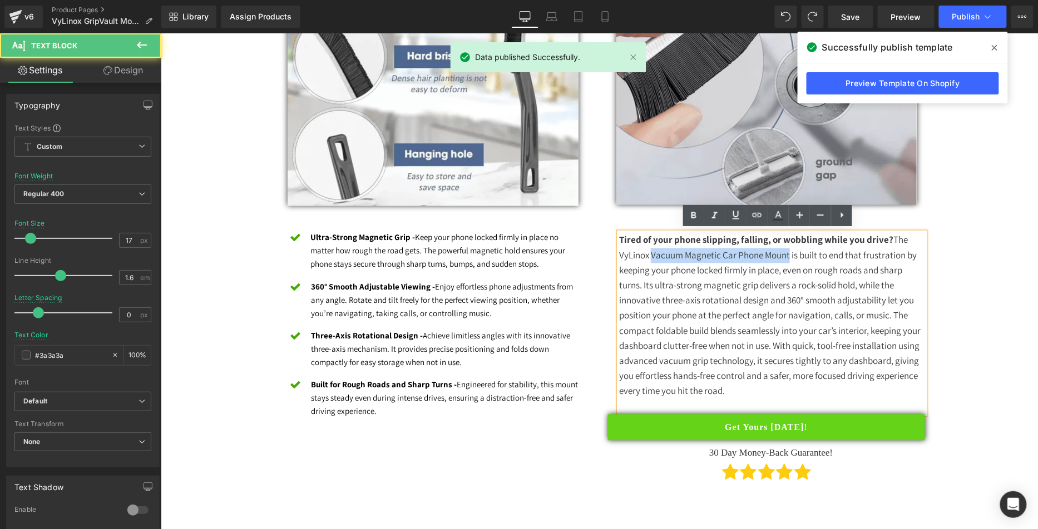
drag, startPoint x: 757, startPoint y: 251, endPoint x: 647, endPoint y: 247, distance: 109.6
click at [647, 247] on p "Tired of your phone slipping, falling, or wobbling while you drive? The VyLinox…" at bounding box center [771, 315] width 306 height 166
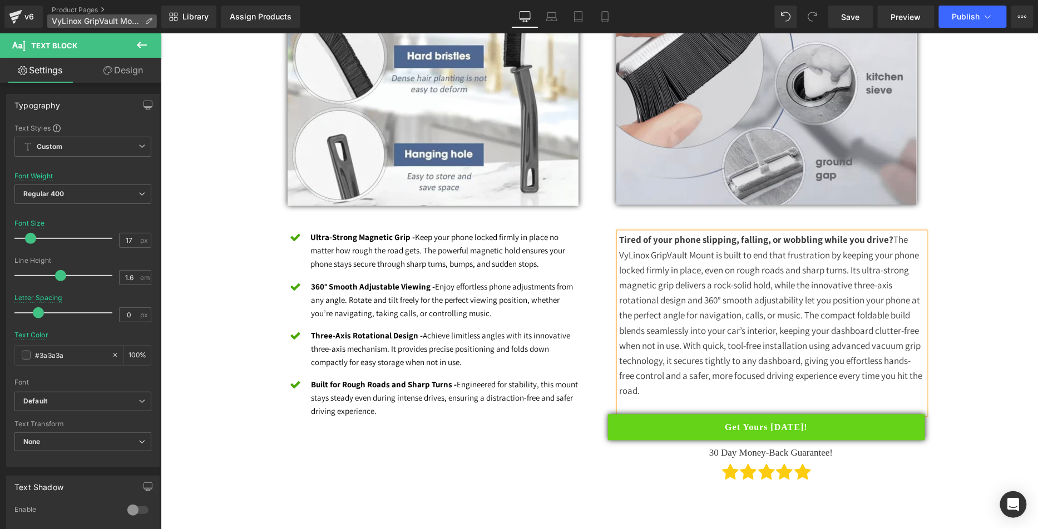
click at [143, 21] on p "VyLinox GripVault Mount" at bounding box center [102, 20] width 110 height 13
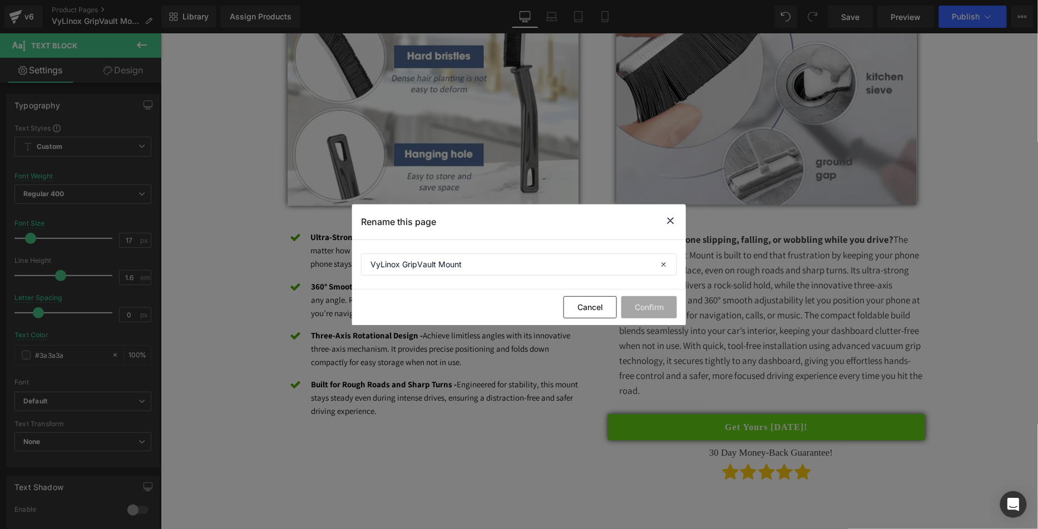
click at [668, 224] on icon at bounding box center [670, 221] width 13 height 14
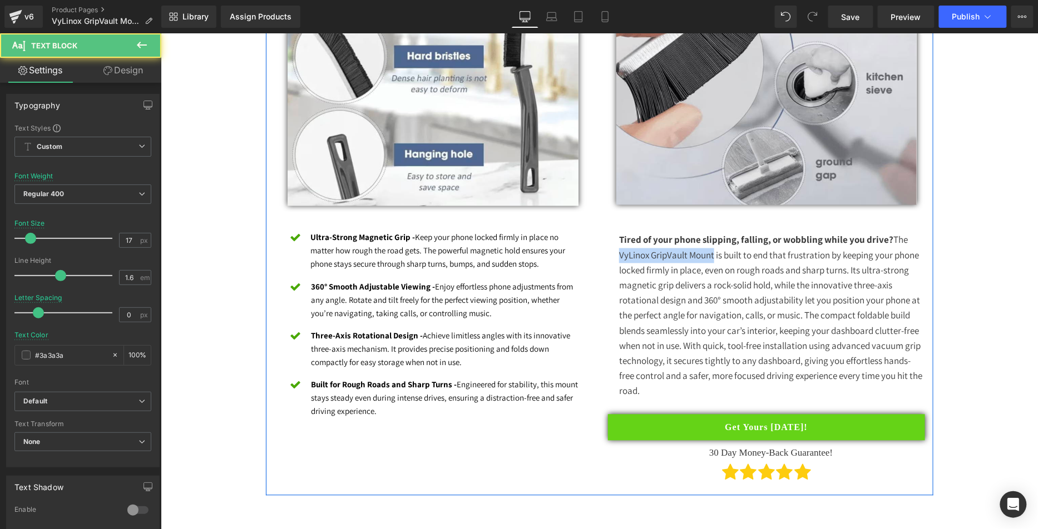
drag, startPoint x: 709, startPoint y: 254, endPoint x: 606, endPoint y: 254, distance: 103.4
click at [606, 254] on div "Image Row Tired of your phone slipping, falling, or wobbling while you drive? T…" at bounding box center [766, 199] width 334 height 581
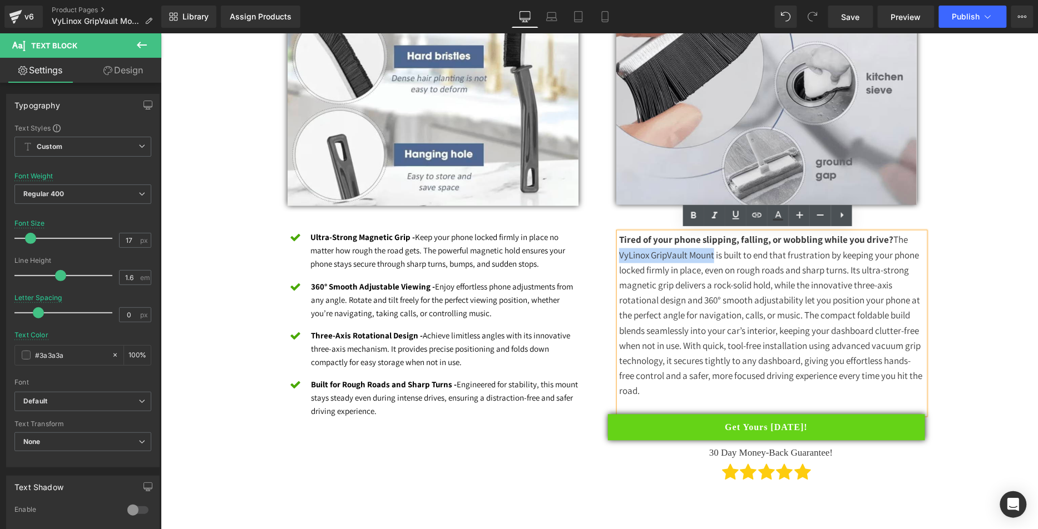
copy p "VyLinox GripVault Mount"
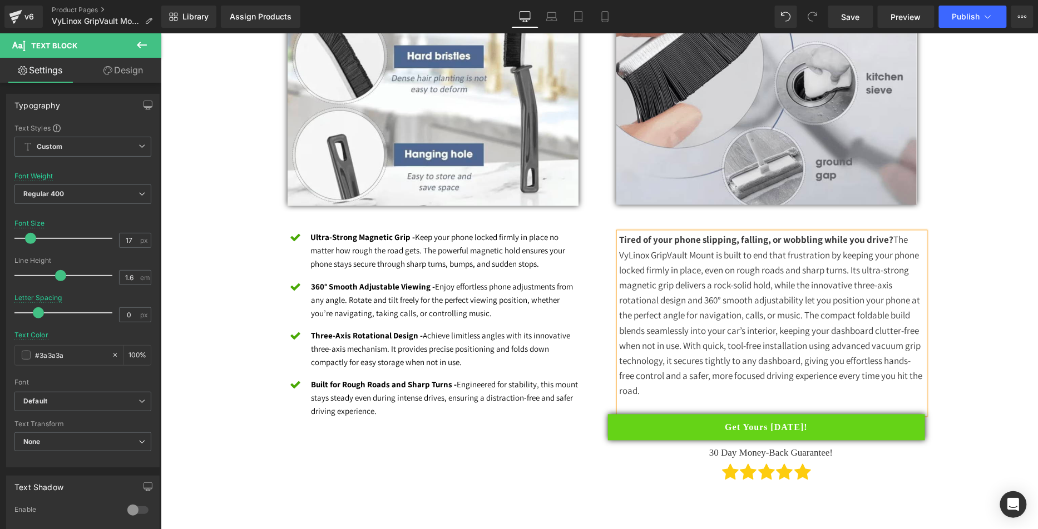
click at [706, 290] on p "Tired of your phone slipping, falling, or wobbling while you drive? The VyLinox…" at bounding box center [771, 315] width 306 height 166
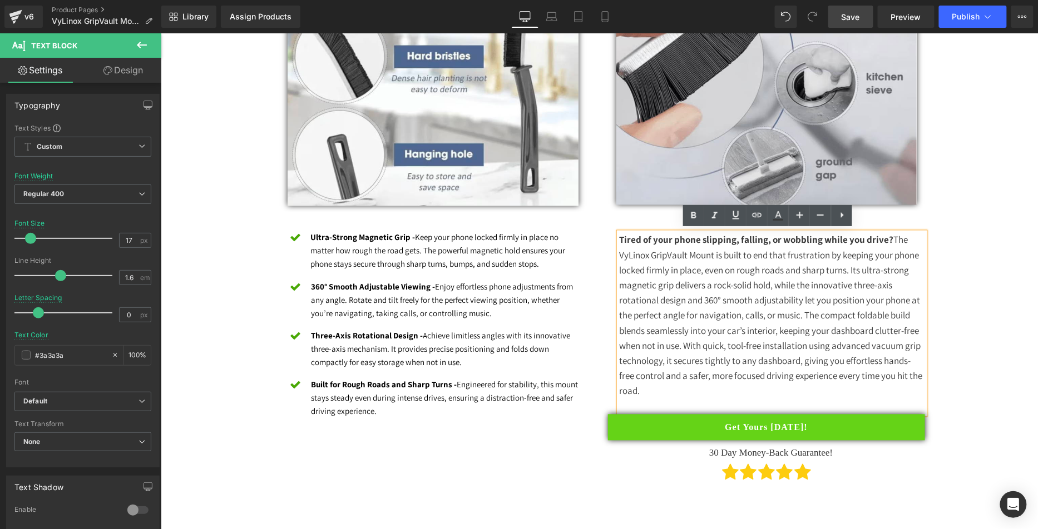
drag, startPoint x: 857, startPoint y: 14, endPoint x: 864, endPoint y: 24, distance: 12.0
click at [857, 14] on span "Save" at bounding box center [850, 17] width 18 height 12
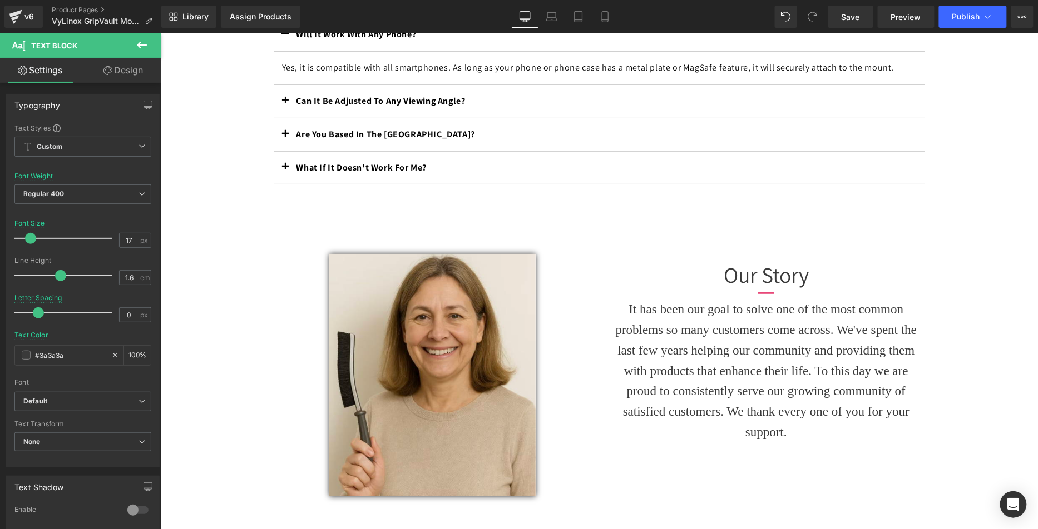
scroll to position [1616, 0]
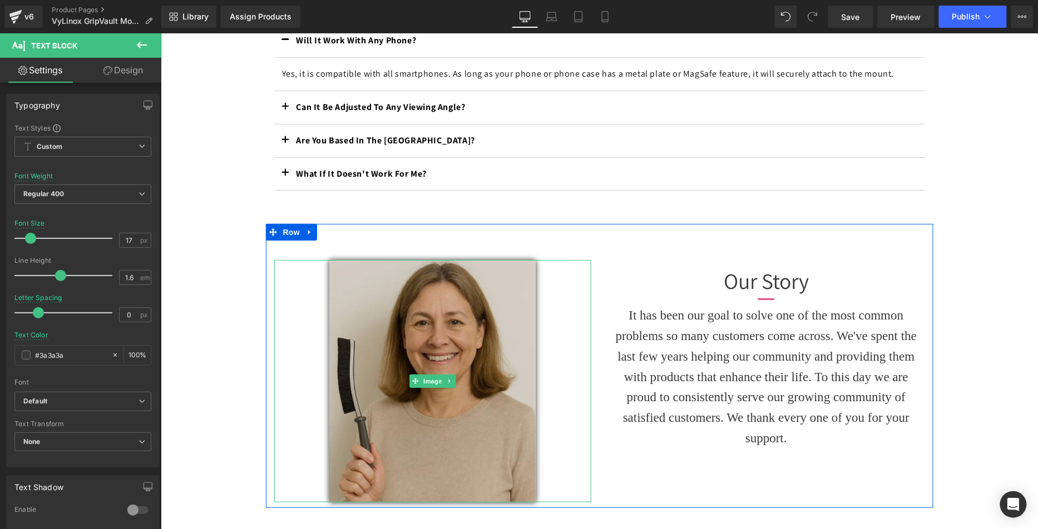
click at [472, 340] on img at bounding box center [432, 381] width 206 height 242
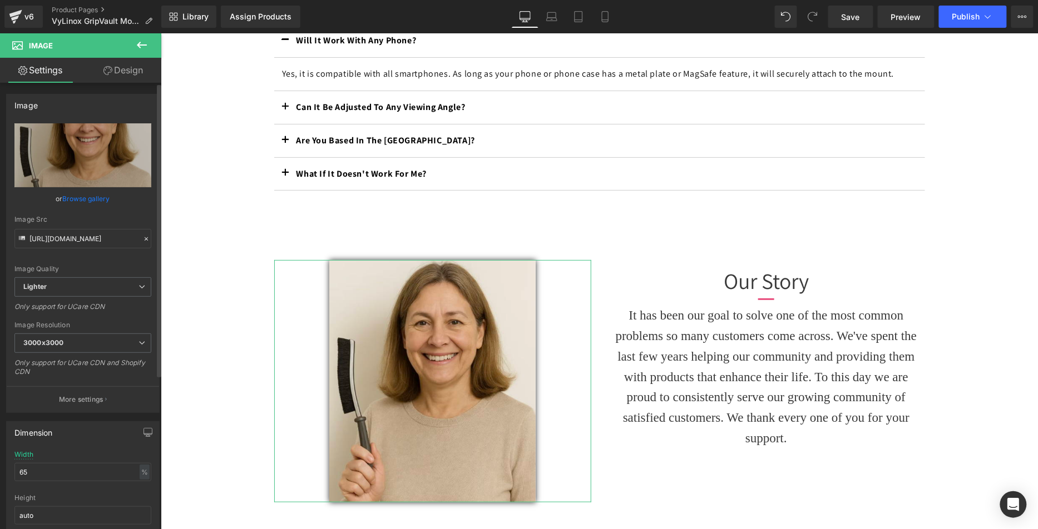
click at [96, 194] on link "Browse gallery" at bounding box center [86, 198] width 47 height 19
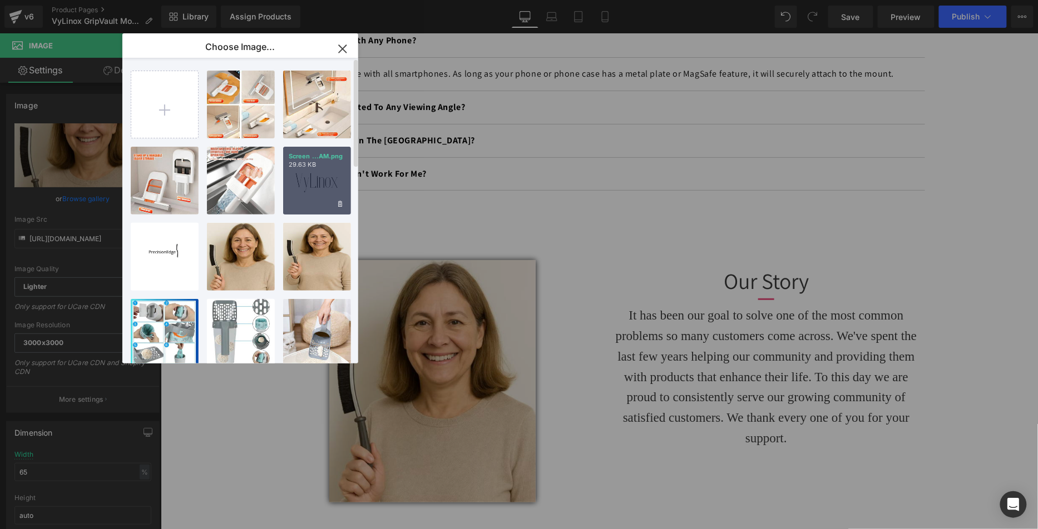
click at [323, 181] on div "Screen ...AM.png 29.63 KB" at bounding box center [317, 181] width 68 height 68
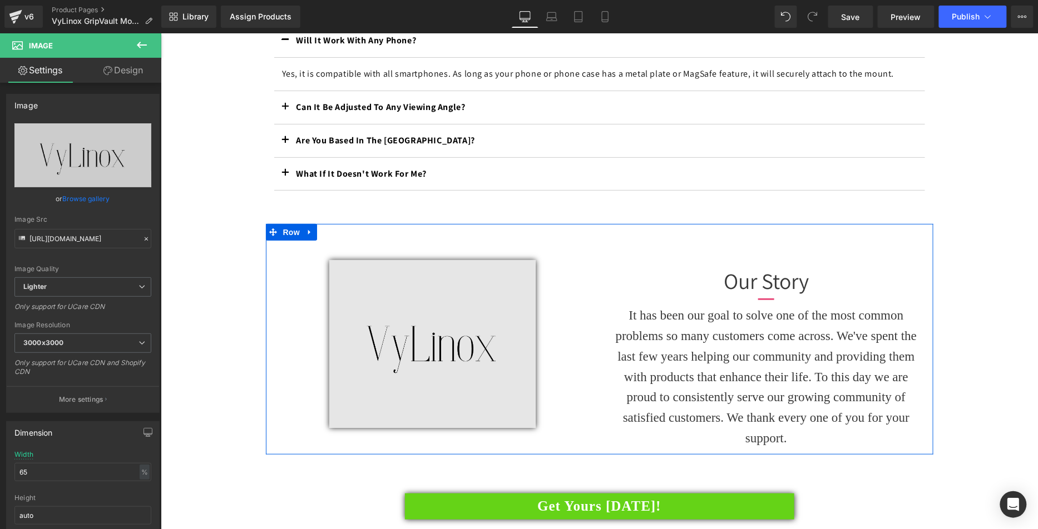
click at [440, 311] on img at bounding box center [432, 344] width 206 height 168
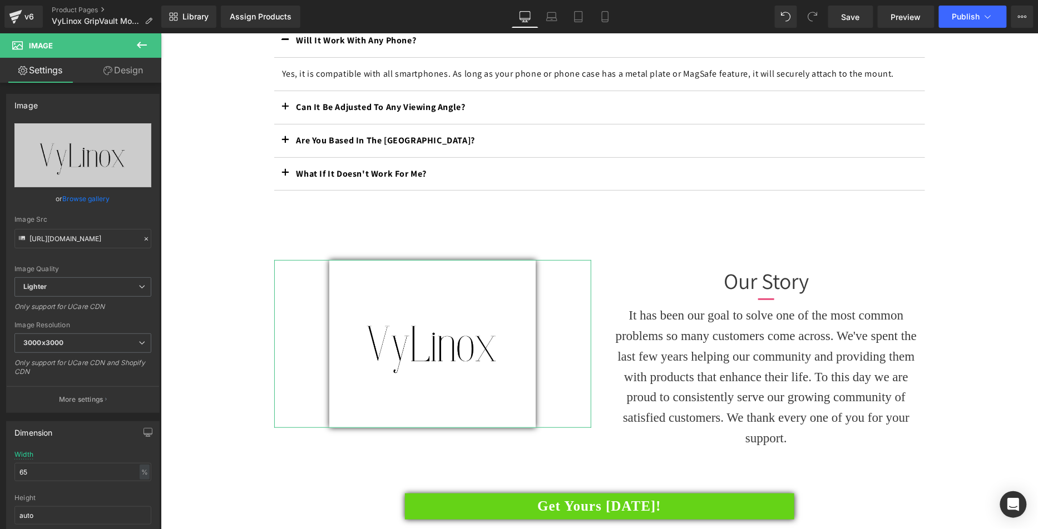
click at [130, 66] on link "Design" at bounding box center [123, 70] width 81 height 25
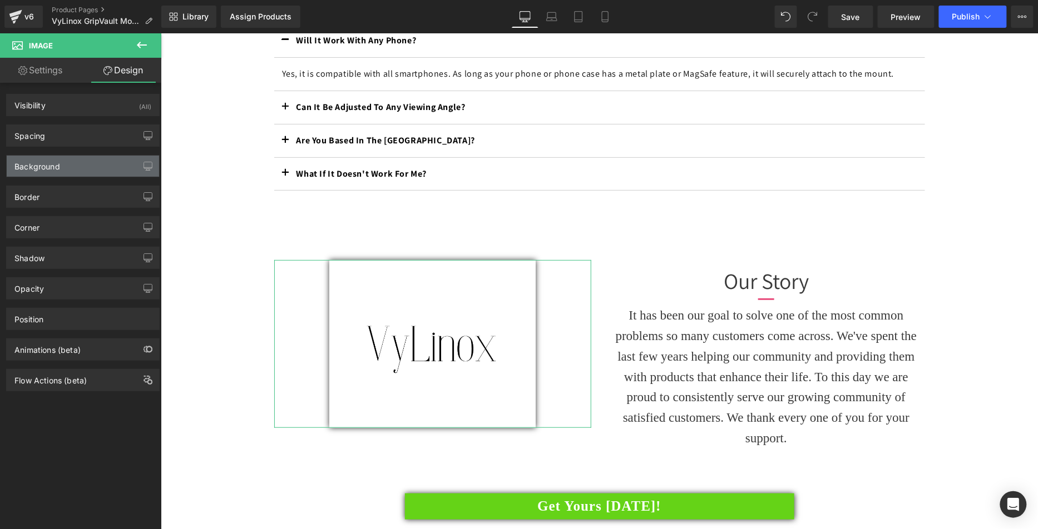
click at [87, 174] on div "Background" at bounding box center [83, 166] width 152 height 21
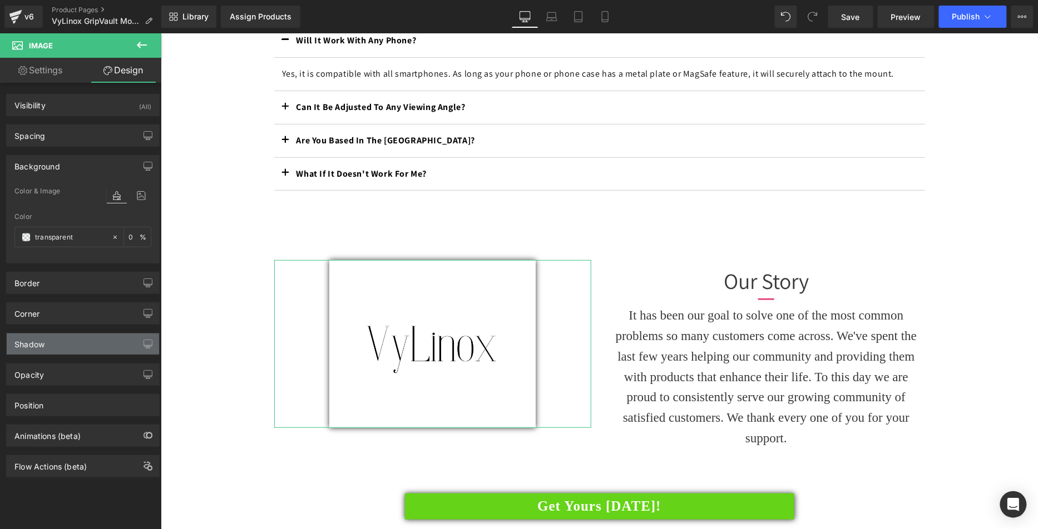
click at [78, 341] on div "Shadow" at bounding box center [83, 344] width 152 height 21
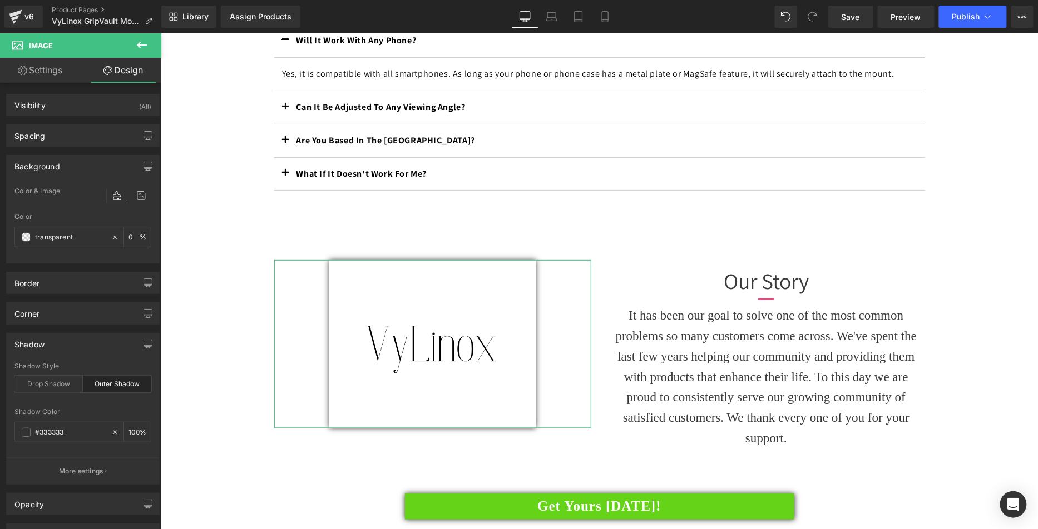
click at [131, 386] on div "Outer Shadow" at bounding box center [117, 384] width 68 height 17
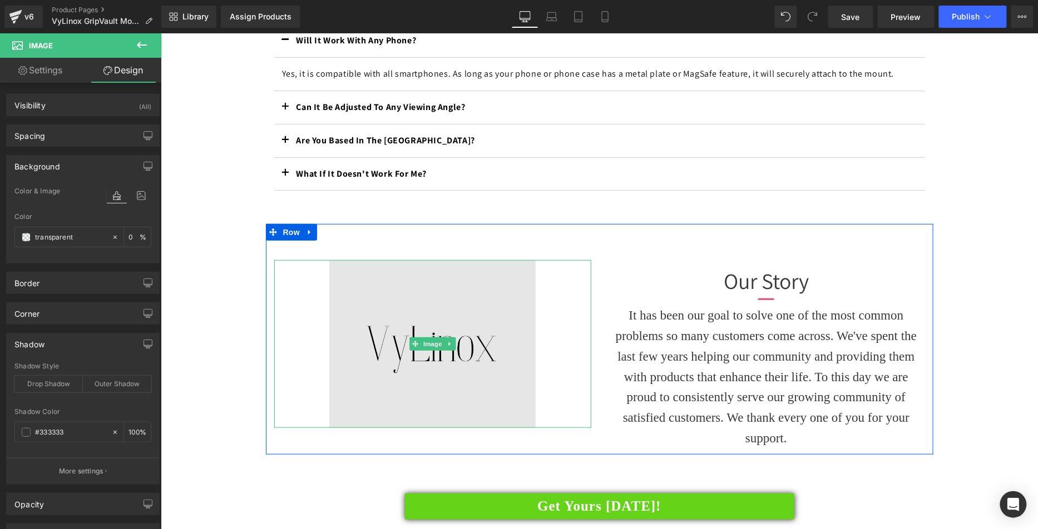
click at [441, 359] on img at bounding box center [432, 344] width 206 height 168
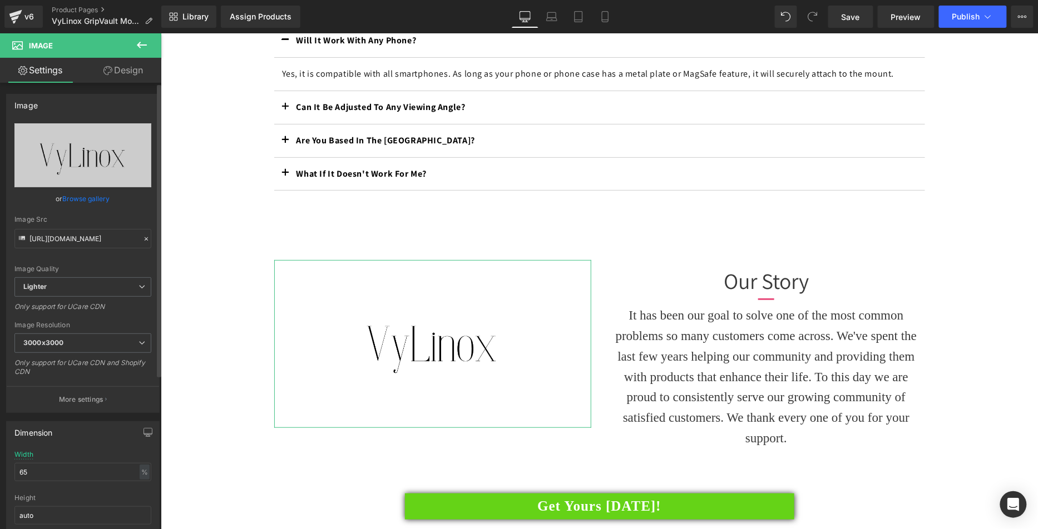
click at [3, 463] on div "Dimension 65% Width 65 % % px auto Height auto 0 Circle Image" at bounding box center [83, 488] width 166 height 150
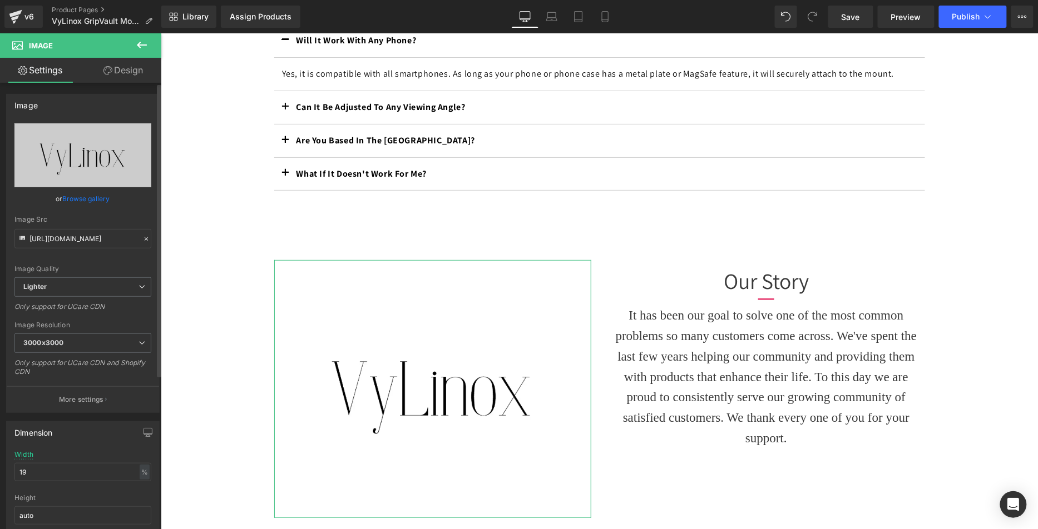
type input "1"
type input "0"
type input "1"
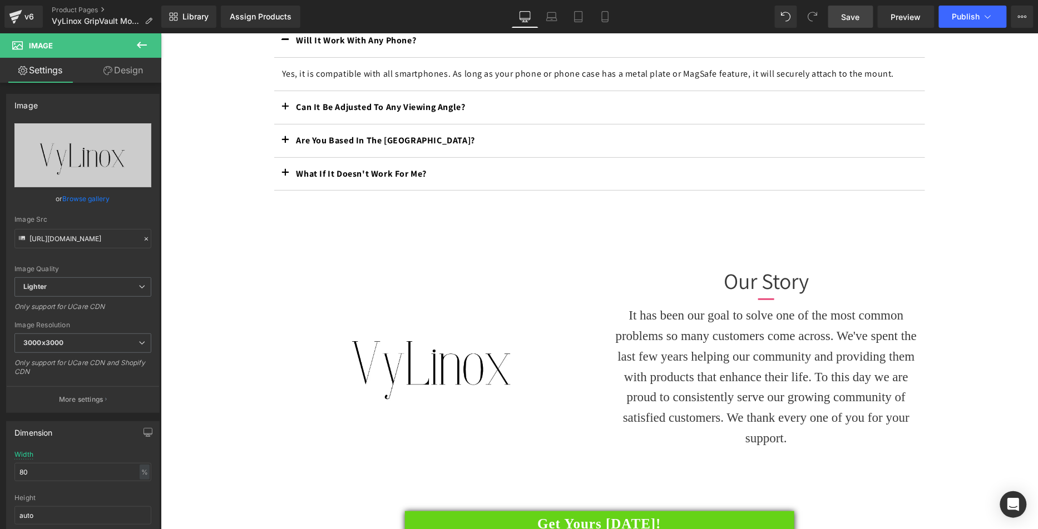
type input "80"
click at [855, 14] on span "Save" at bounding box center [850, 17] width 18 height 12
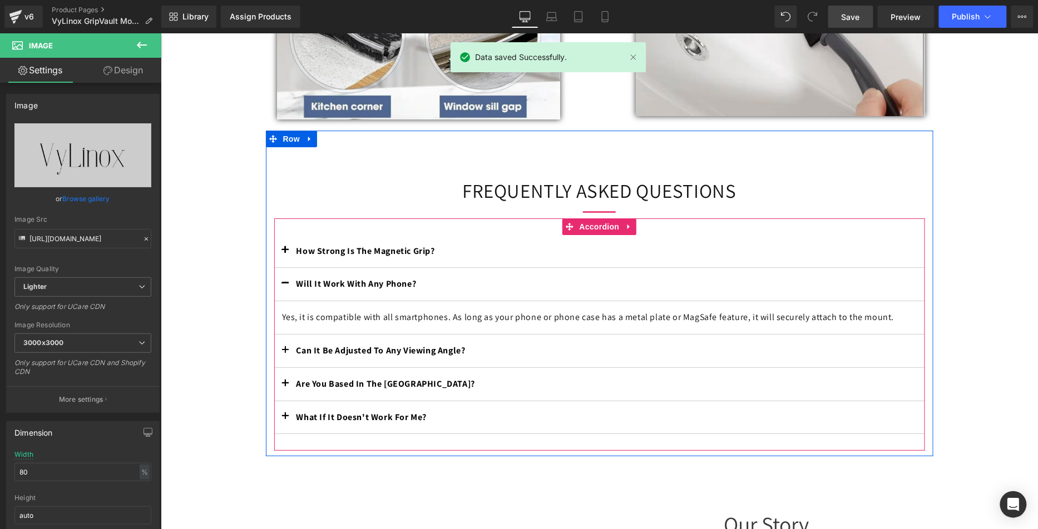
scroll to position [1368, 0]
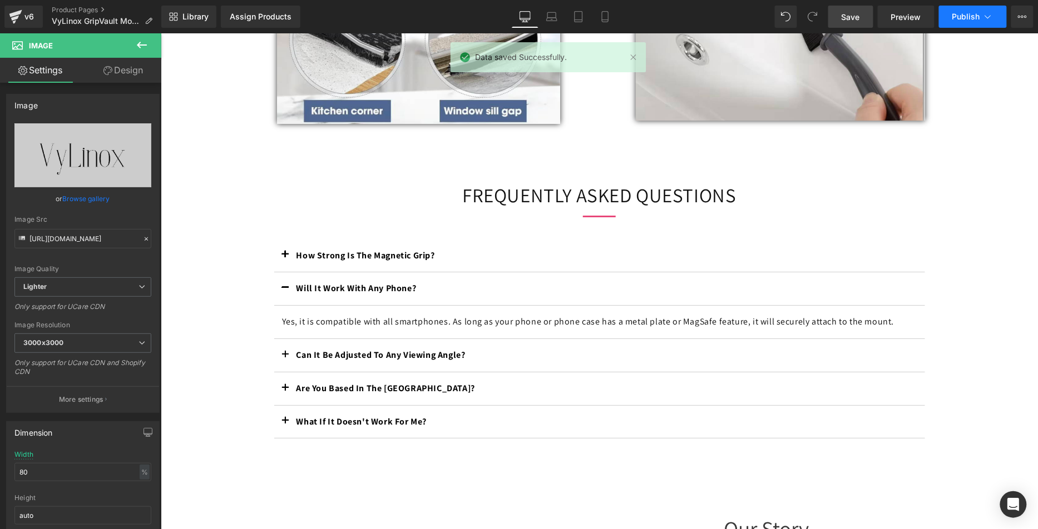
click at [959, 24] on button "Publish" at bounding box center [973, 17] width 68 height 22
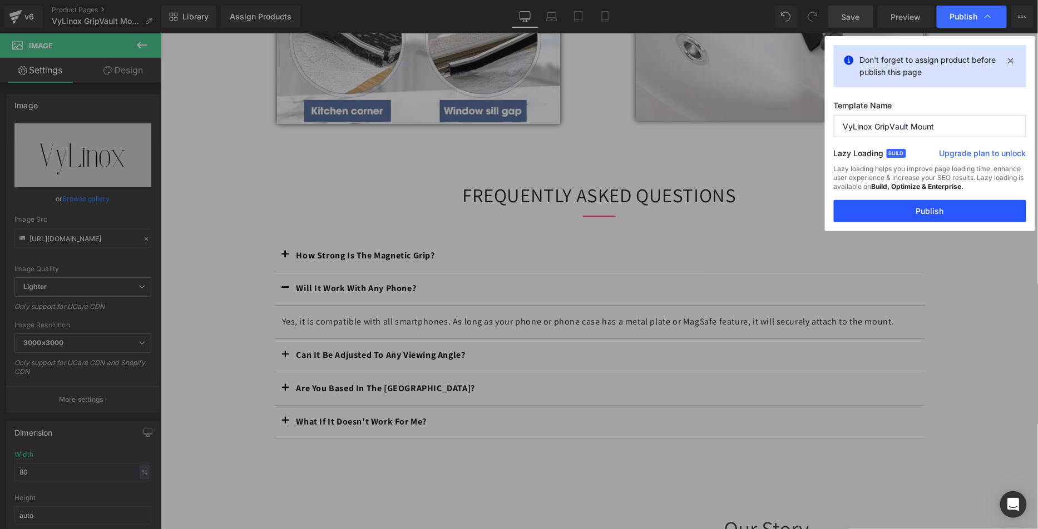
click at [928, 214] on button "Publish" at bounding box center [930, 211] width 192 height 22
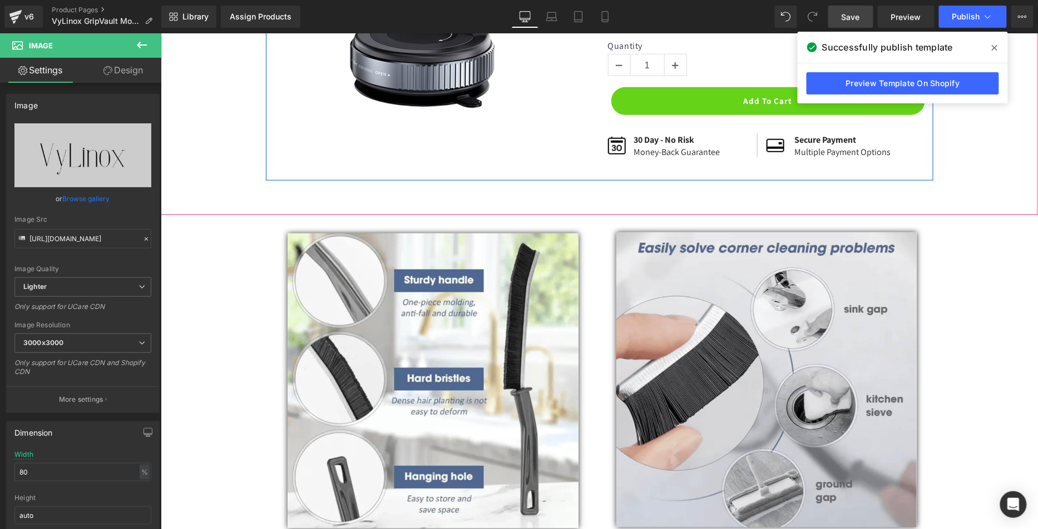
scroll to position [693, 0]
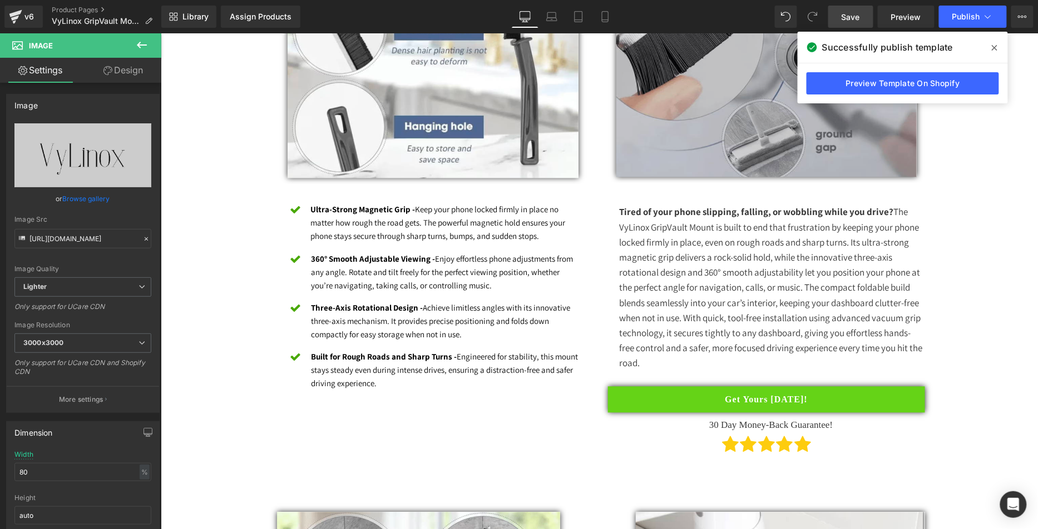
click at [690, 136] on img at bounding box center [766, 29] width 300 height 295
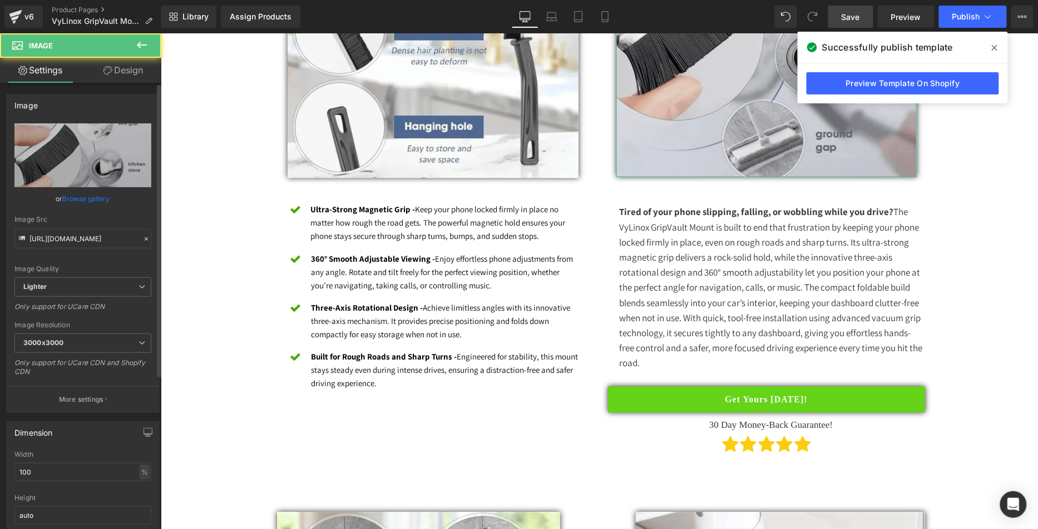
click at [88, 194] on link "Browse gallery" at bounding box center [86, 198] width 47 height 19
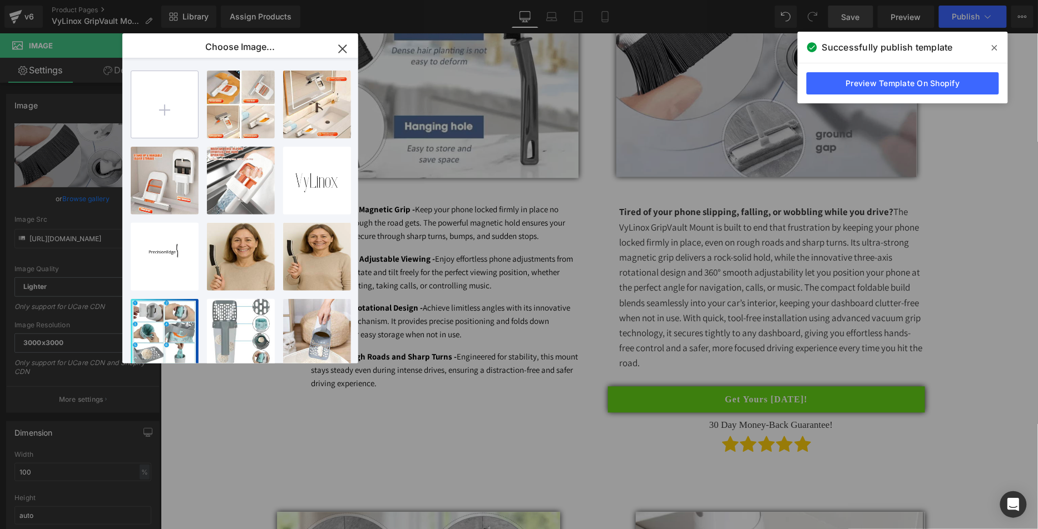
click at [193, 116] on input "file" at bounding box center [164, 104] width 67 height 67
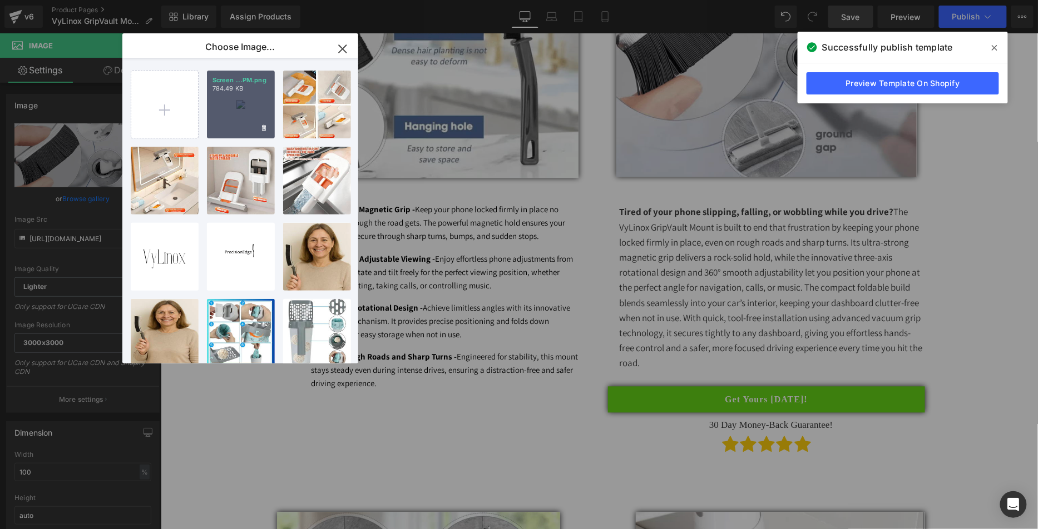
click at [250, 111] on div "Screen ...PM.png 784.49 KB" at bounding box center [241, 105] width 68 height 68
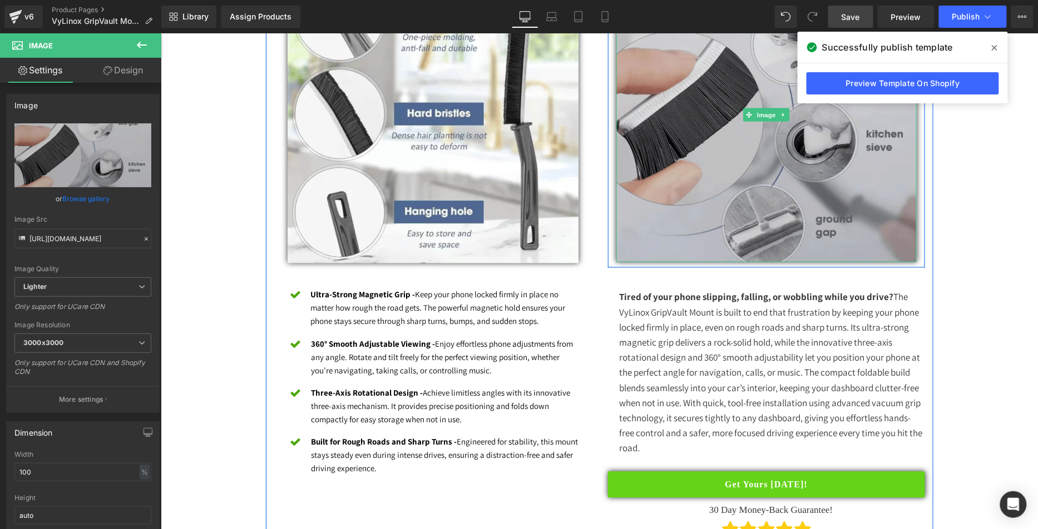
scroll to position [598, 0]
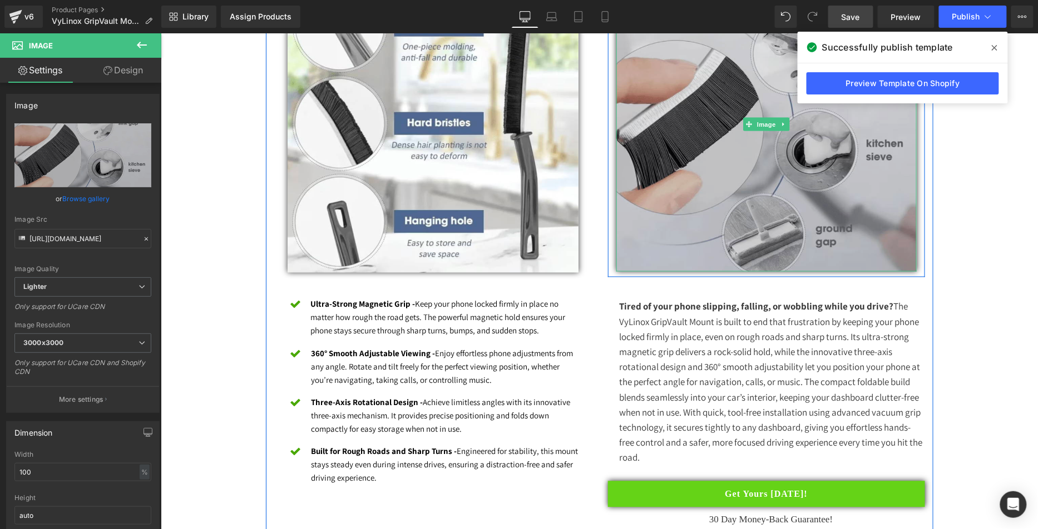
click at [702, 170] on img at bounding box center [766, 123] width 300 height 295
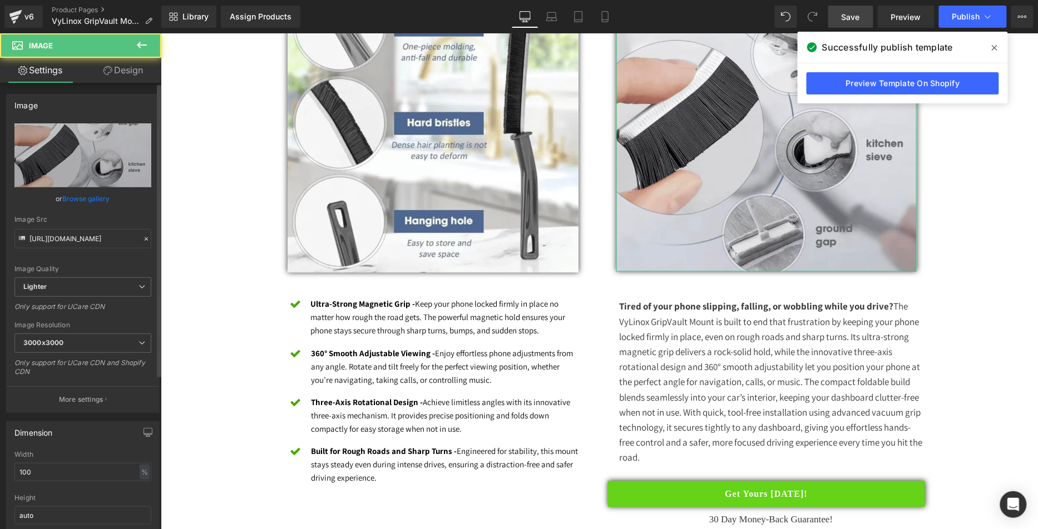
click at [65, 202] on link "Browse gallery" at bounding box center [86, 198] width 47 height 19
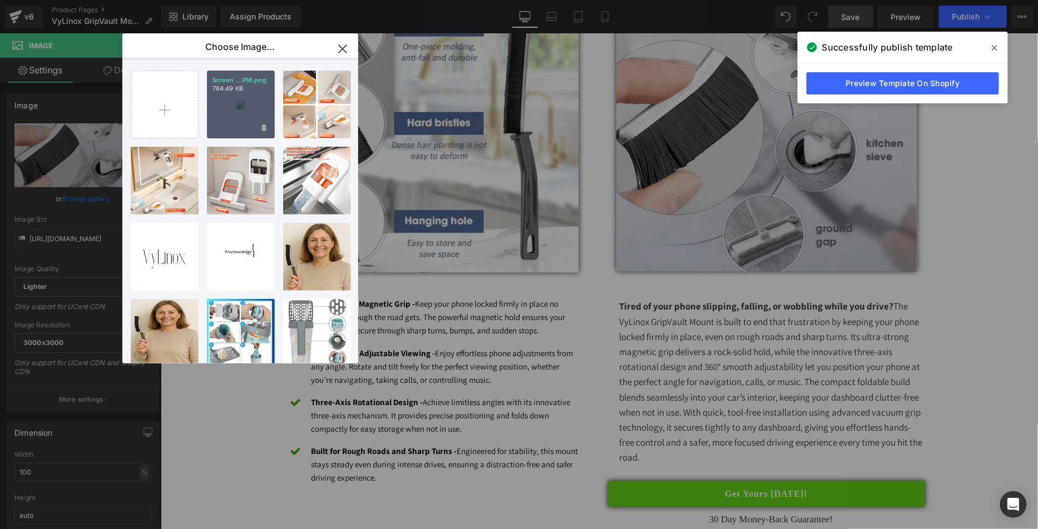
click at [253, 117] on div "Screen ...PM.png 784.49 KB" at bounding box center [241, 105] width 68 height 68
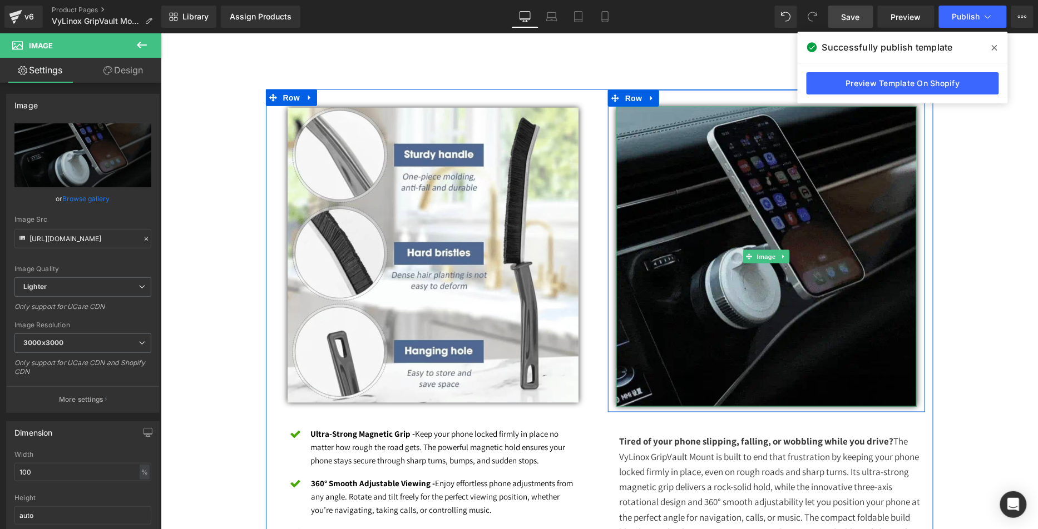
scroll to position [467, 0]
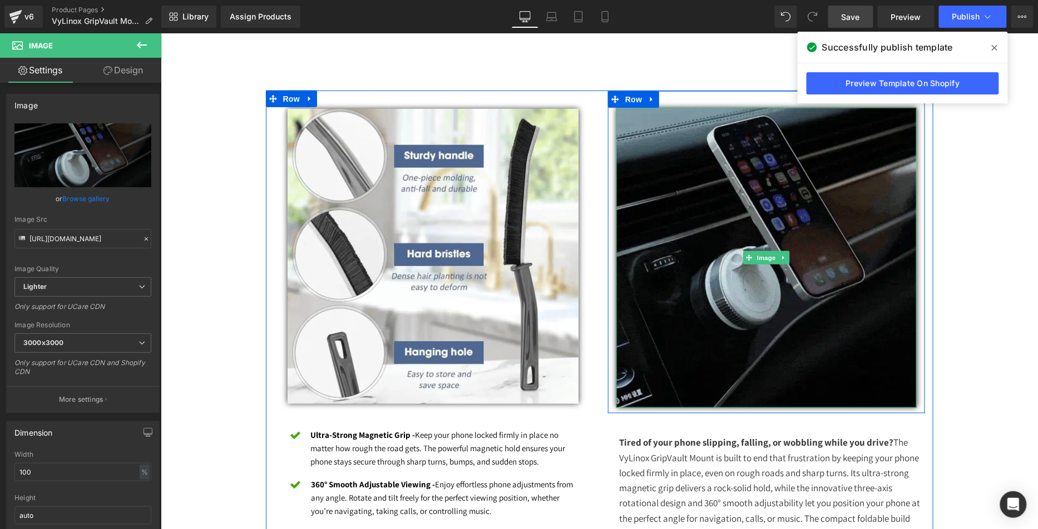
click at [666, 232] on img at bounding box center [766, 257] width 300 height 300
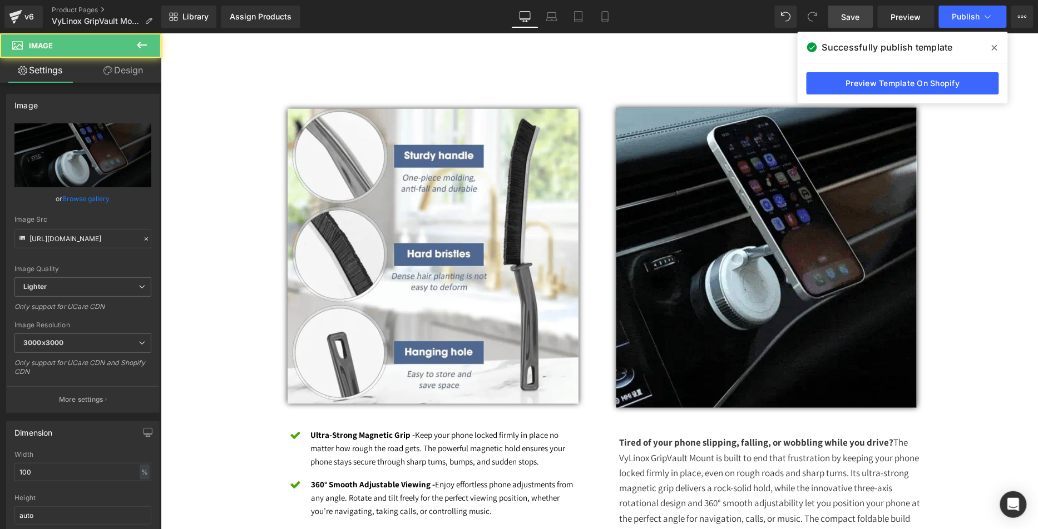
click at [855, 25] on link "Save" at bounding box center [850, 17] width 45 height 22
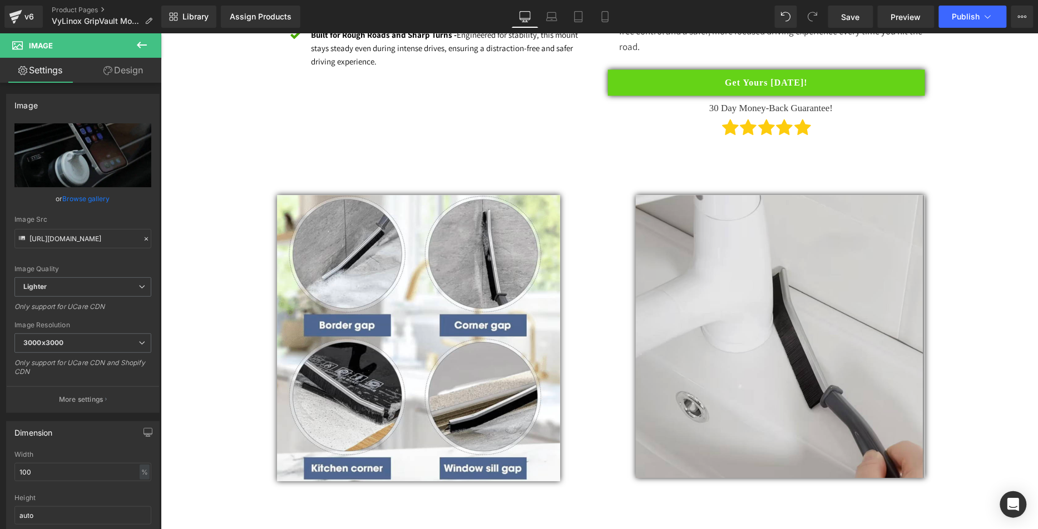
click at [690, 289] on img at bounding box center [779, 336] width 289 height 283
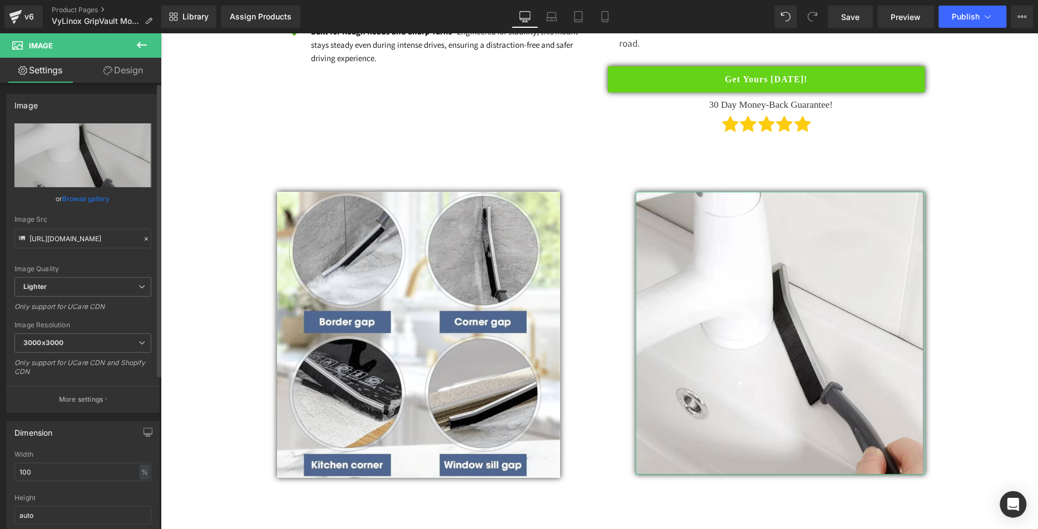
click at [87, 197] on link "Browse gallery" at bounding box center [86, 198] width 47 height 19
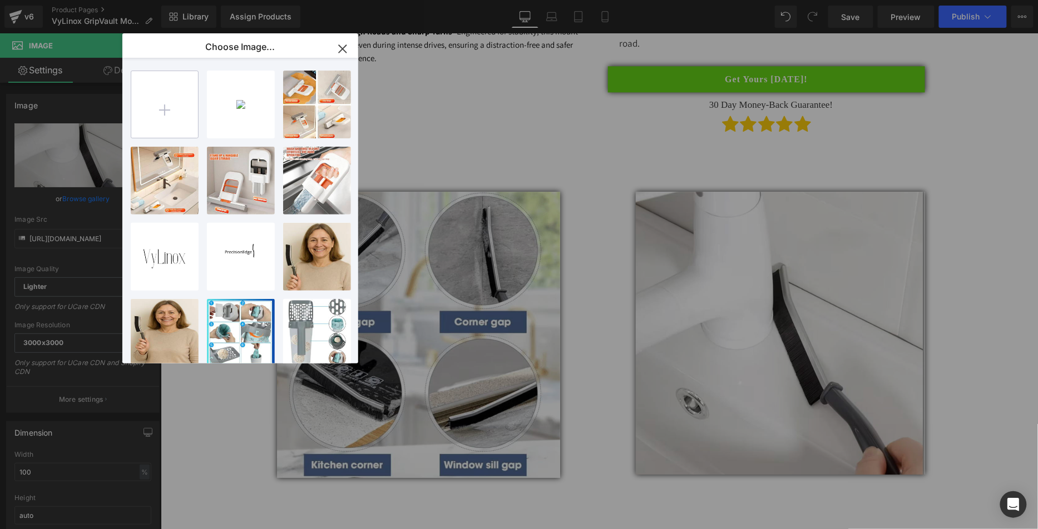
click at [164, 115] on input "file" at bounding box center [164, 104] width 67 height 67
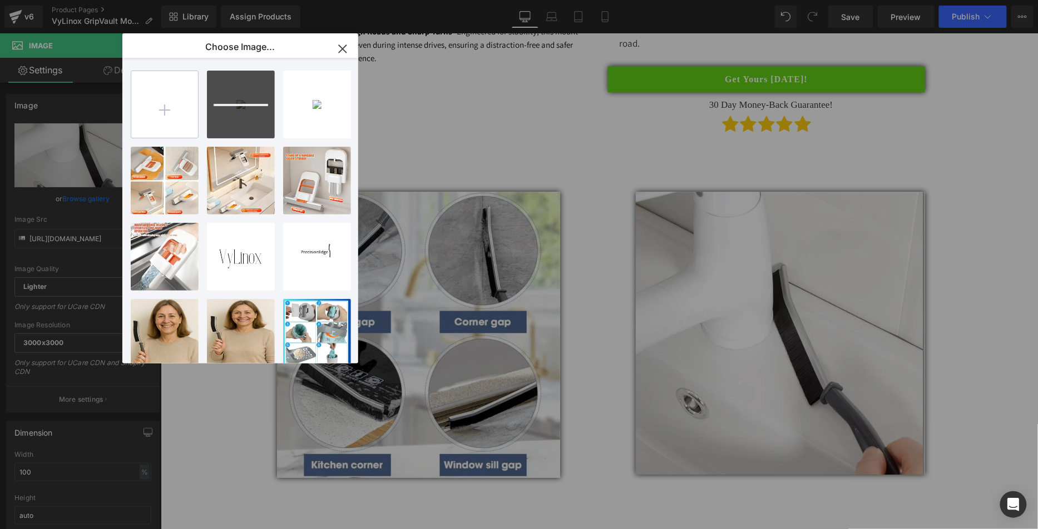
click at [173, 119] on input "file" at bounding box center [164, 104] width 67 height 67
type input "C:\fakepath\Screen Shot [DATE] 7.31.52 PM.png"
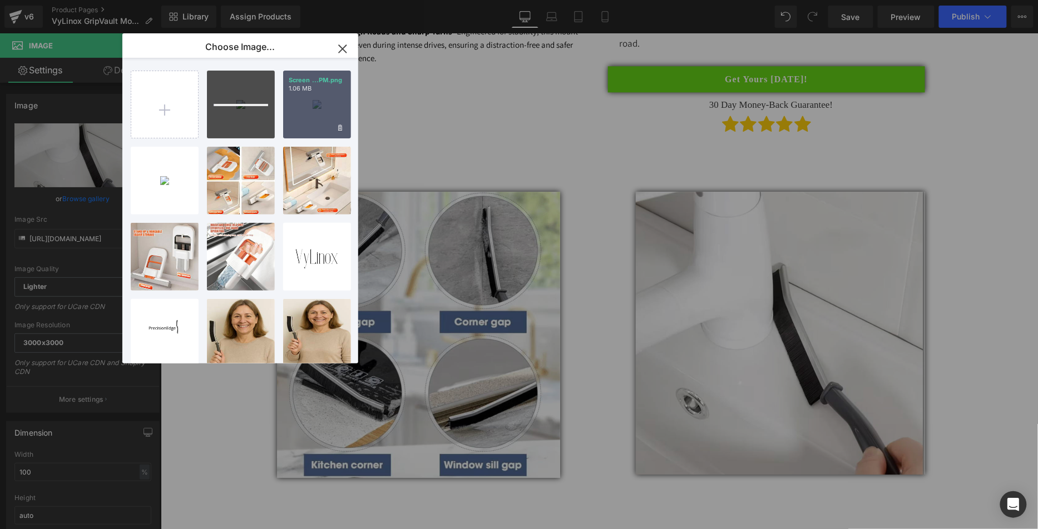
click at [317, 87] on p "1.06 MB" at bounding box center [317, 89] width 57 height 8
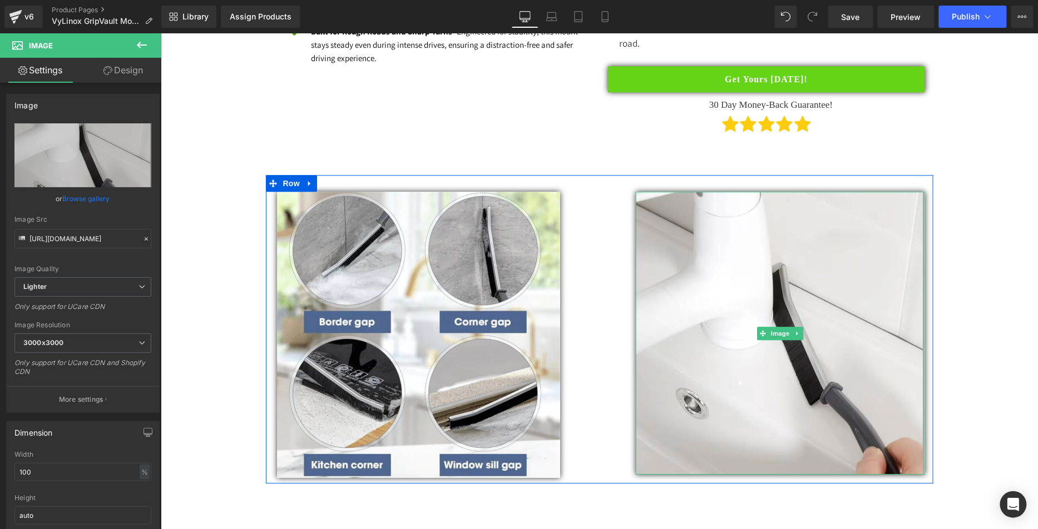
drag, startPoint x: 740, startPoint y: 271, endPoint x: 572, endPoint y: 274, distance: 168.6
click at [740, 271] on img at bounding box center [779, 332] width 289 height 283
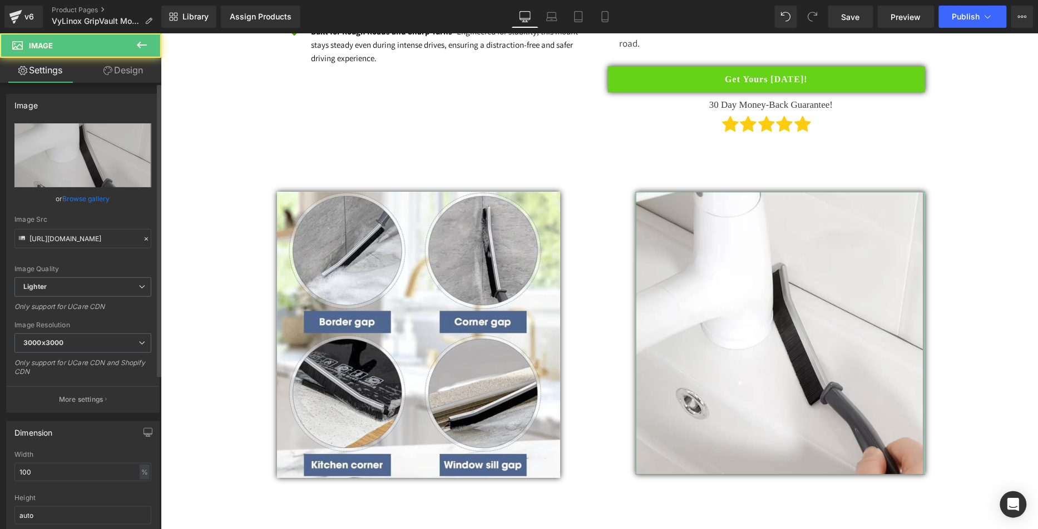
click at [86, 193] on link "Browse gallery" at bounding box center [86, 198] width 47 height 19
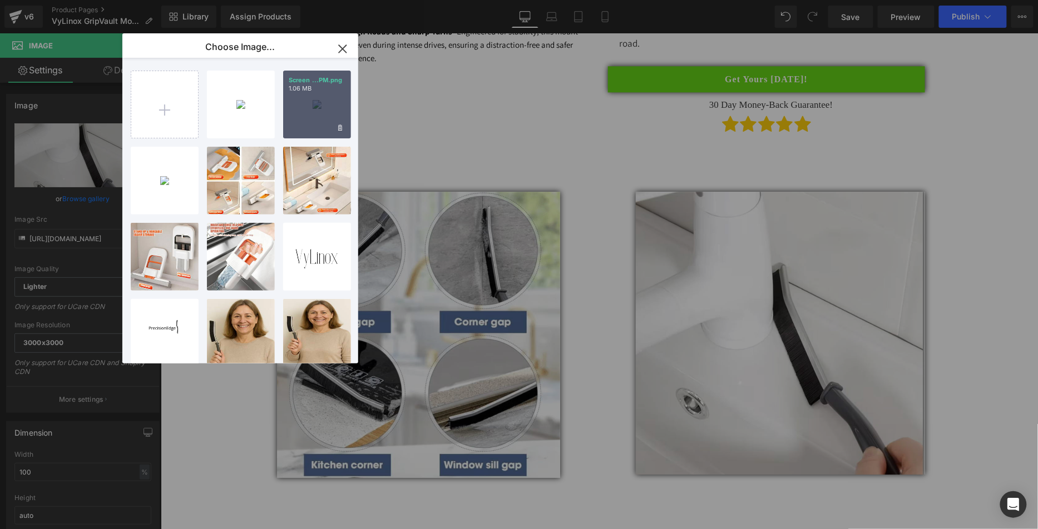
drag, startPoint x: 338, startPoint y: 104, endPoint x: 314, endPoint y: 237, distance: 135.6
click at [338, 104] on div "Screen ...PM.png 1.06 MB" at bounding box center [317, 105] width 68 height 68
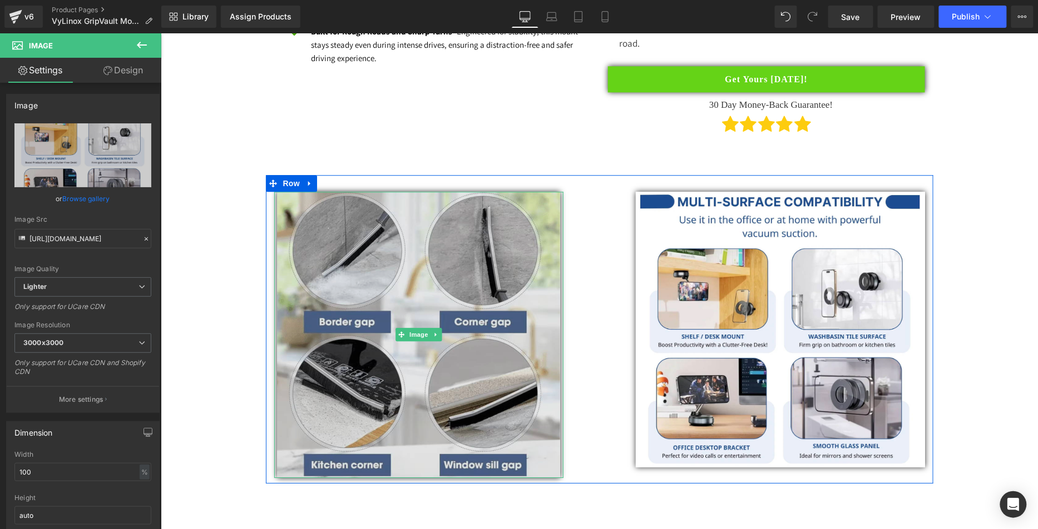
click at [348, 229] on img at bounding box center [418, 334] width 284 height 286
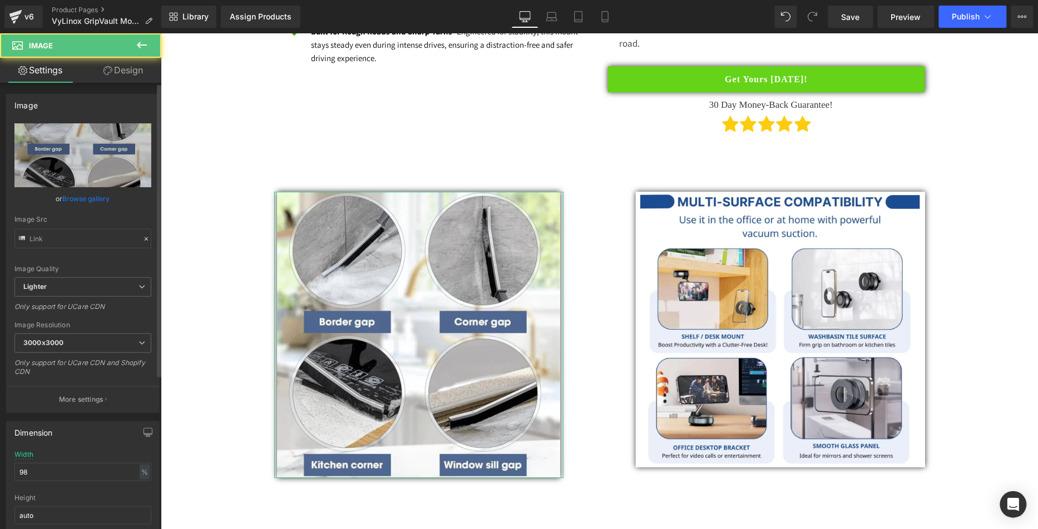
click at [75, 197] on link "Browse gallery" at bounding box center [86, 198] width 47 height 19
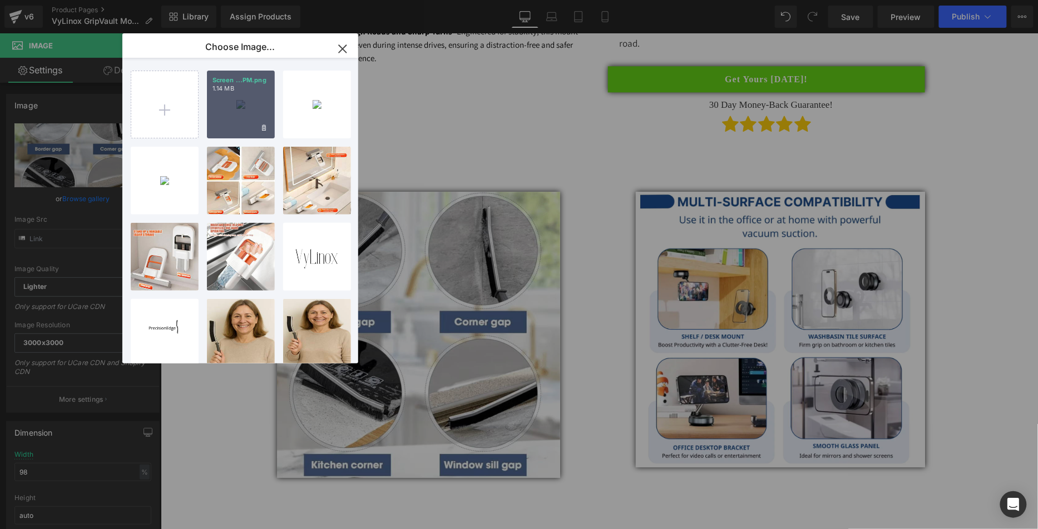
click at [220, 113] on div "Screen ...PM.png 1.14 MB" at bounding box center [241, 105] width 68 height 68
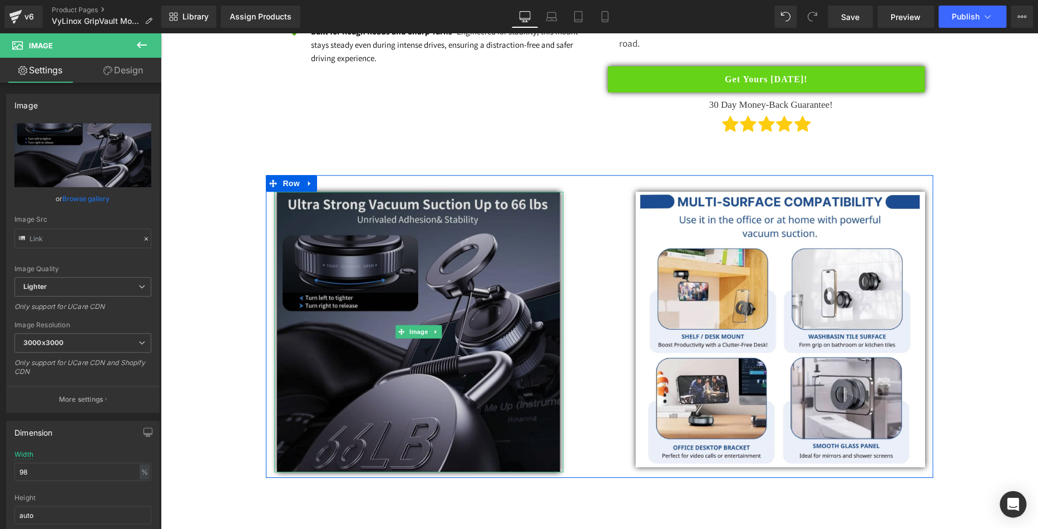
drag, startPoint x: 408, startPoint y: 268, endPoint x: 392, endPoint y: 266, distance: 16.2
click at [408, 268] on img at bounding box center [418, 331] width 284 height 281
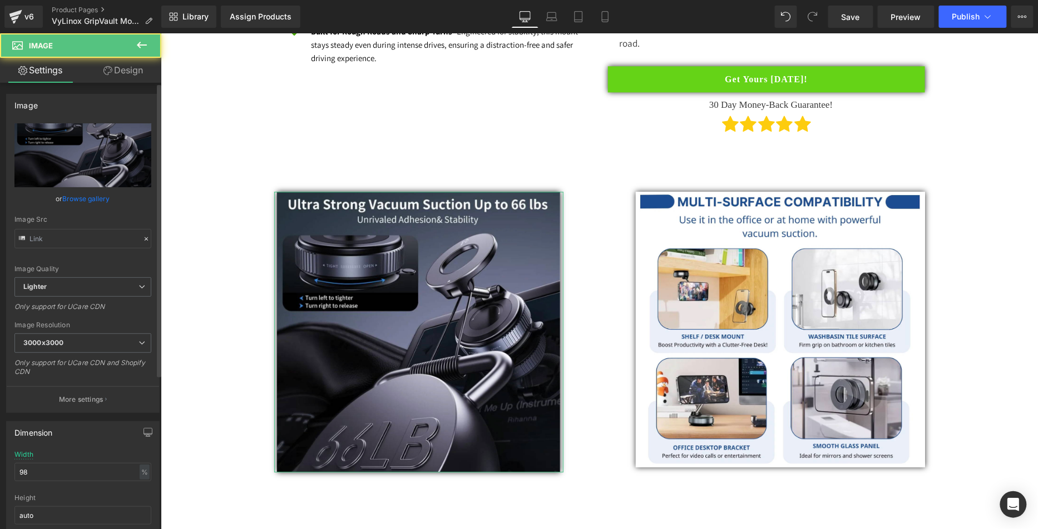
click at [67, 197] on link "Browse gallery" at bounding box center [86, 198] width 47 height 19
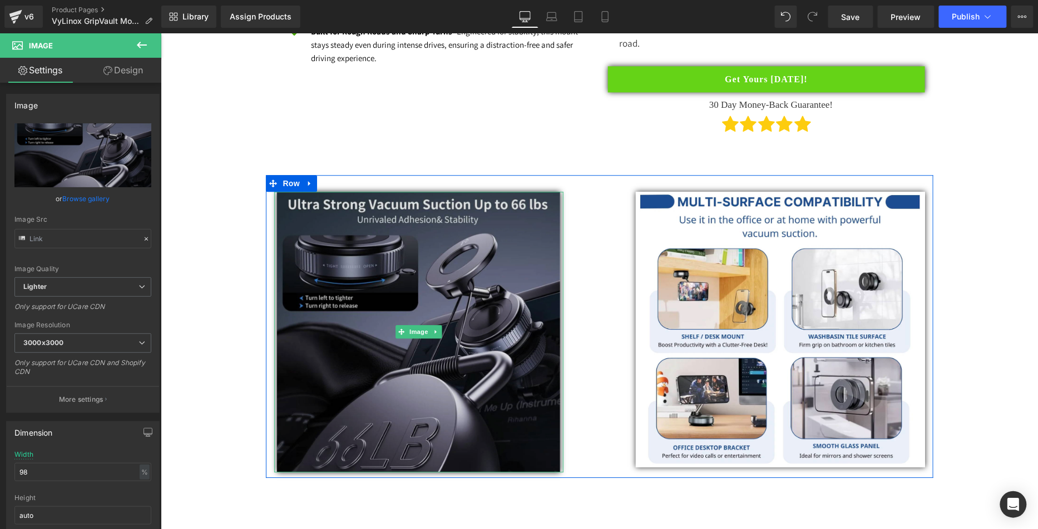
click at [438, 244] on img at bounding box center [418, 331] width 284 height 281
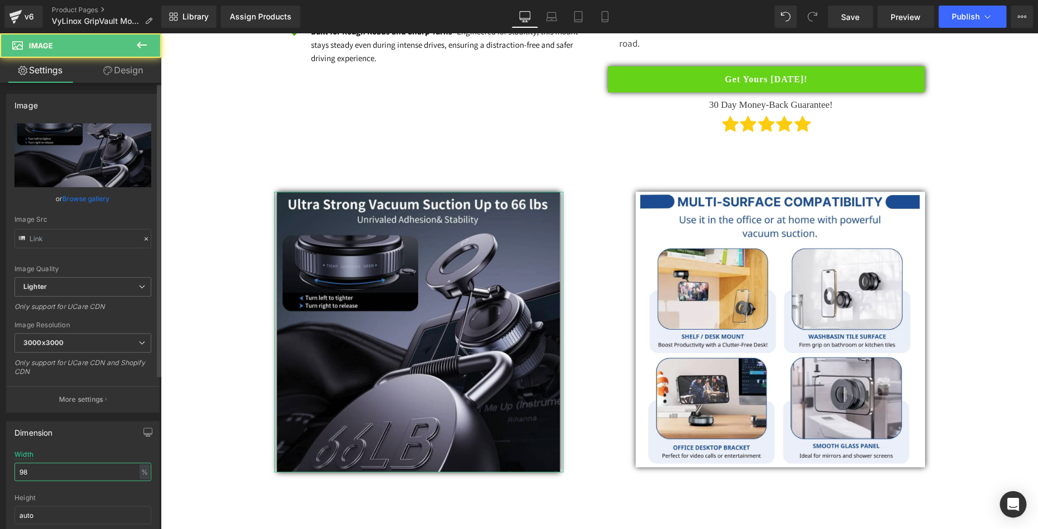
drag, startPoint x: 44, startPoint y: 467, endPoint x: 0, endPoint y: 450, distance: 47.0
click at [0, 451] on div "Dimension 98% Width 98 % % px auto Height auto 0 Circle Image" at bounding box center [83, 488] width 166 height 150
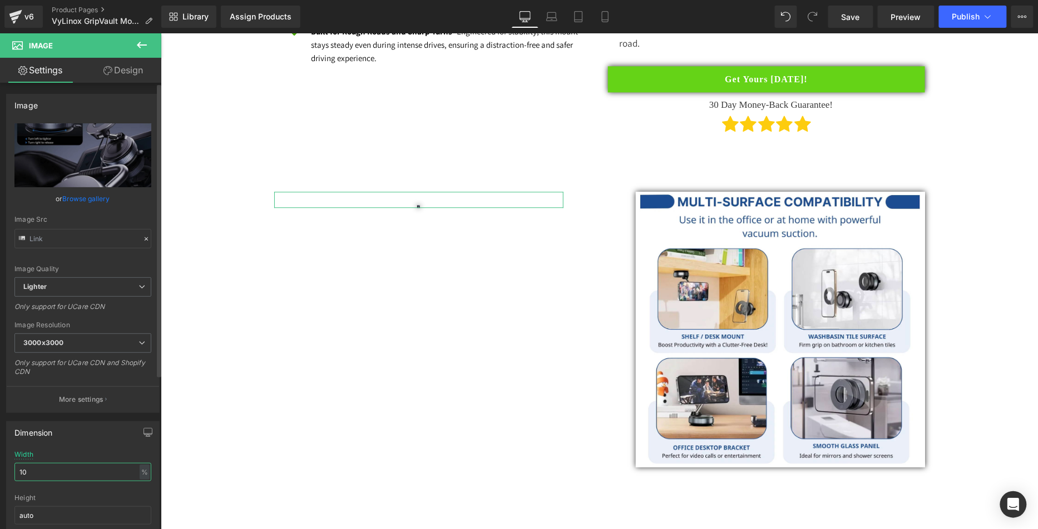
type input "100"
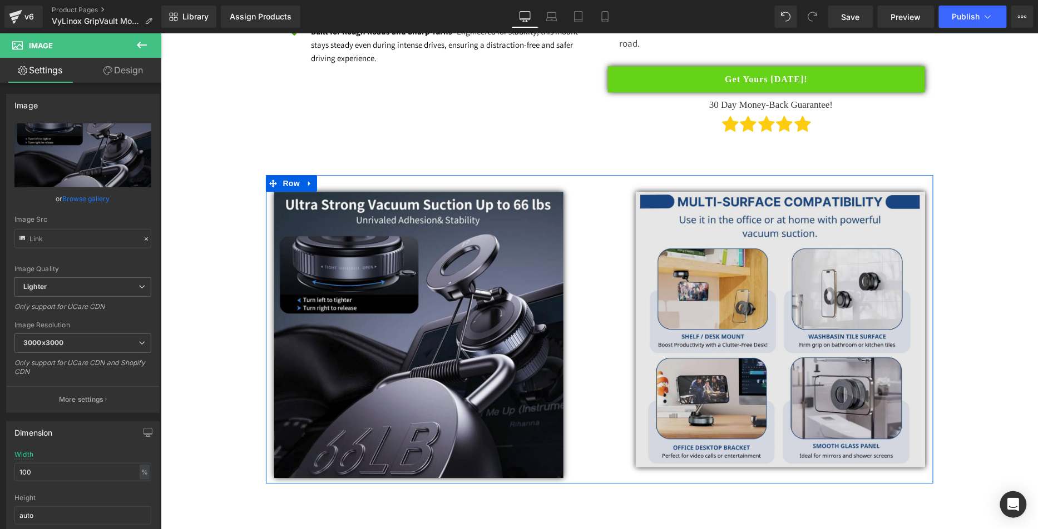
click at [727, 309] on img at bounding box center [779, 328] width 289 height 275
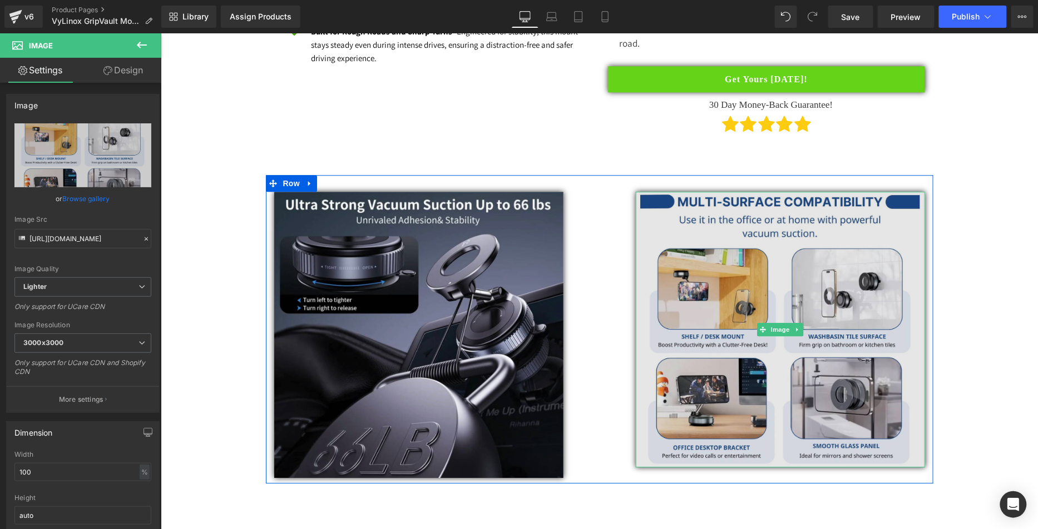
click at [769, 359] on img at bounding box center [779, 328] width 289 height 275
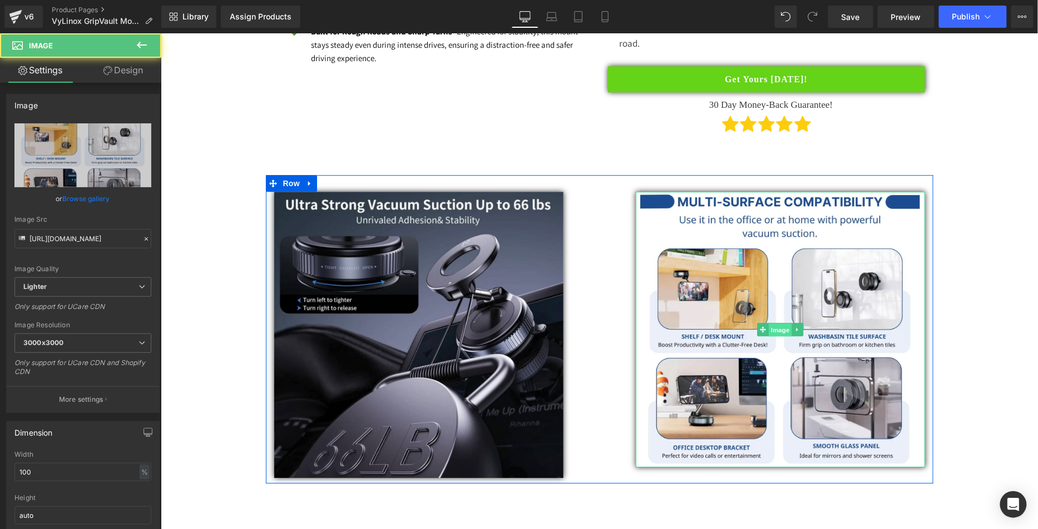
click at [774, 330] on span "Image" at bounding box center [779, 329] width 23 height 13
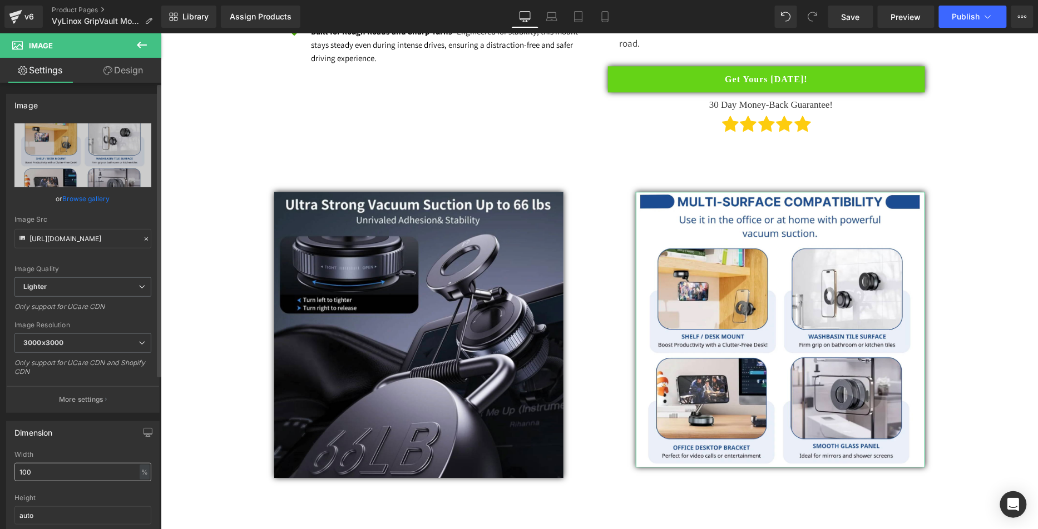
click at [23, 467] on input "100" at bounding box center [82, 472] width 137 height 18
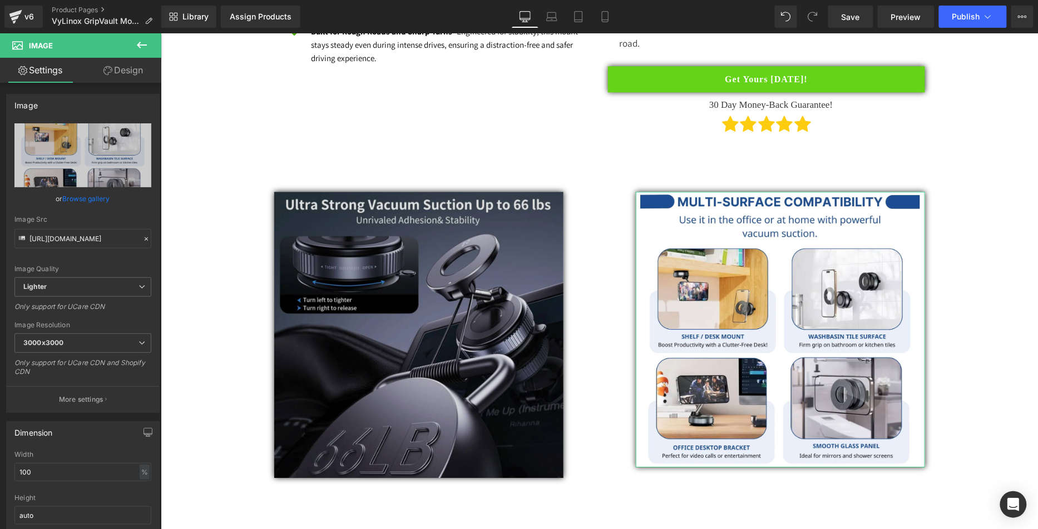
click at [413, 386] on img at bounding box center [418, 334] width 289 height 286
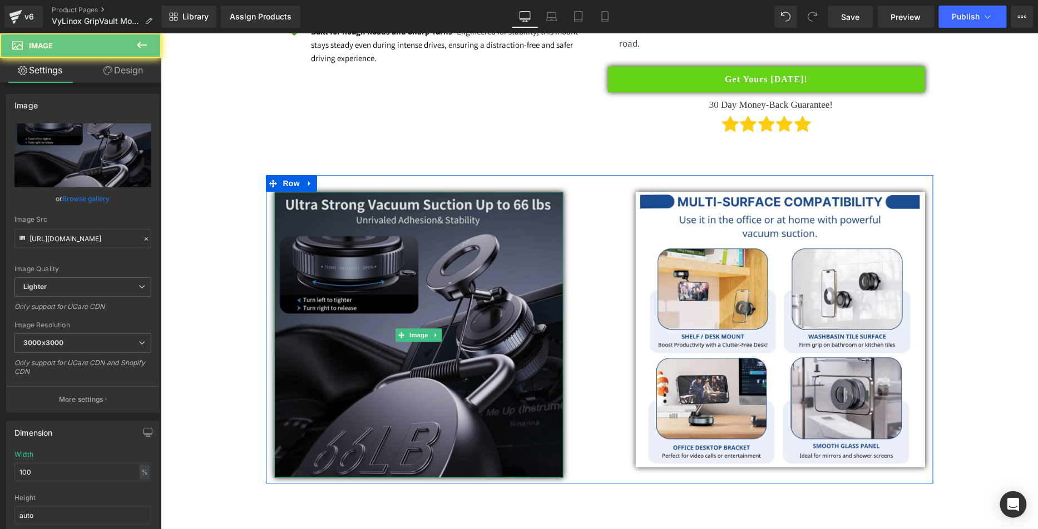
click at [402, 384] on img at bounding box center [418, 334] width 289 height 286
drag, startPoint x: 403, startPoint y: 382, endPoint x: 408, endPoint y: 339, distance: 43.1
click at [404, 382] on img at bounding box center [418, 334] width 289 height 286
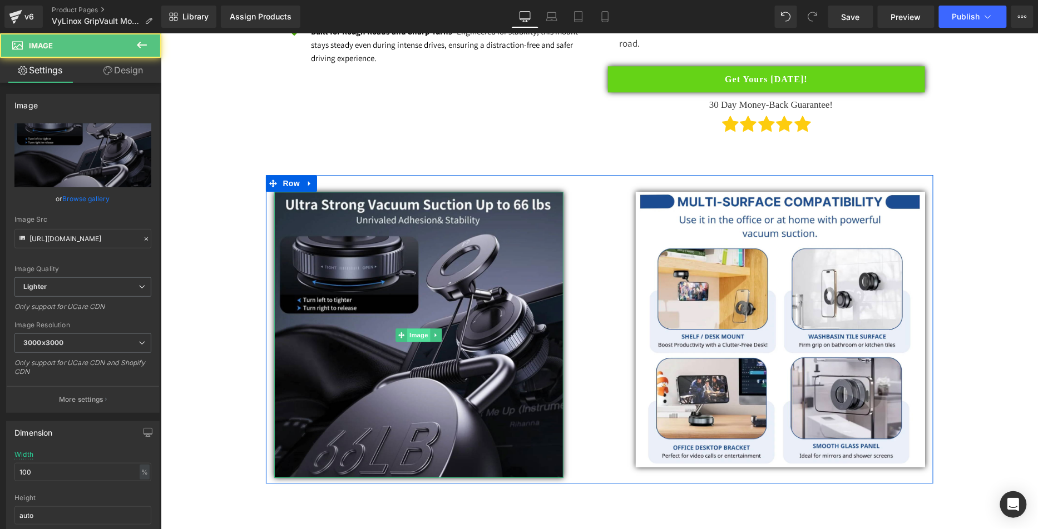
click at [412, 331] on span "Image" at bounding box center [418, 334] width 23 height 13
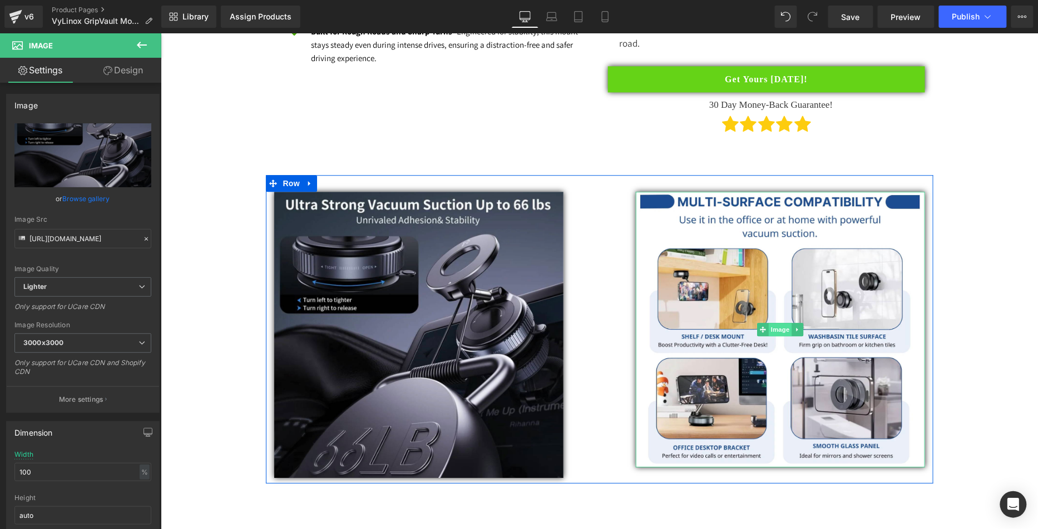
click at [772, 323] on span "Image" at bounding box center [779, 329] width 23 height 13
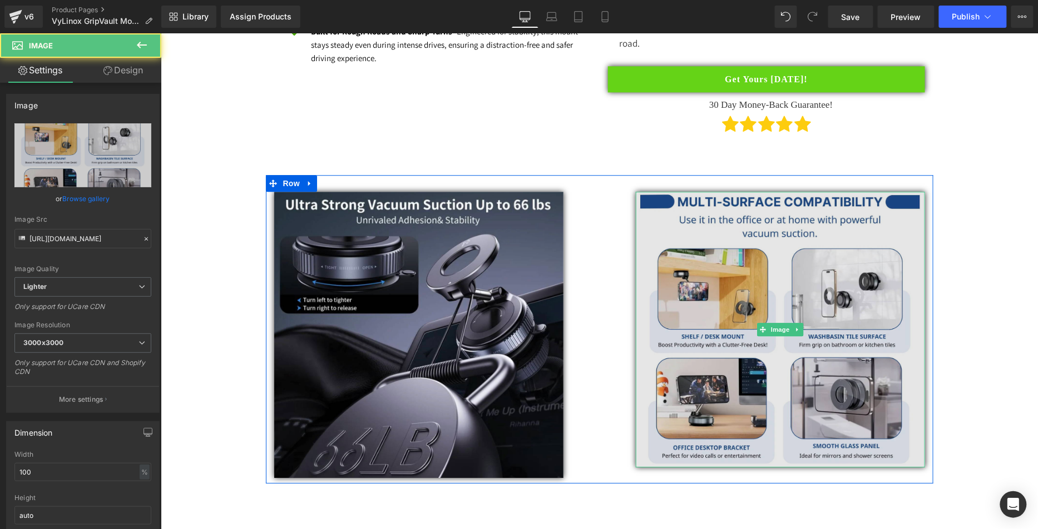
click at [740, 285] on img at bounding box center [779, 328] width 289 height 275
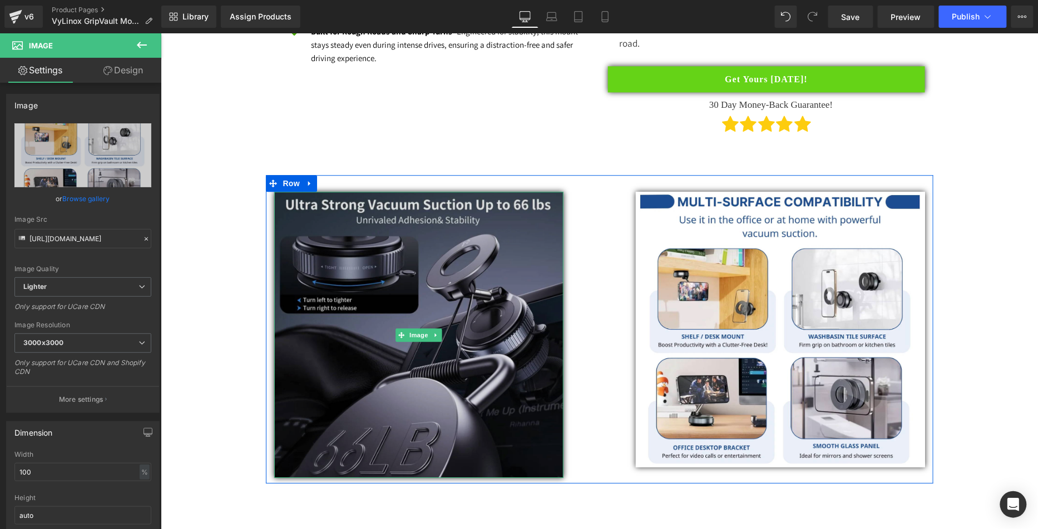
click at [365, 308] on img at bounding box center [418, 334] width 289 height 286
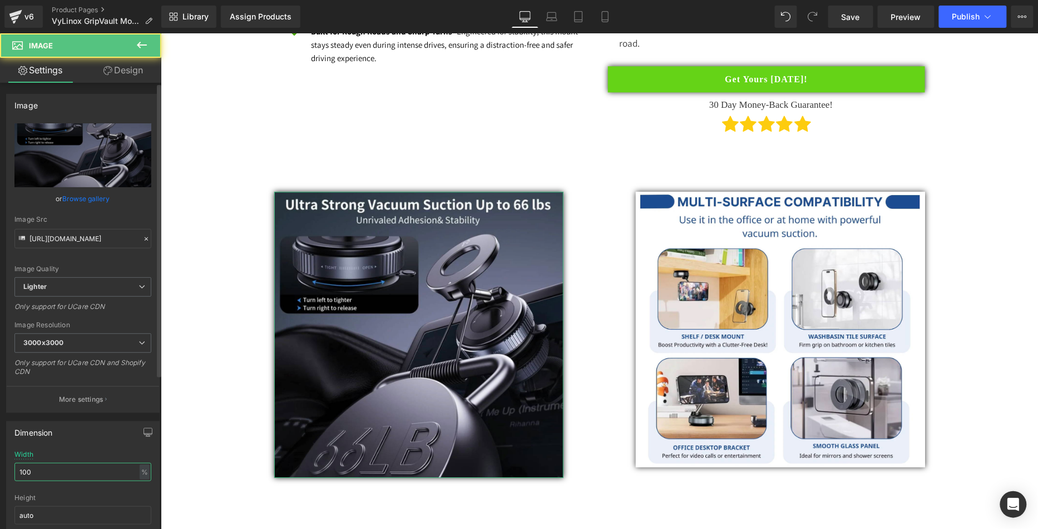
drag, startPoint x: 82, startPoint y: 467, endPoint x: 0, endPoint y: 453, distance: 83.5
click at [0, 453] on div "Dimension 100% Width 100 % % px auto Height auto 0 Circle Image" at bounding box center [83, 488] width 166 height 150
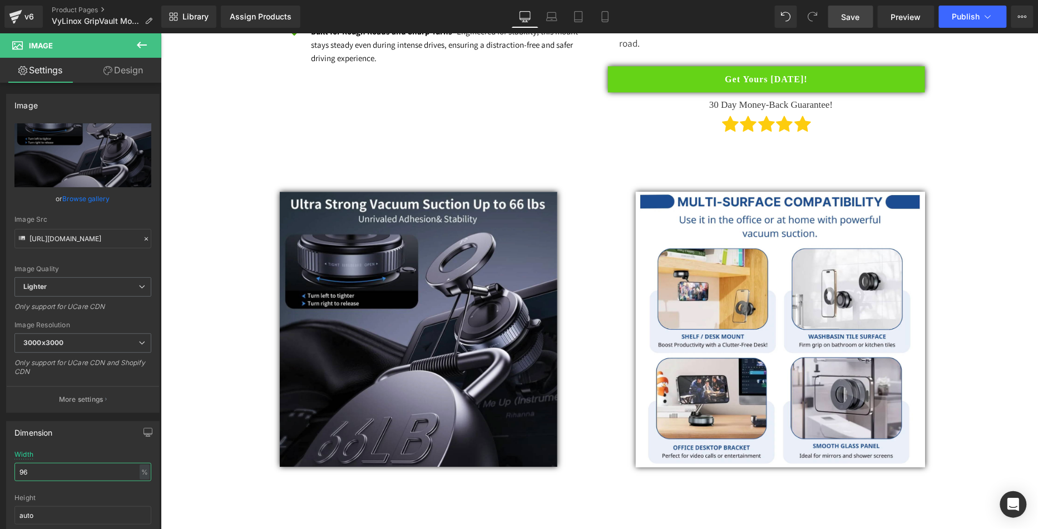
type input "96"
click at [852, 17] on span "Save" at bounding box center [850, 17] width 18 height 12
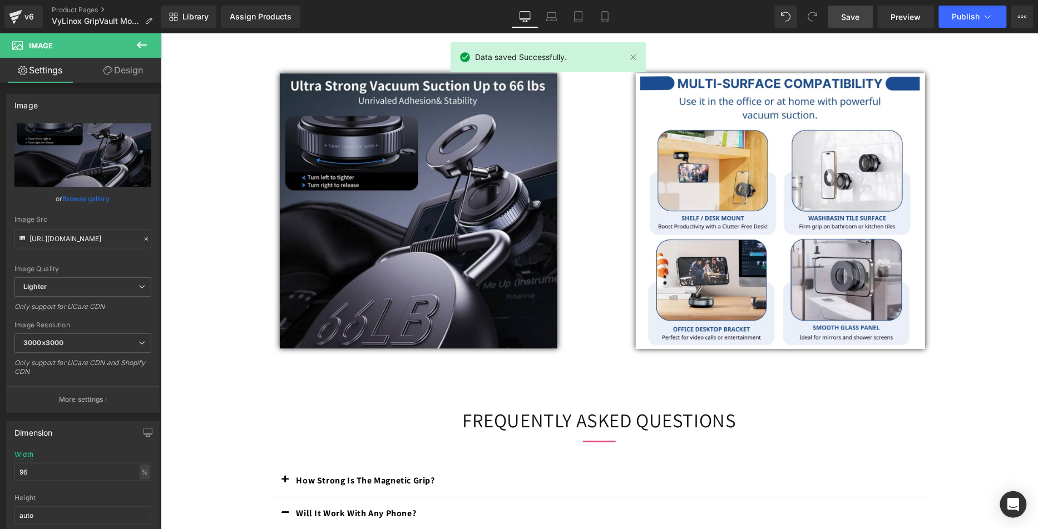
scroll to position [1138, 0]
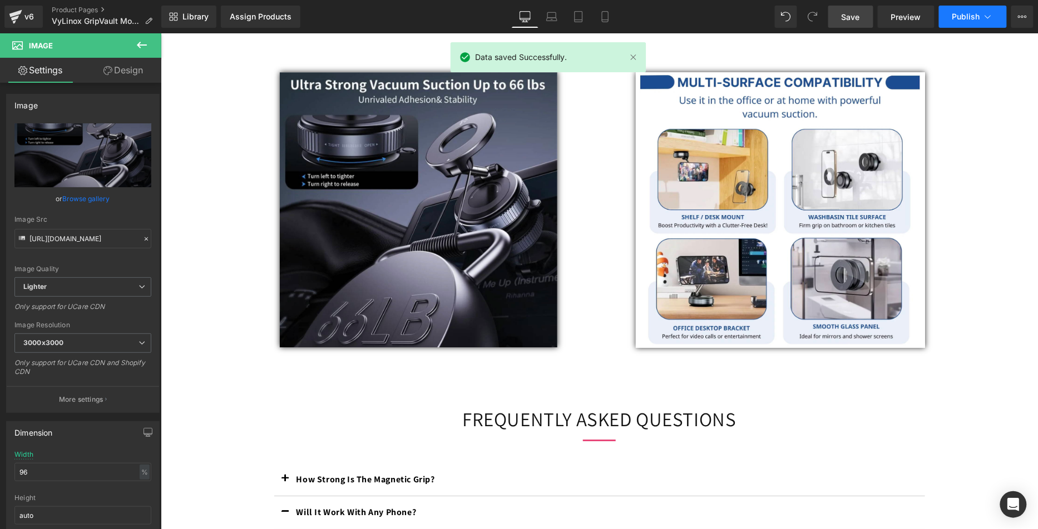
click at [971, 11] on button "Publish" at bounding box center [973, 17] width 68 height 22
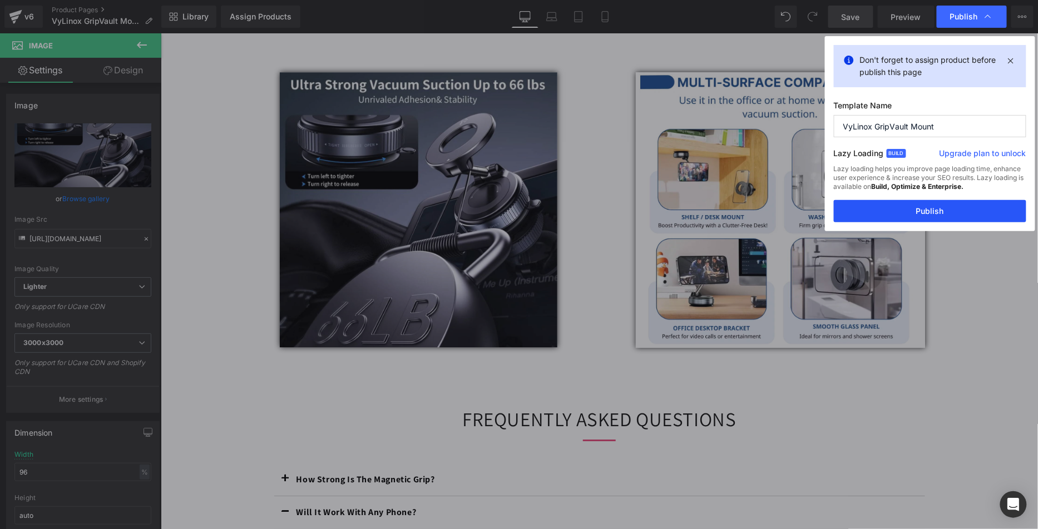
click at [911, 213] on button "Publish" at bounding box center [930, 211] width 192 height 22
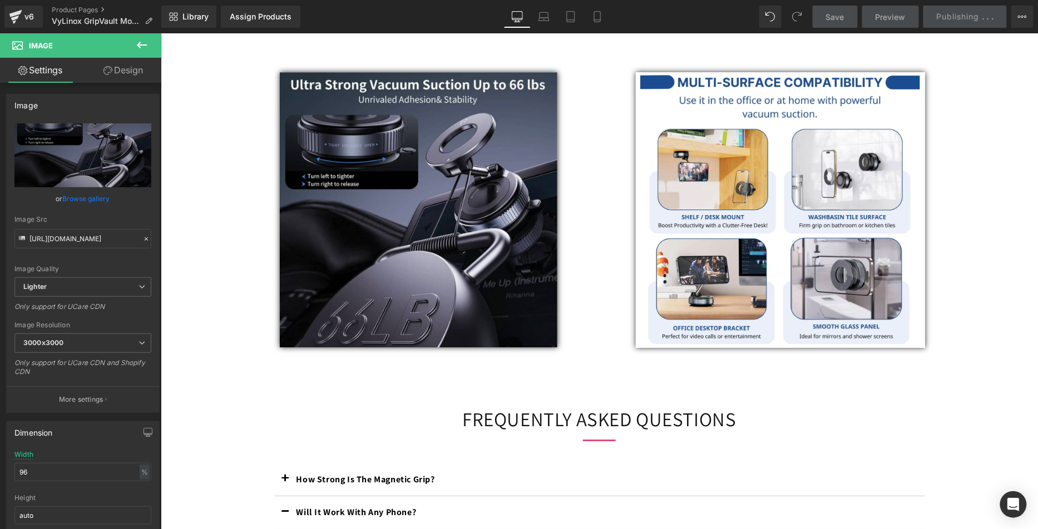
scroll to position [0, 0]
